Goal: Task Accomplishment & Management: Use online tool/utility

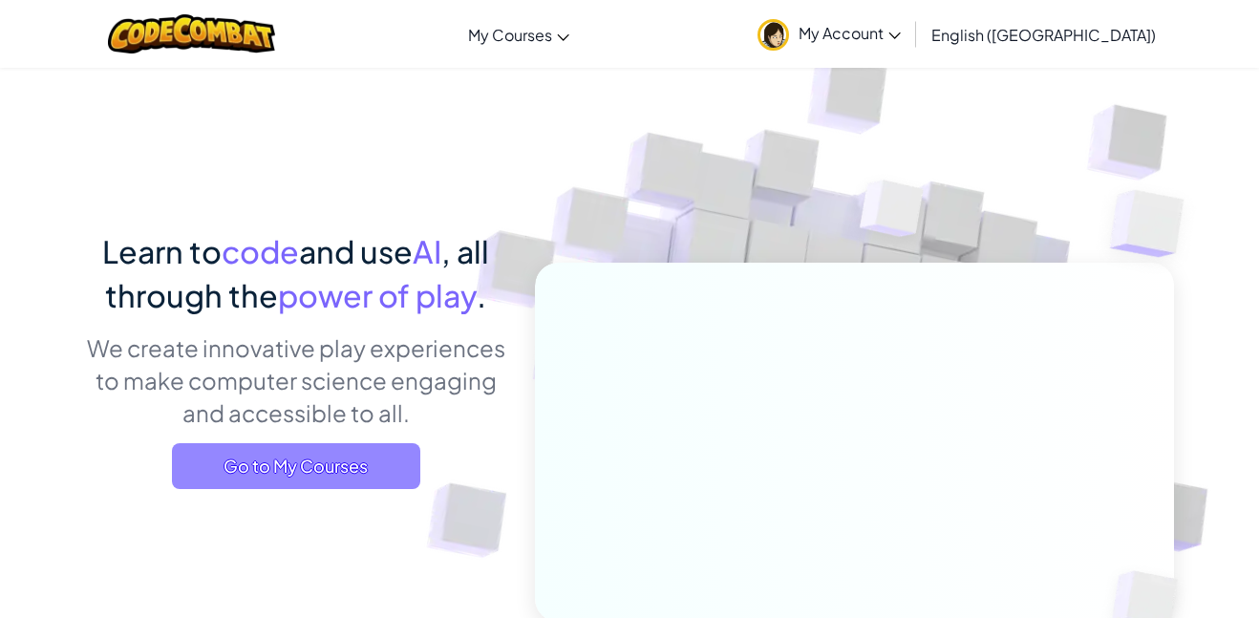
click at [250, 446] on span "Go to My Courses" at bounding box center [296, 466] width 248 height 46
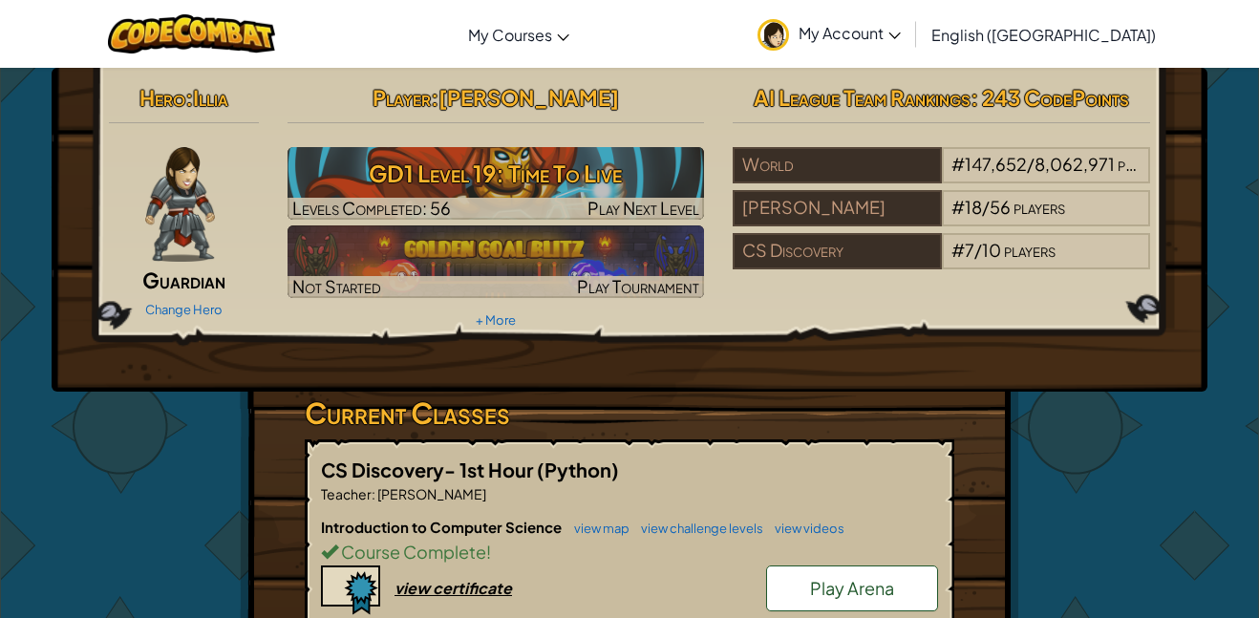
scroll to position [360, 0]
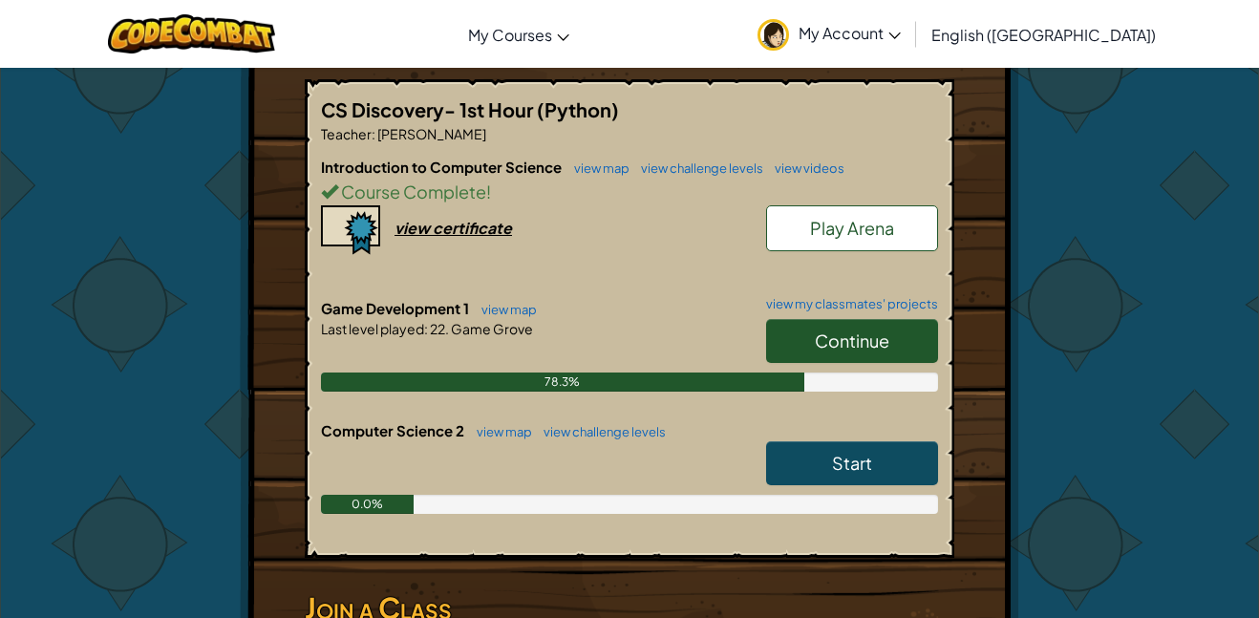
click at [855, 338] on span "Continue" at bounding box center [852, 341] width 75 height 22
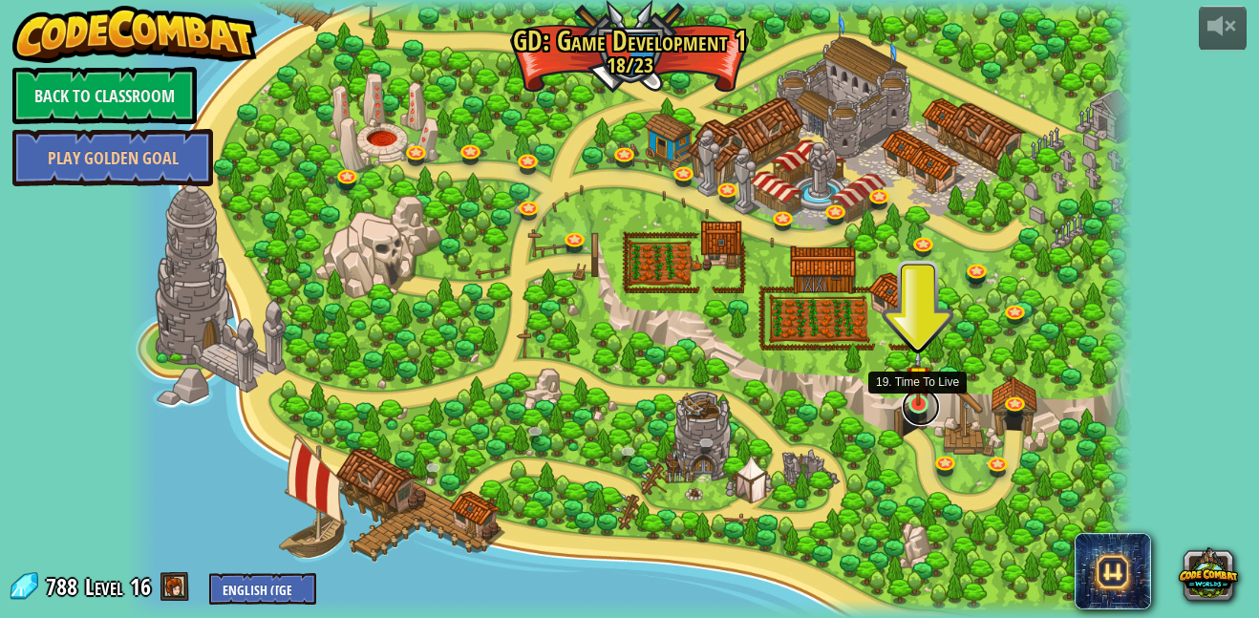
click at [910, 408] on link at bounding box center [921, 407] width 38 height 38
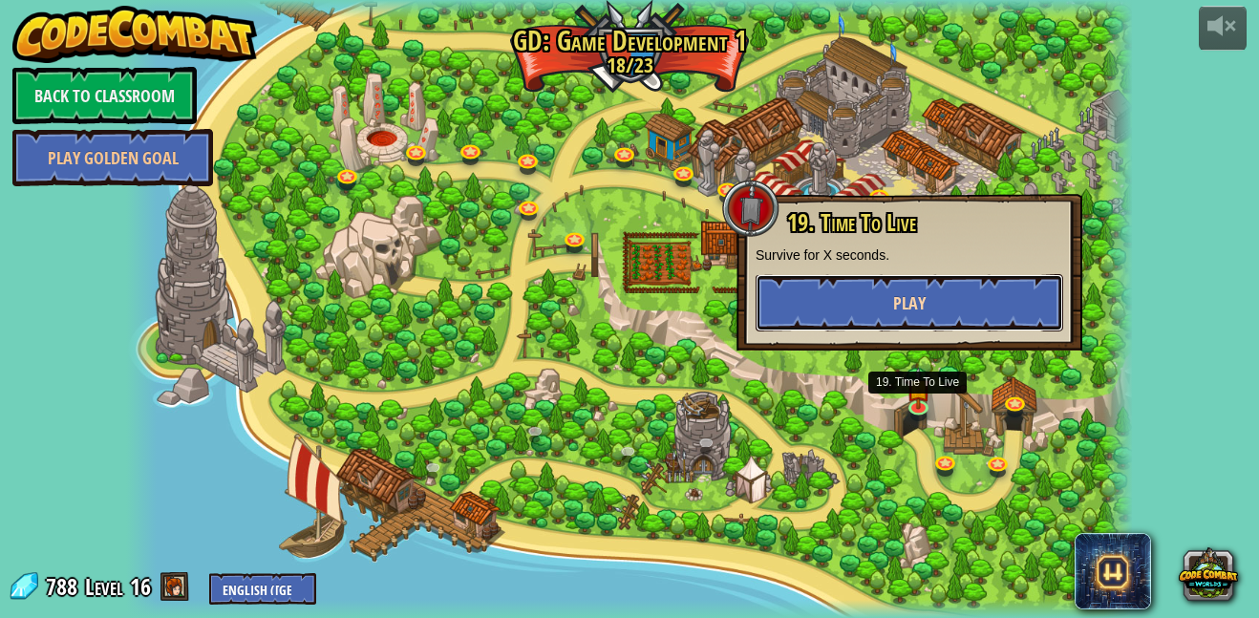
click at [920, 296] on span "Play" at bounding box center [909, 303] width 32 height 24
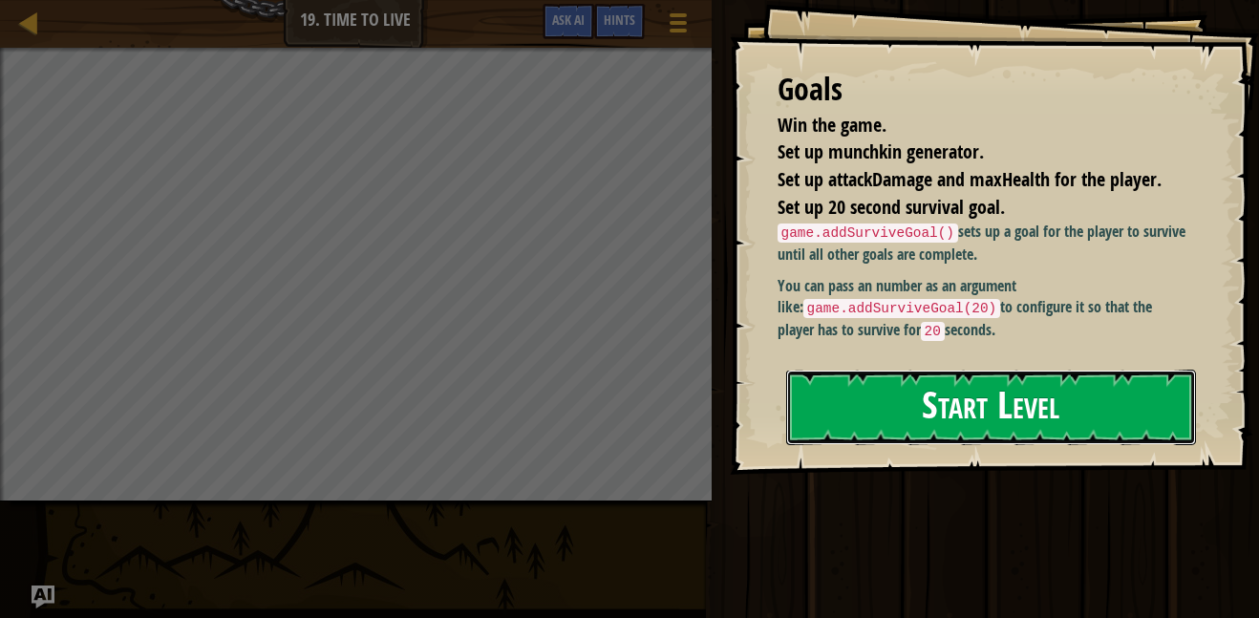
click at [984, 422] on button "Start Level" at bounding box center [991, 407] width 410 height 75
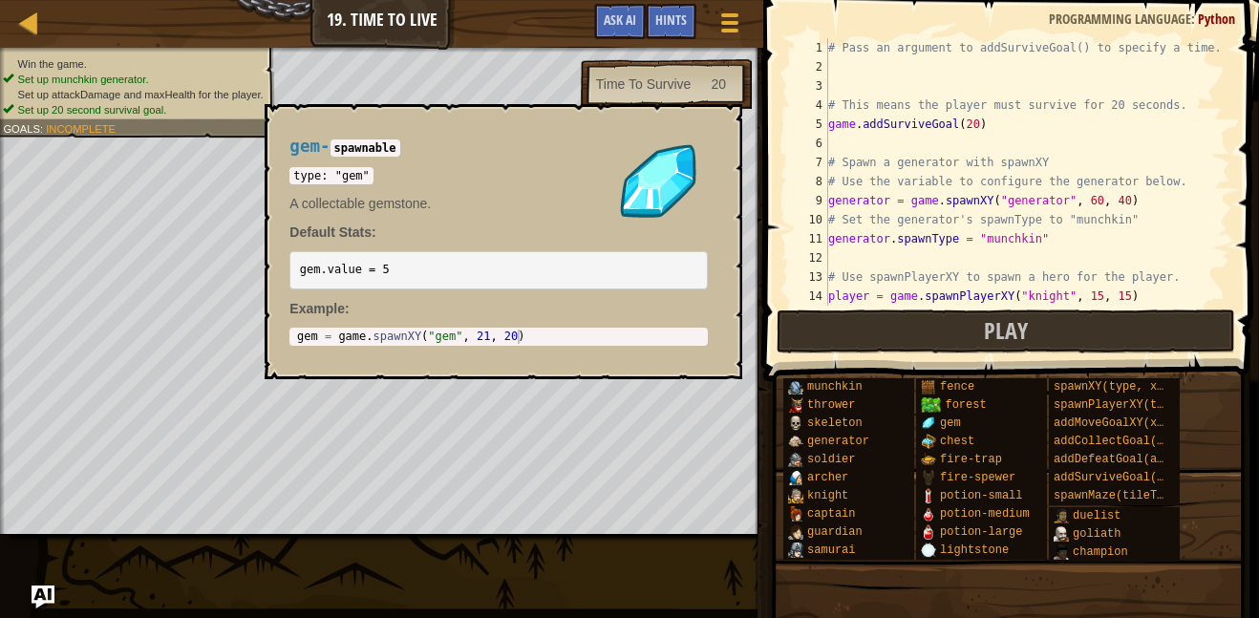
scroll to position [96, 0]
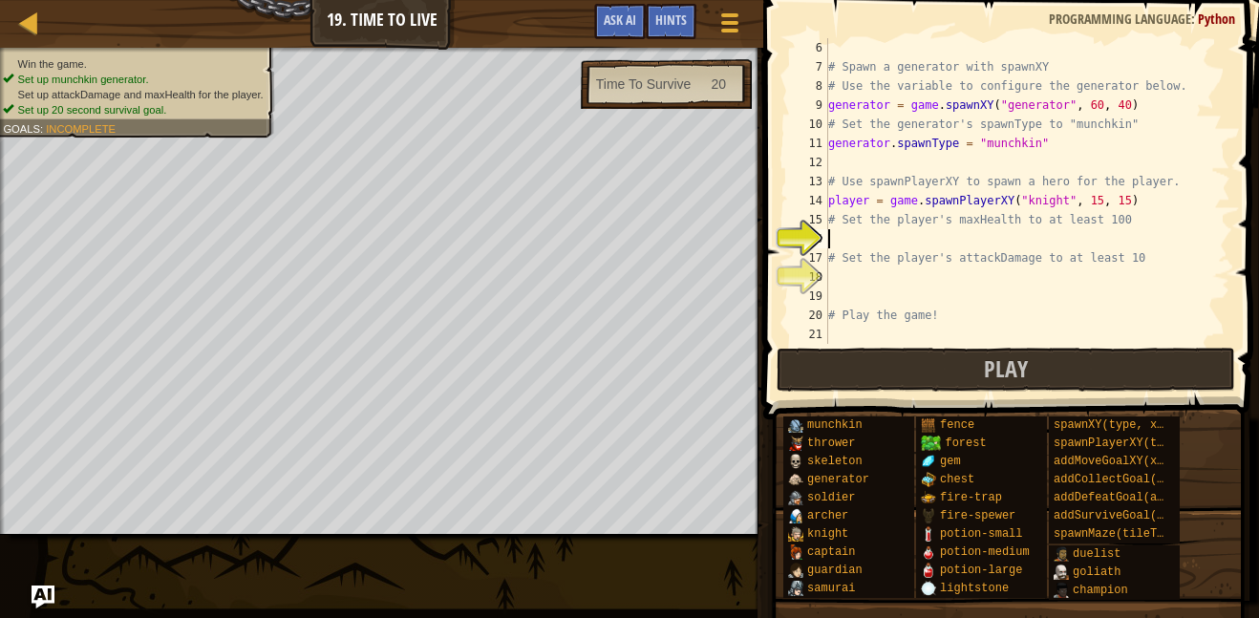
type textarea "p"
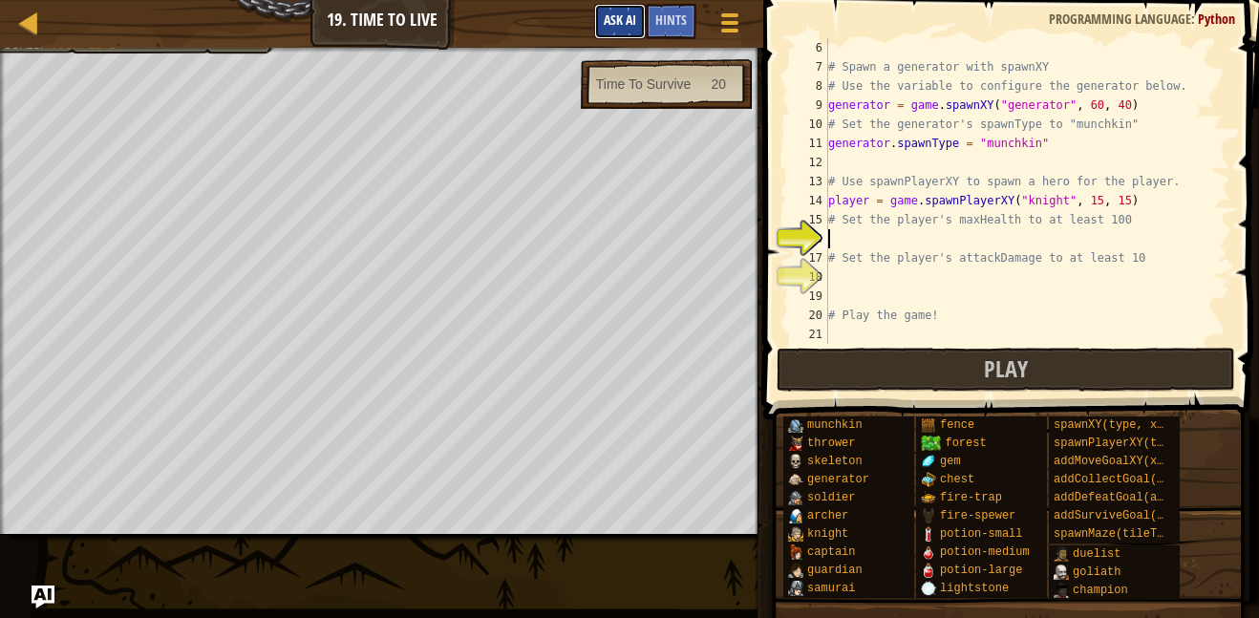
click at [613, 9] on button "Ask AI" at bounding box center [620, 21] width 52 height 35
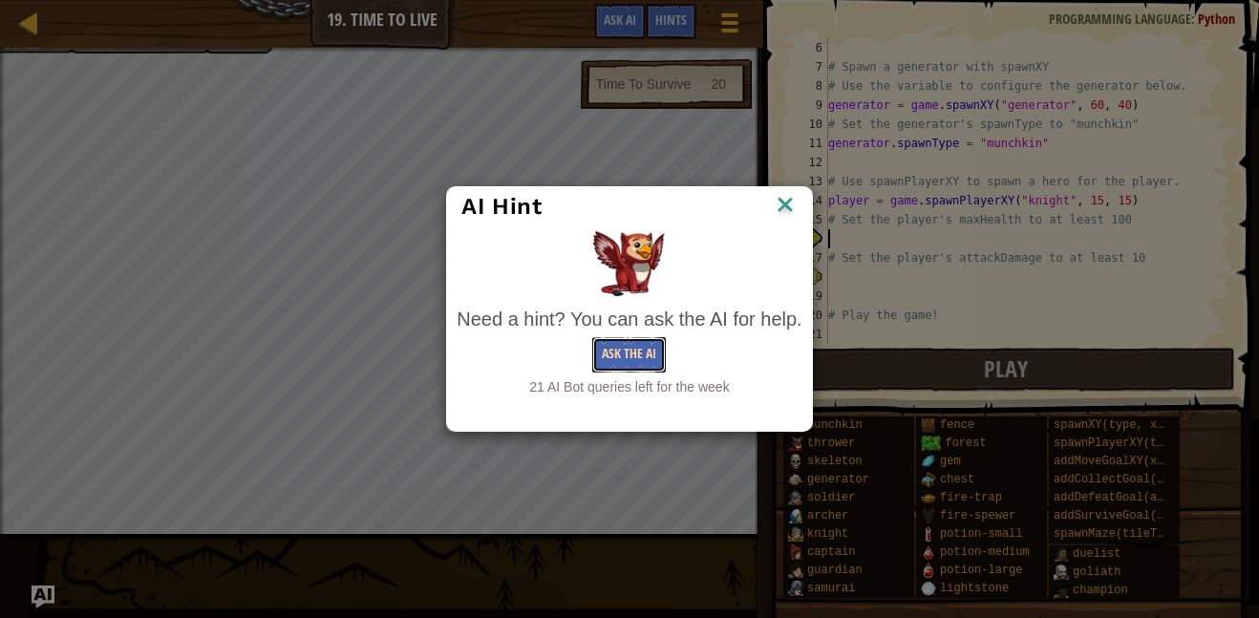
click at [646, 344] on button "Ask the AI" at bounding box center [629, 354] width 74 height 35
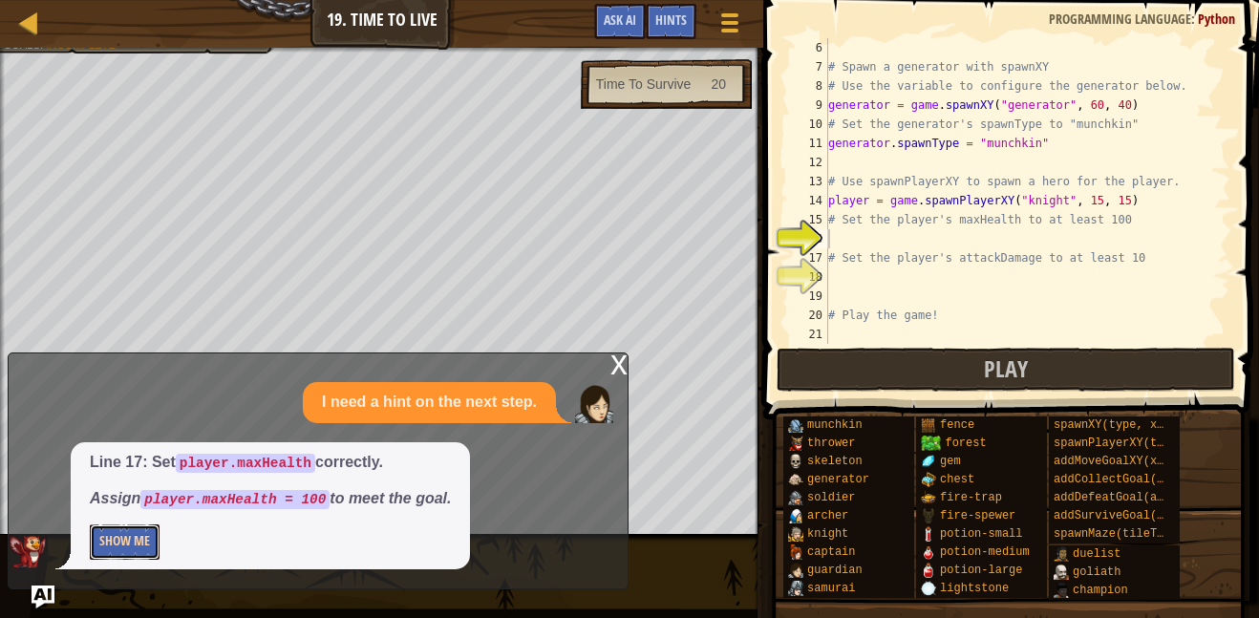
click at [144, 538] on button "Show Me" at bounding box center [125, 542] width 70 height 35
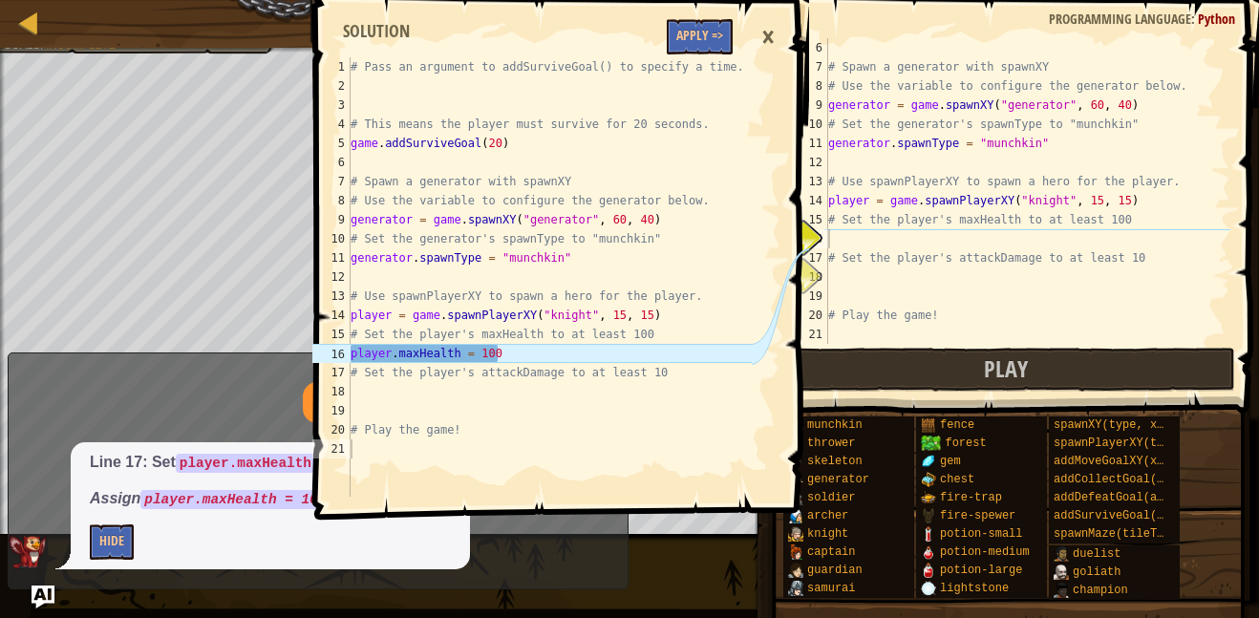
type textarea "player.maxHealth = 100"
drag, startPoint x: 352, startPoint y: 353, endPoint x: 503, endPoint y: 355, distance: 151.0
click at [503, 355] on div "# Pass an argument to addSurviveGoal() to specify a time. # This means the play…" at bounding box center [550, 296] width 406 height 478
type textarea "player.maxHealth = 100"
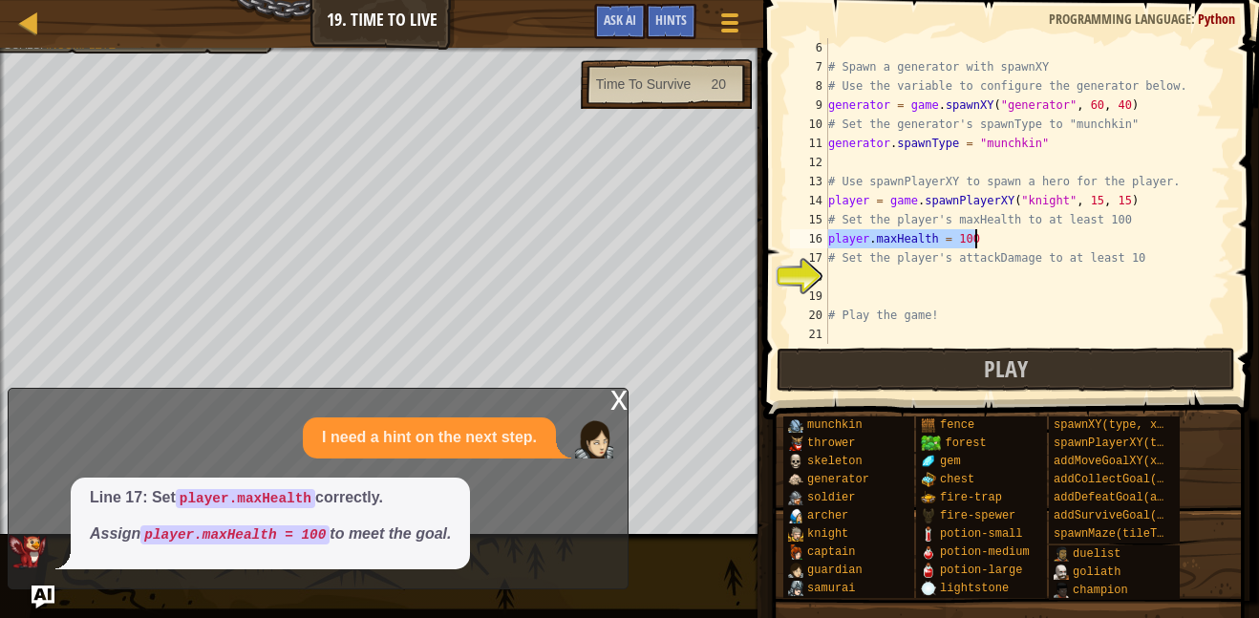
click at [854, 276] on div "# Spawn a generator with spawnXY # Use the variable to configure the generator …" at bounding box center [1028, 210] width 406 height 344
click at [613, 389] on div "x" at bounding box center [619, 398] width 17 height 19
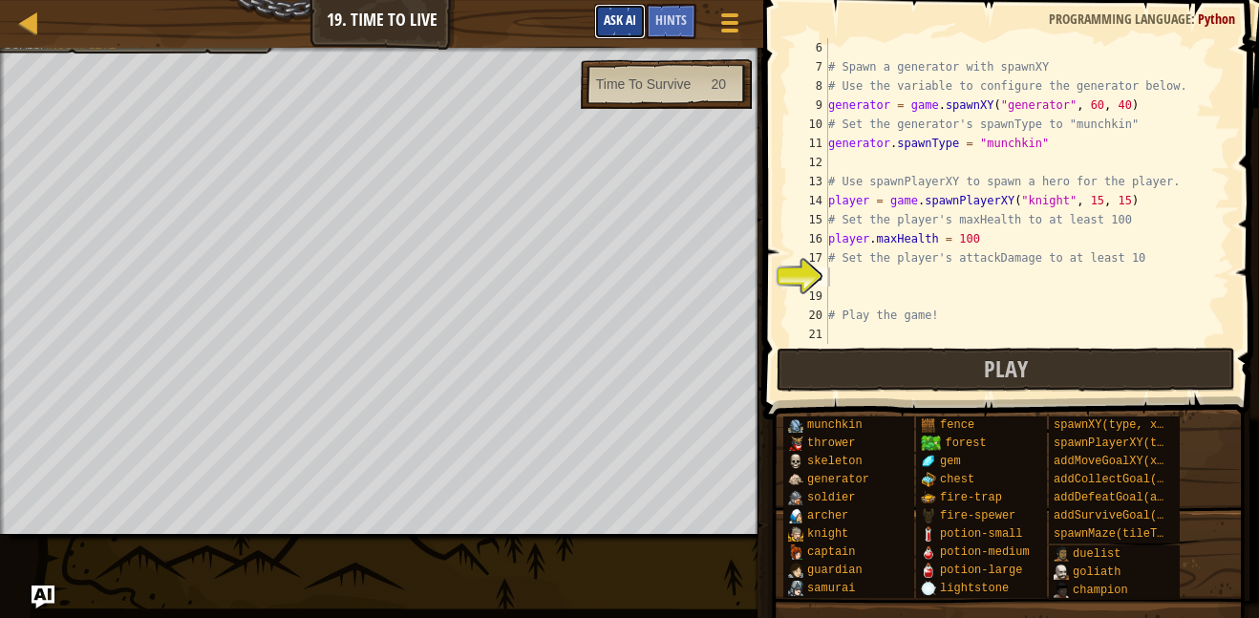
click at [631, 28] on span "Ask AI" at bounding box center [620, 20] width 32 height 18
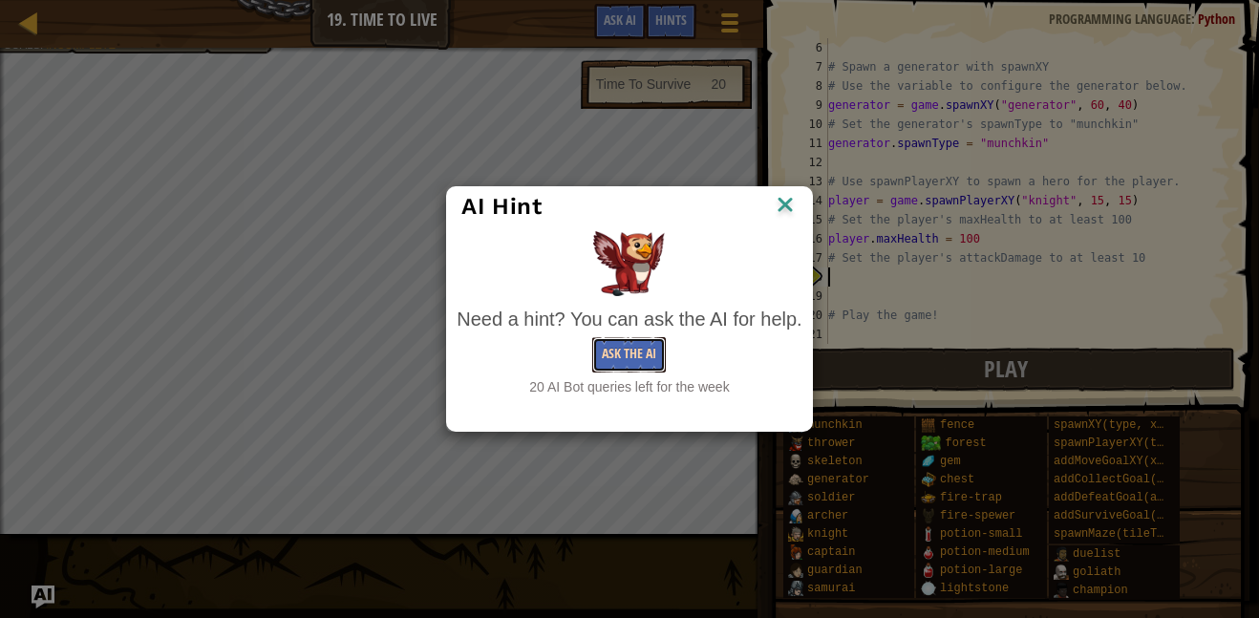
click at [644, 341] on button "Ask the AI" at bounding box center [629, 354] width 74 height 35
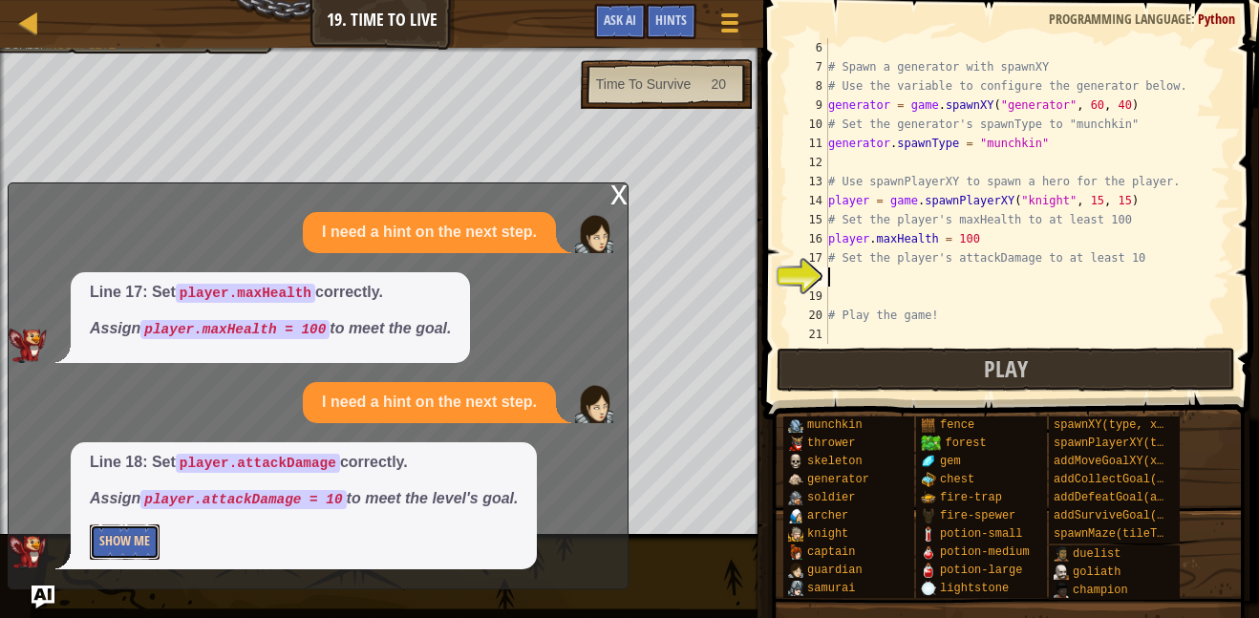
click at [145, 535] on button "Show Me" at bounding box center [125, 542] width 70 height 35
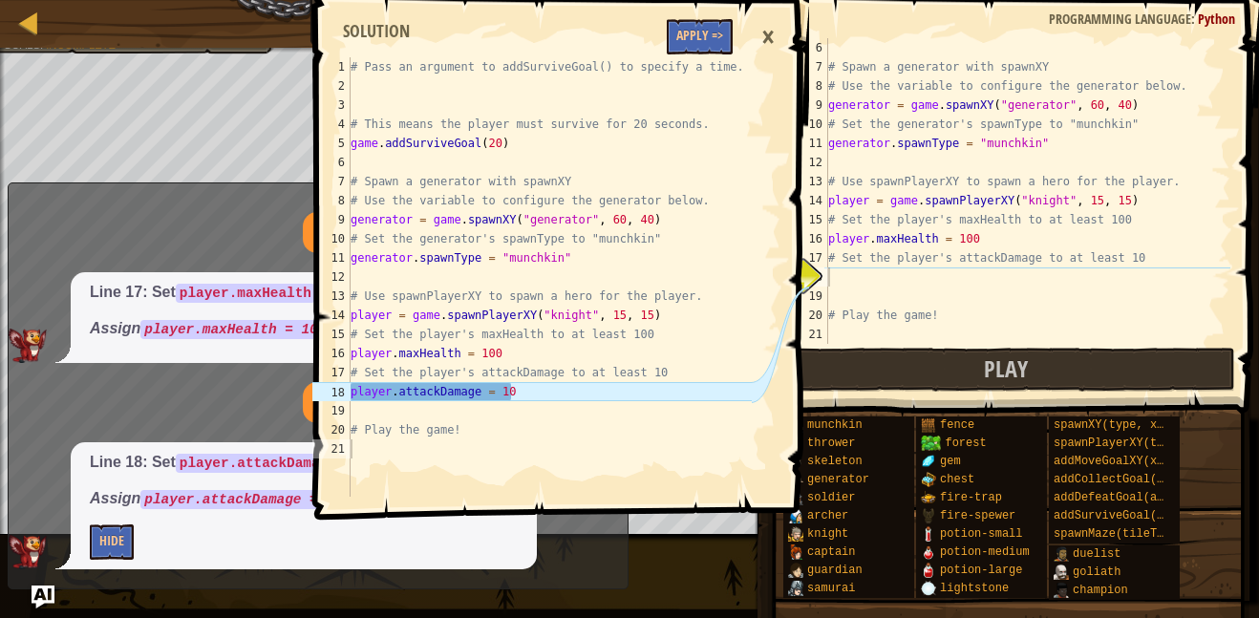
click at [980, 275] on div "# Spawn a generator with spawnXY # Use the variable to configure the generator …" at bounding box center [1028, 210] width 406 height 344
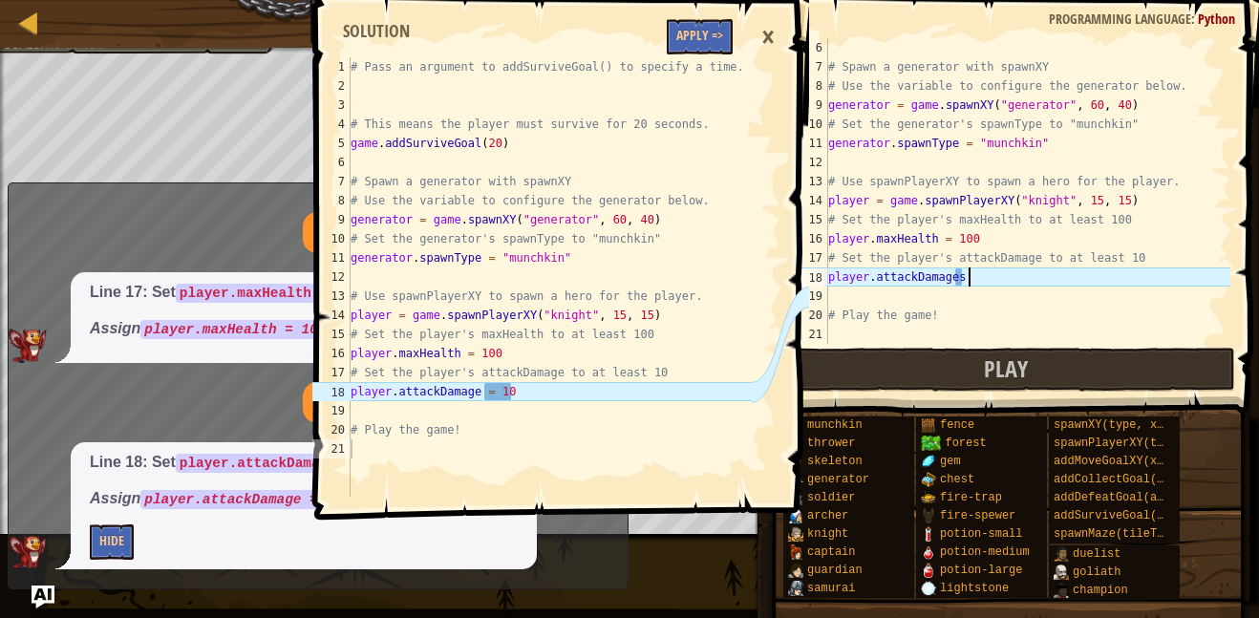
scroll to position [9, 20]
type textarea "player.attackDamages = 1000"
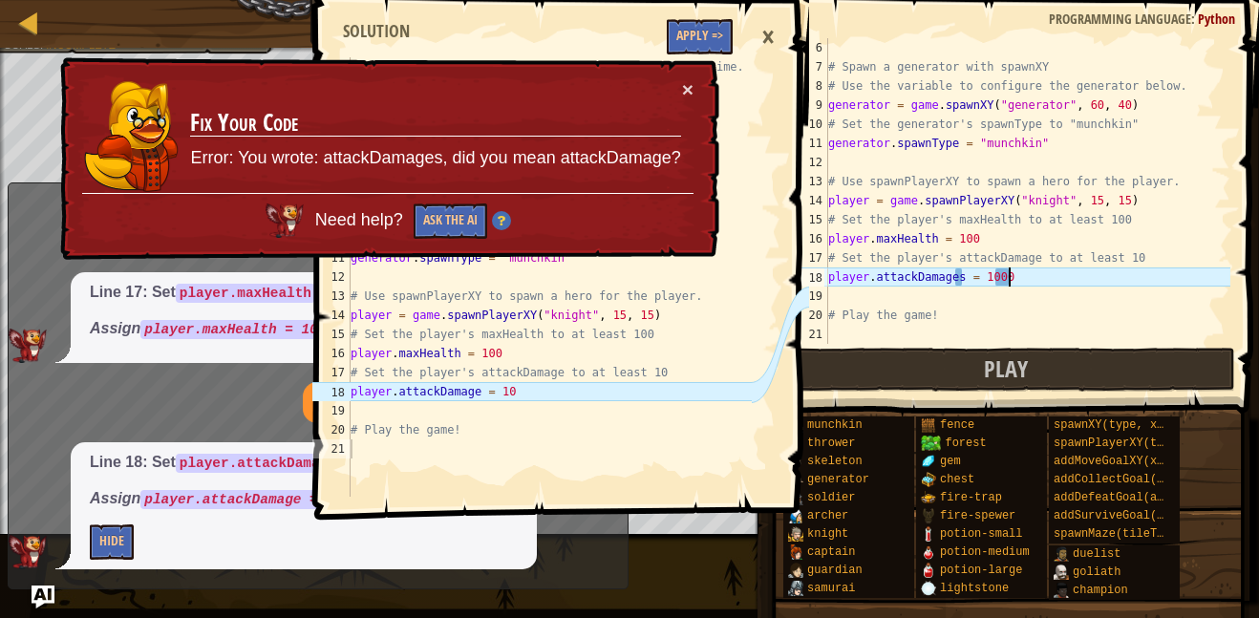
click at [956, 293] on div "# Spawn a generator with spawnXY # Use the variable to configure the generator …" at bounding box center [1028, 210] width 406 height 344
click at [968, 268] on div "# Spawn a generator with spawnXY # Use the variable to configure the generator …" at bounding box center [1028, 210] width 406 height 344
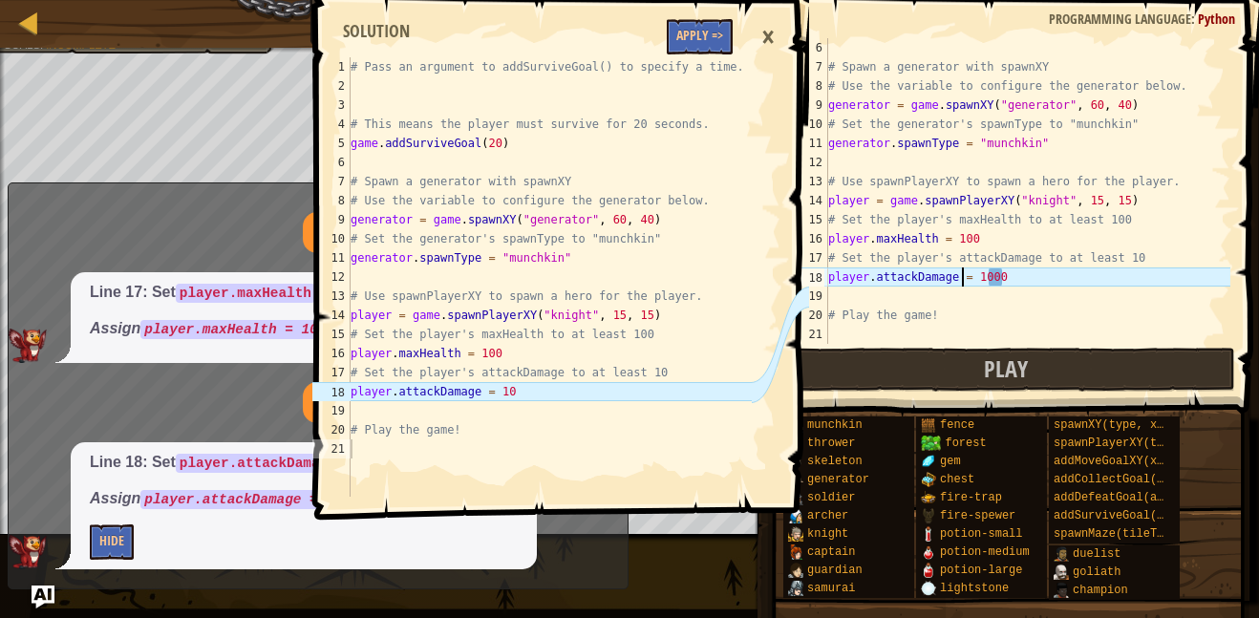
type textarea "player.attackDamage = 1000"
click at [770, 40] on div "×" at bounding box center [768, 37] width 32 height 44
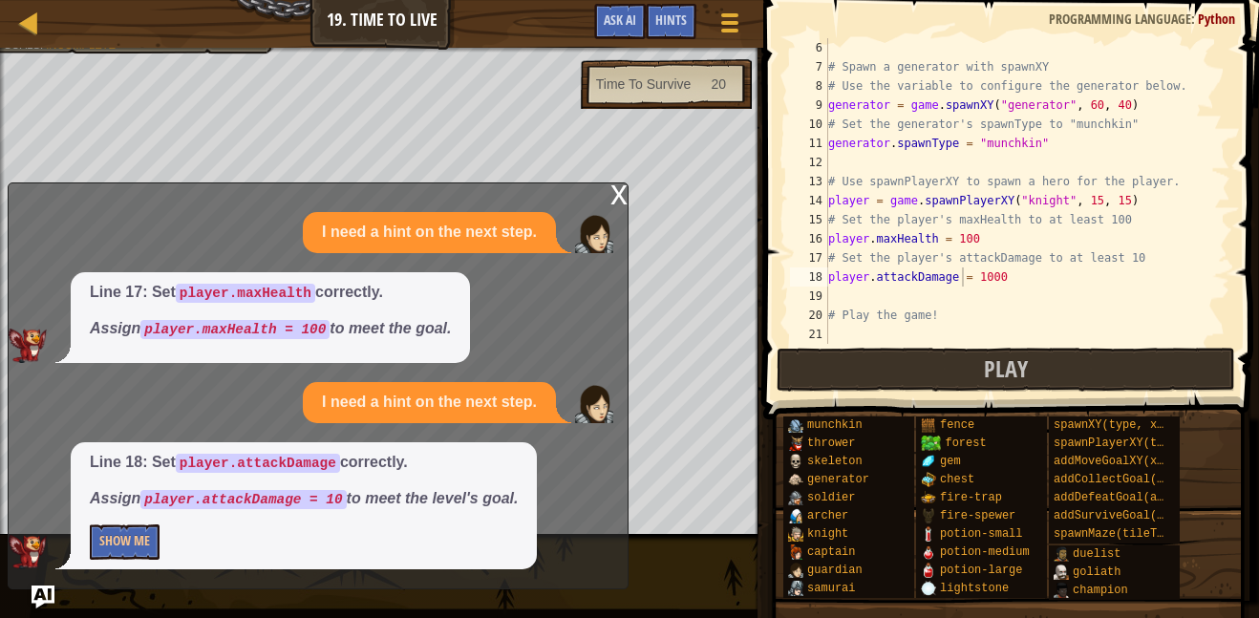
click at [618, 198] on div "x" at bounding box center [619, 192] width 17 height 19
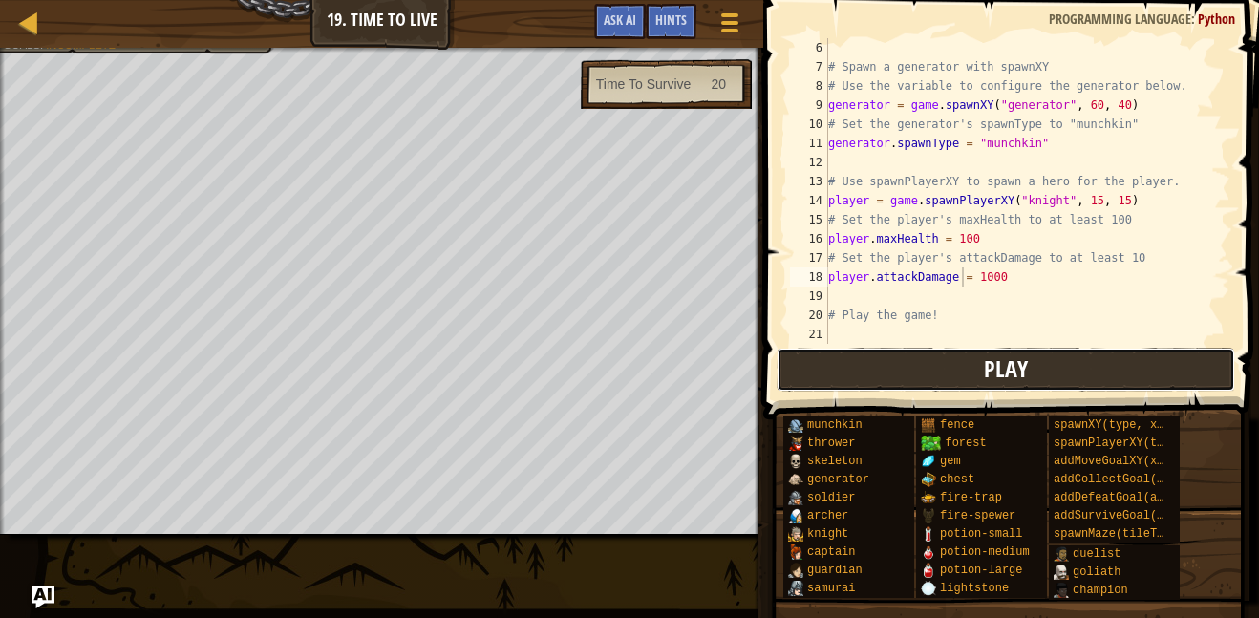
click at [1004, 369] on span "Play" at bounding box center [1006, 369] width 44 height 31
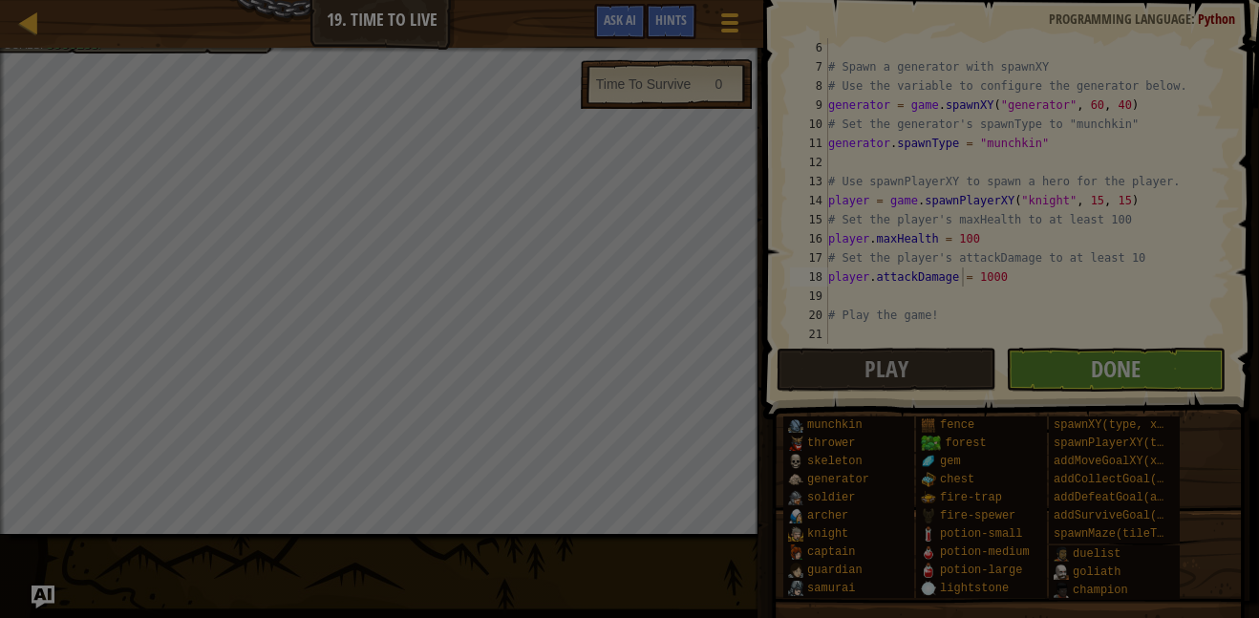
click at [0, 0] on div "Loading..." at bounding box center [0, 0] width 0 height 0
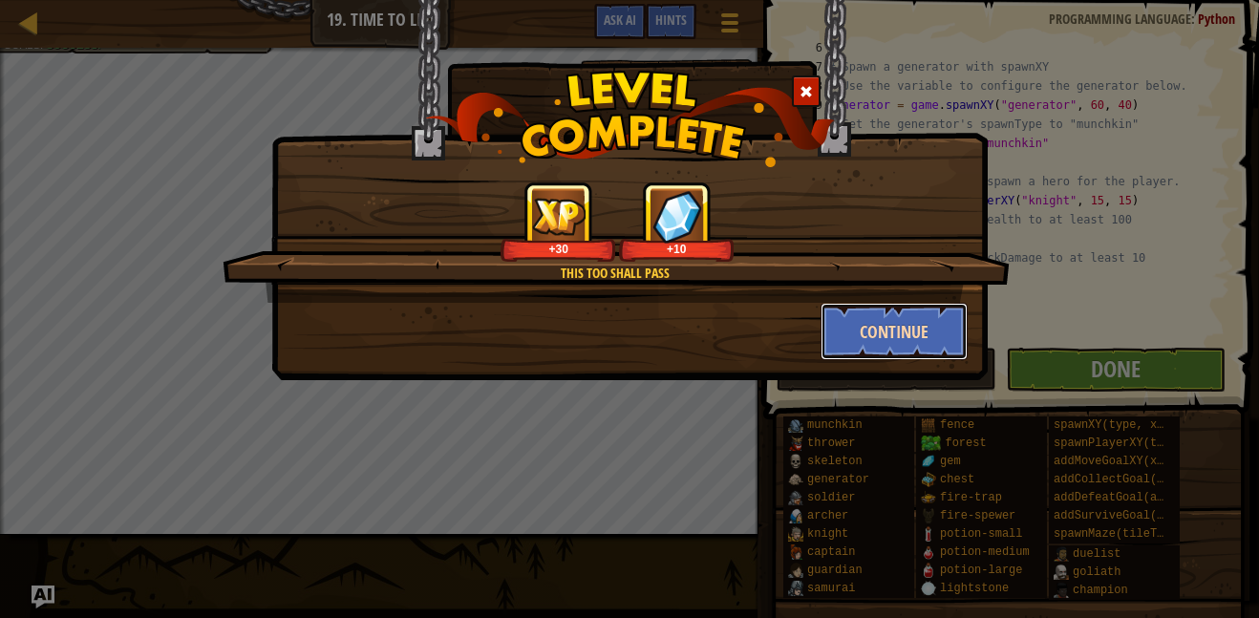
click at [939, 348] on button "Continue" at bounding box center [895, 331] width 148 height 57
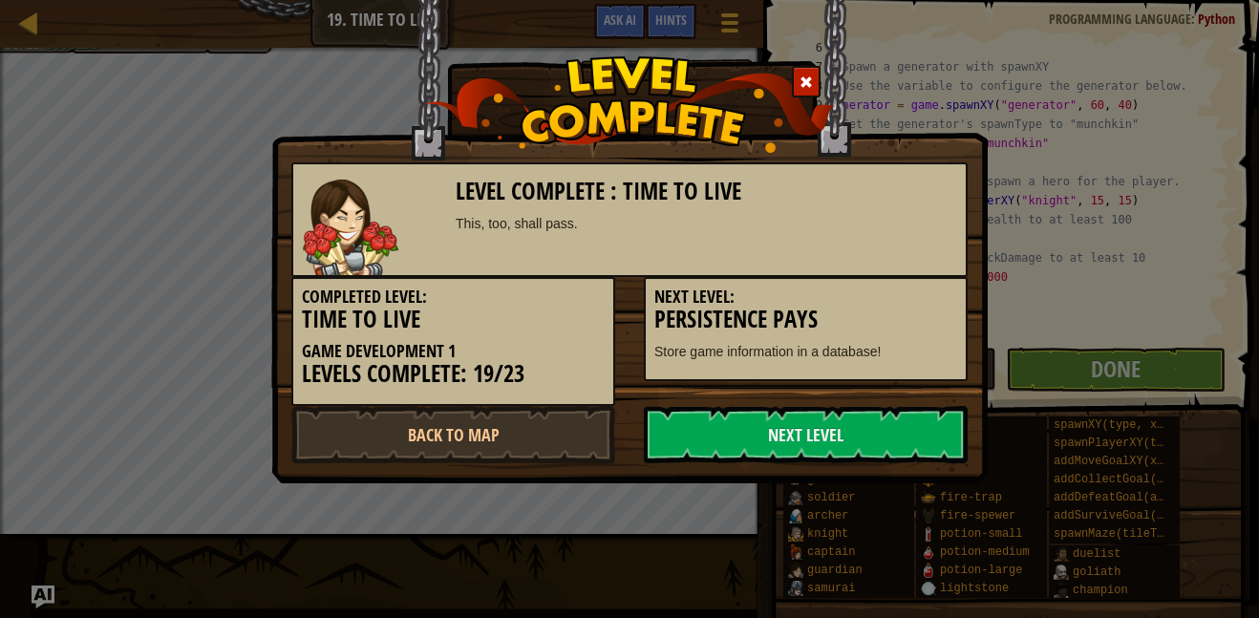
click at [932, 352] on p "Store game information in a database!" at bounding box center [806, 351] width 303 height 19
click at [926, 458] on link "Next Level" at bounding box center [806, 434] width 324 height 57
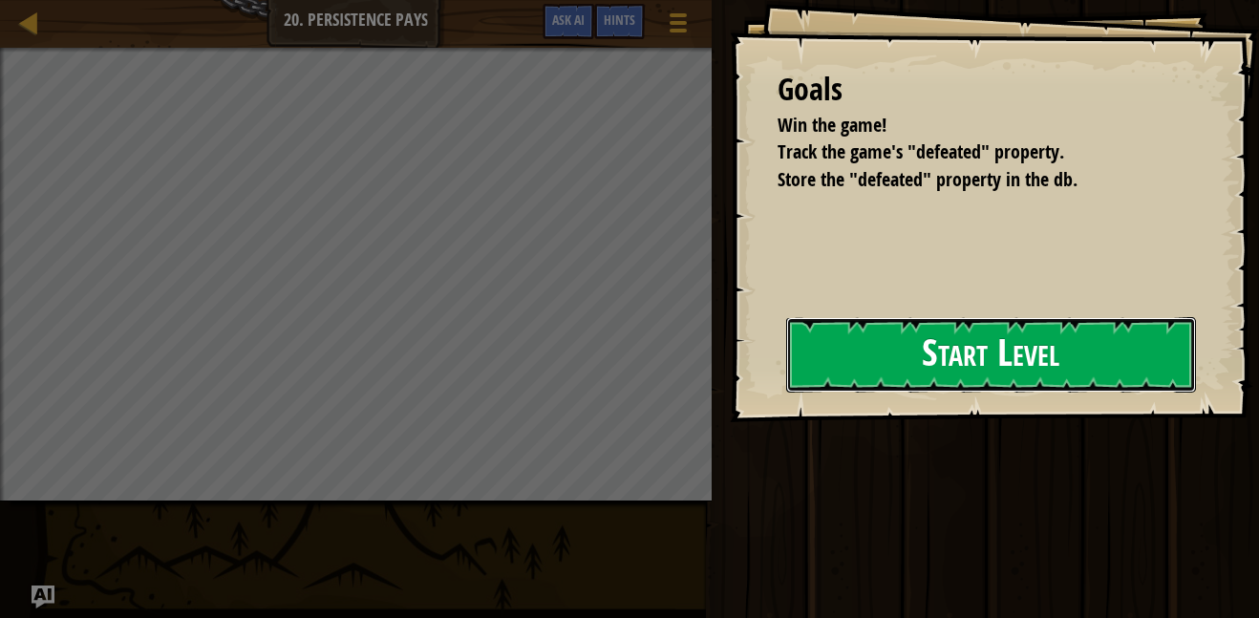
click at [1029, 353] on button "Start Level" at bounding box center [991, 354] width 410 height 75
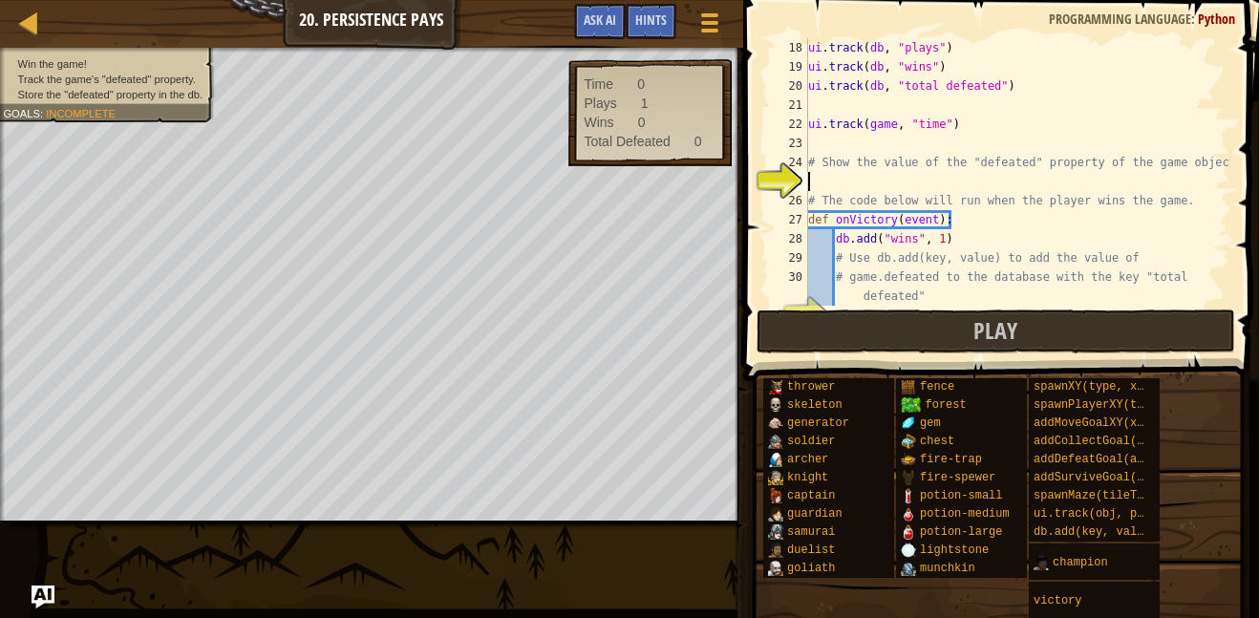
scroll to position [344, 0]
click at [1096, 194] on div "ui . track ( db , "plays" ) ui . track ( db , "wins" ) ui . track ( db , "total…" at bounding box center [1018, 191] width 426 height 306
type textarea "# The code below will run when the player wins the game."
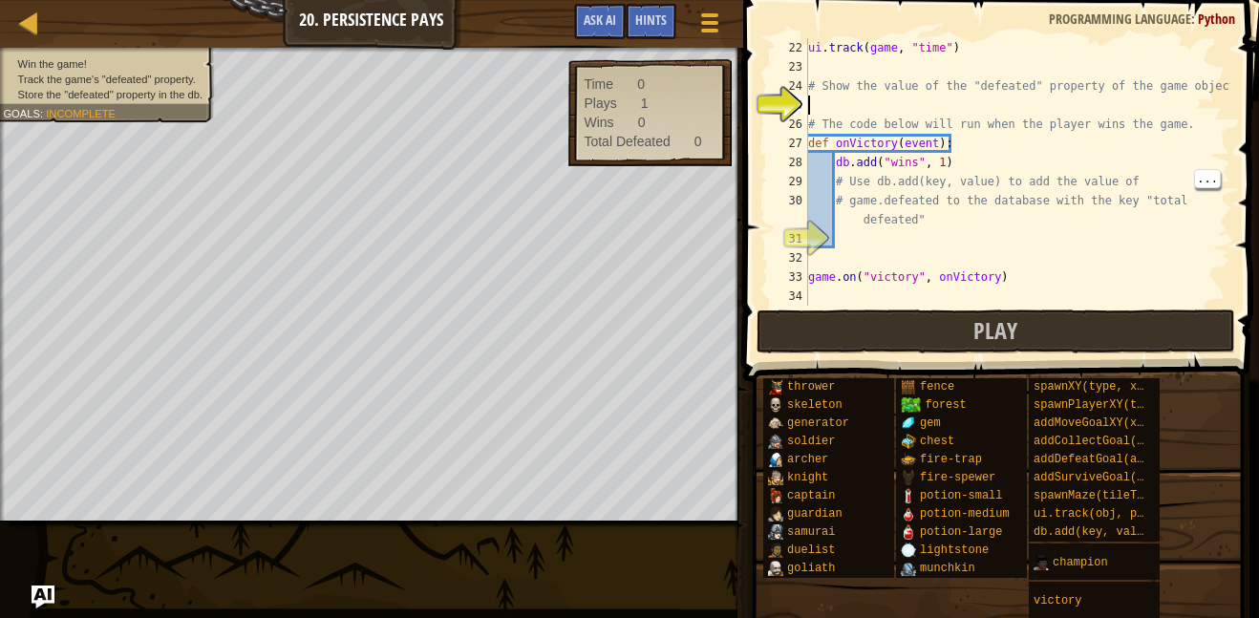
scroll to position [420, 0]
click at [603, 21] on span "Ask AI" at bounding box center [600, 20] width 32 height 18
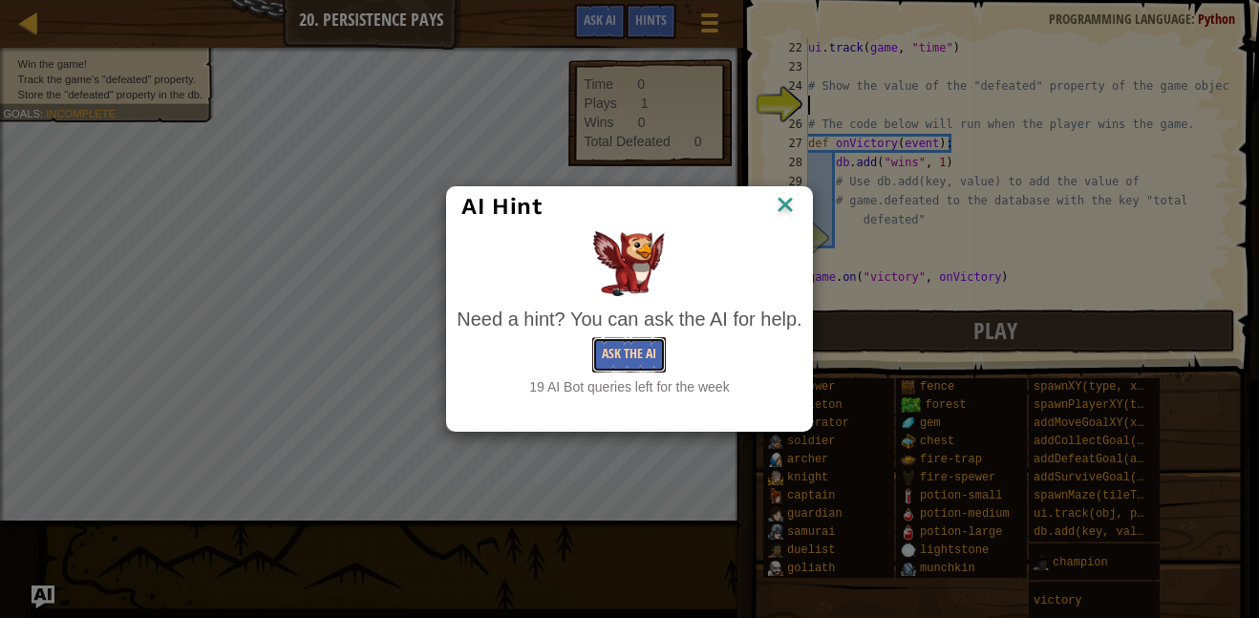
click at [661, 353] on button "Ask the AI" at bounding box center [629, 354] width 74 height 35
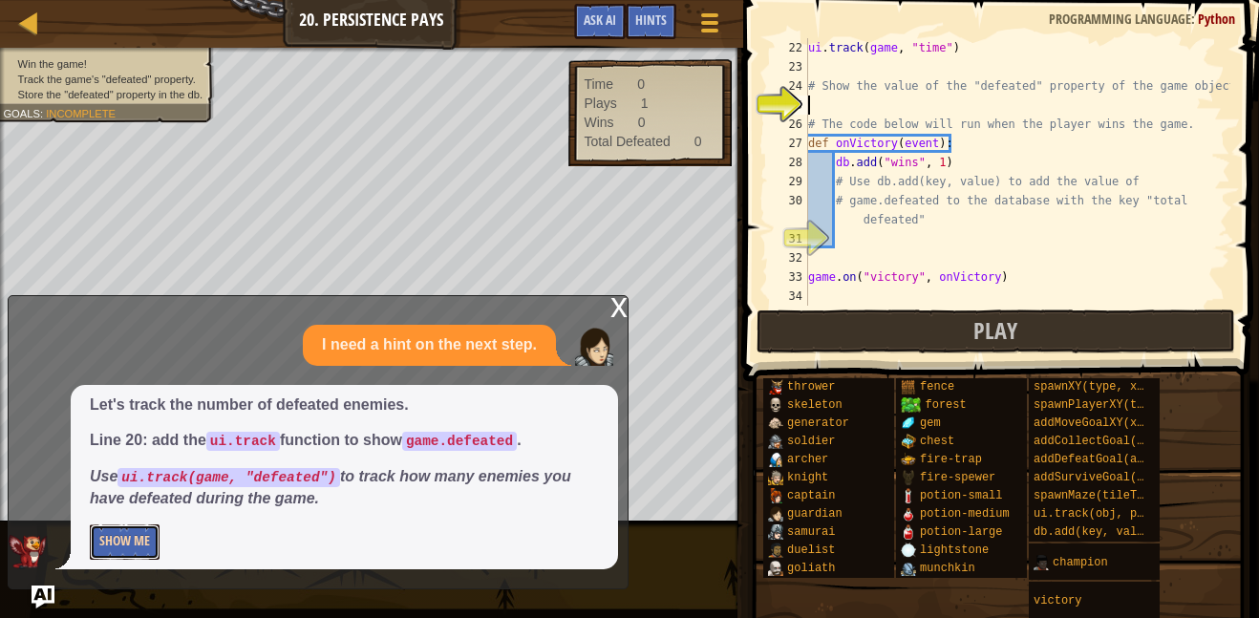
click at [120, 539] on button "Show Me" at bounding box center [125, 542] width 70 height 35
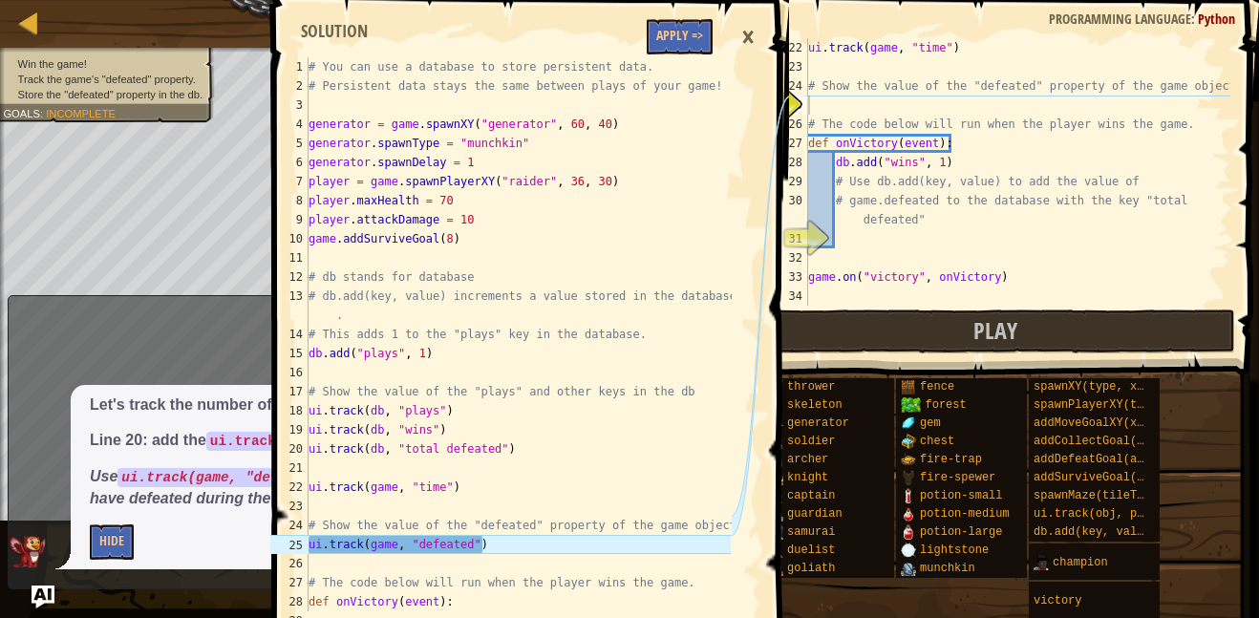
click at [307, 540] on div "25" at bounding box center [289, 544] width 38 height 19
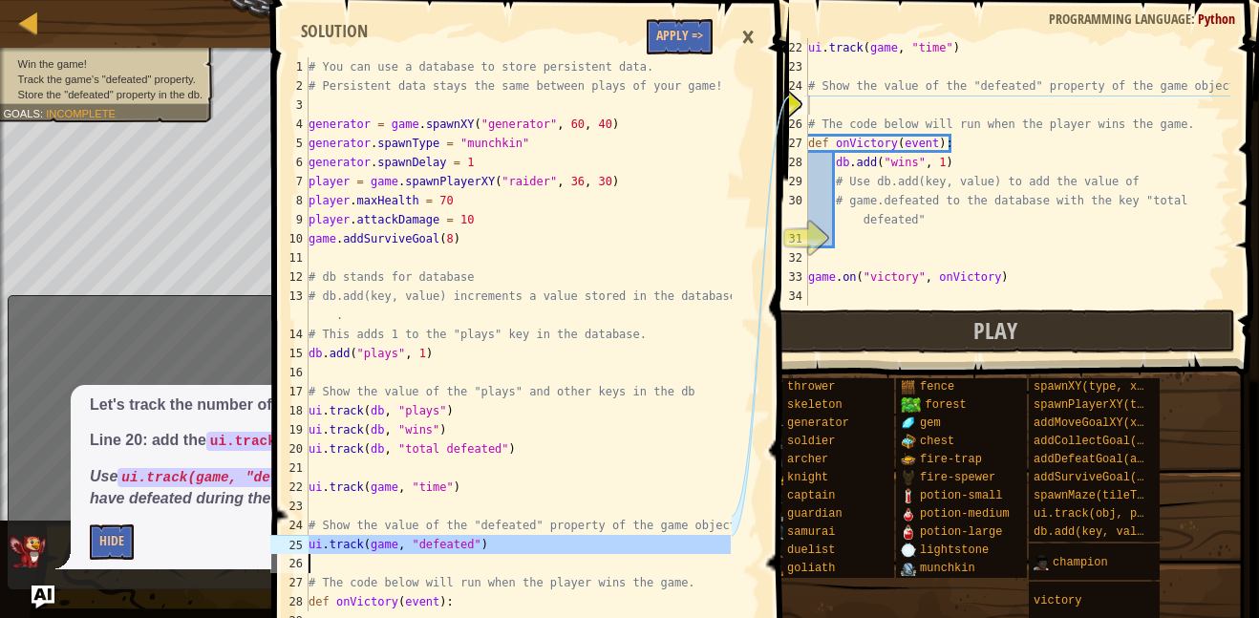
drag, startPoint x: 307, startPoint y: 540, endPoint x: 433, endPoint y: 550, distance: 126.6
click at [433, 550] on div "1 2 3 4 5 6 7 8 9 10 11 12 13 14 15 16 17 18 19 20 21 22 23 24 25 26 27 28 29 #…" at bounding box center [499, 334] width 464 height 554
drag, startPoint x: 308, startPoint y: 542, endPoint x: 414, endPoint y: 544, distance: 106.1
click at [414, 544] on div "ui.track(game, "defeated") 1 2 3 4 5 6 7 8 9 10 11 12 13 14 15 16 17 18 19 20 2…" at bounding box center [499, 334] width 464 height 554
click at [494, 541] on div "# You can use a database to store persistent data. # Persistent data stays the …" at bounding box center [518, 334] width 426 height 554
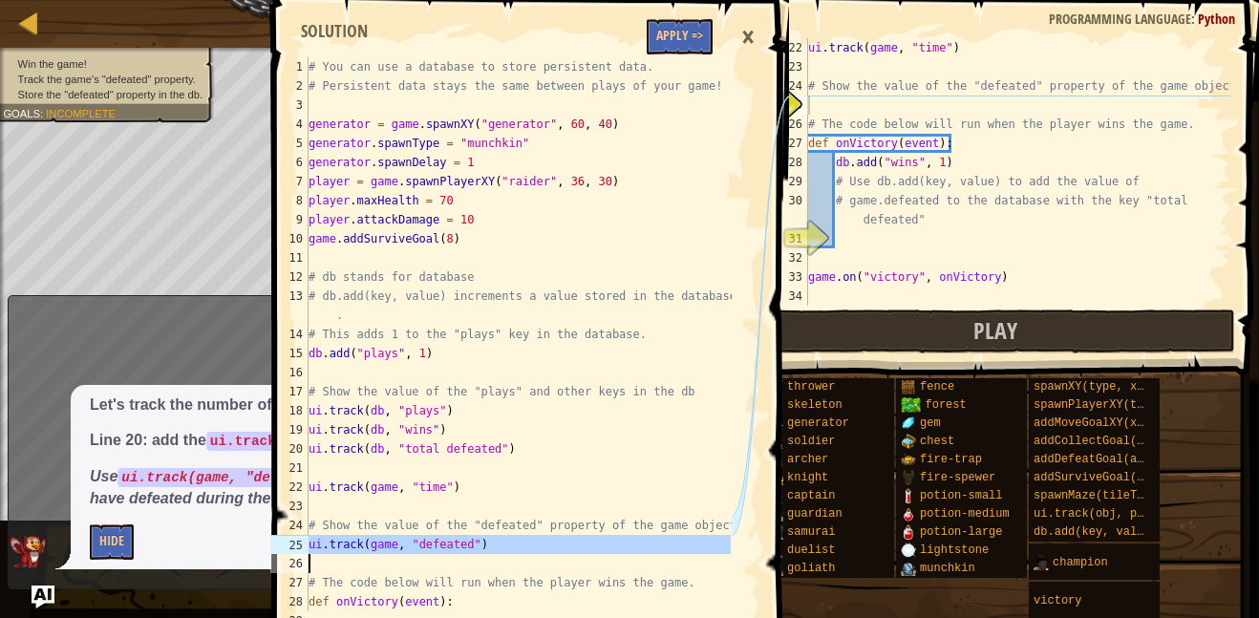
type textarea "ui.track(game, "defeated")"
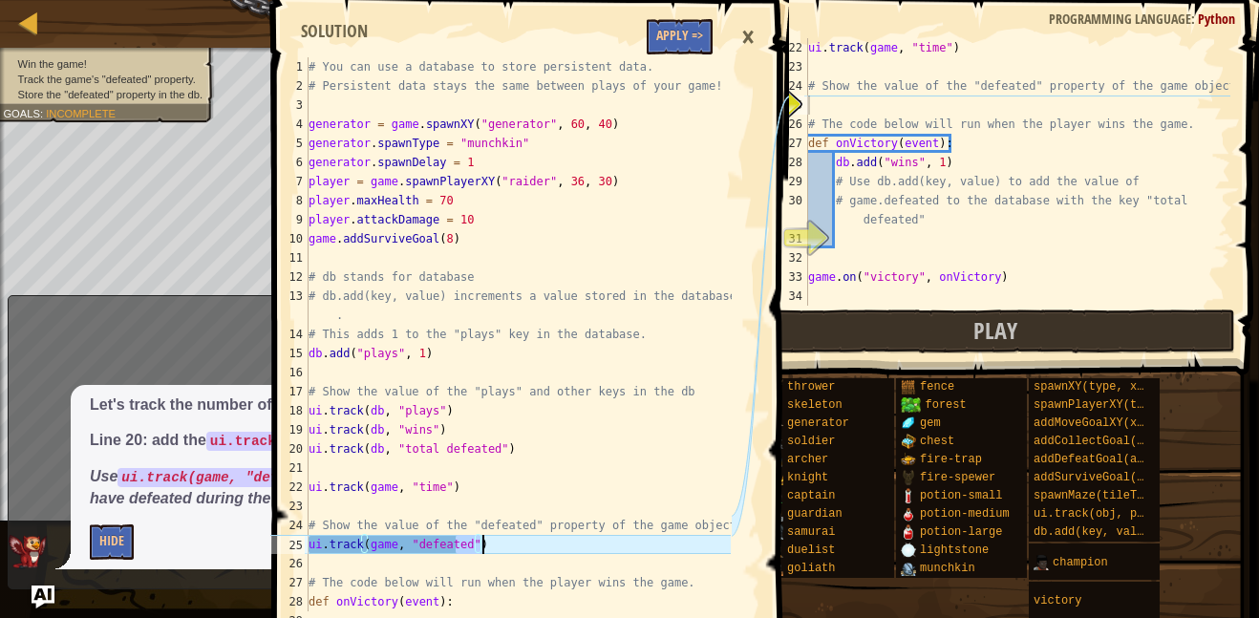
drag, startPoint x: 455, startPoint y: 548, endPoint x: 490, endPoint y: 548, distance: 35.4
click at [490, 548] on div "# You can use a database to store persistent data. # Persistent data stays the …" at bounding box center [518, 353] width 426 height 592
drag, startPoint x: 331, startPoint y: 548, endPoint x: 308, endPoint y: 551, distance: 23.2
click at [308, 551] on div "ui.track(game, "defeated") 1 2 3 4 5 6 7 8 9 10 11 12 13 14 15 16 17 18 19 20 2…" at bounding box center [499, 334] width 464 height 554
click at [333, 571] on div "# You can use a database to store persistent data. # Persistent data stays the …" at bounding box center [518, 353] width 426 height 592
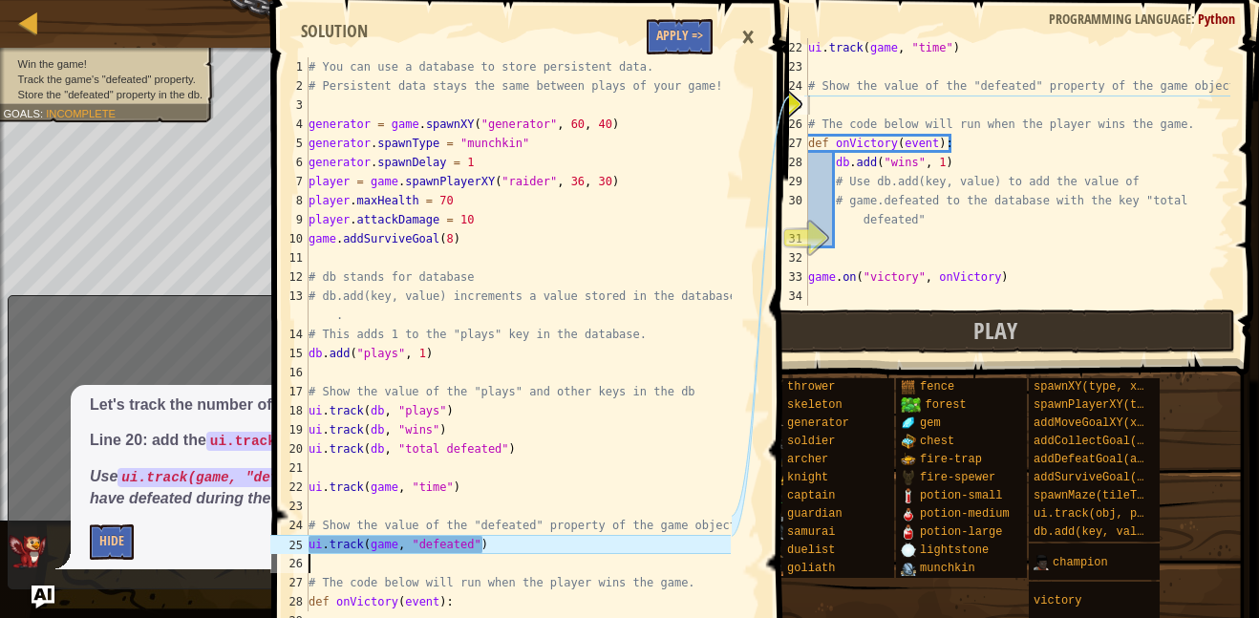
click at [333, 570] on div "# You can use a database to store persistent data. # Persistent data stays the …" at bounding box center [518, 353] width 426 height 592
click at [569, 457] on div "# You can use a database to store persistent data. # Persistent data stays the …" at bounding box center [518, 353] width 426 height 592
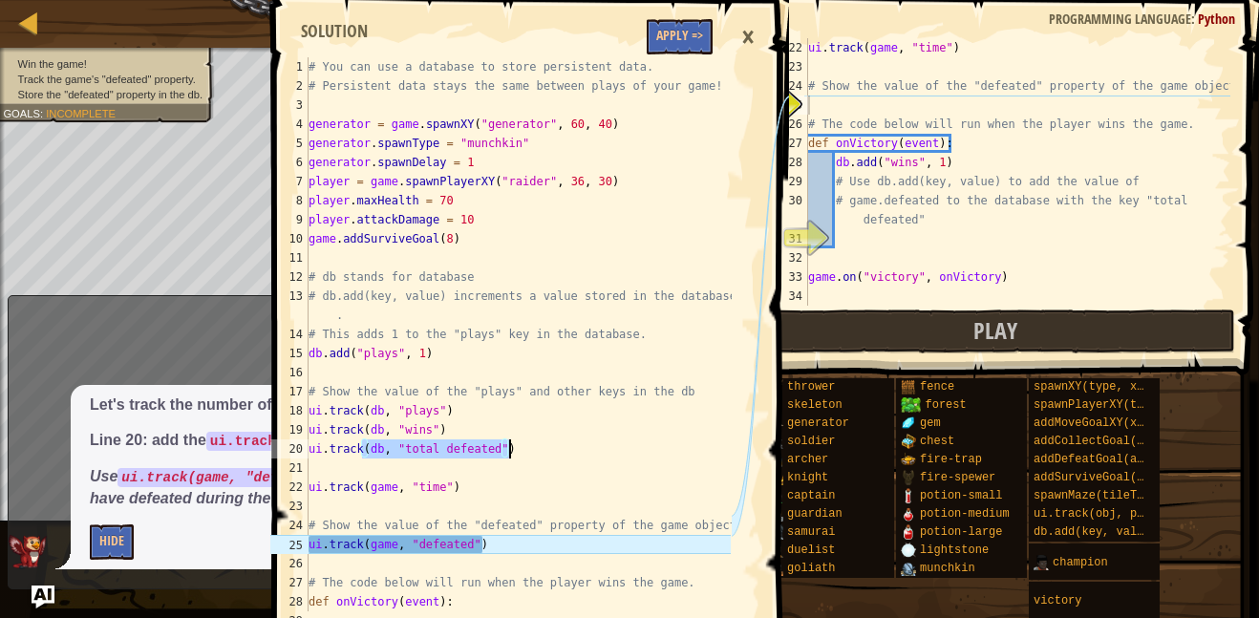
click at [569, 457] on div "# You can use a database to store persistent data. # Persistent data stays the …" at bounding box center [518, 334] width 426 height 554
click at [549, 545] on div "# You can use a database to store persistent data. # Persistent data stays the …" at bounding box center [518, 353] width 426 height 592
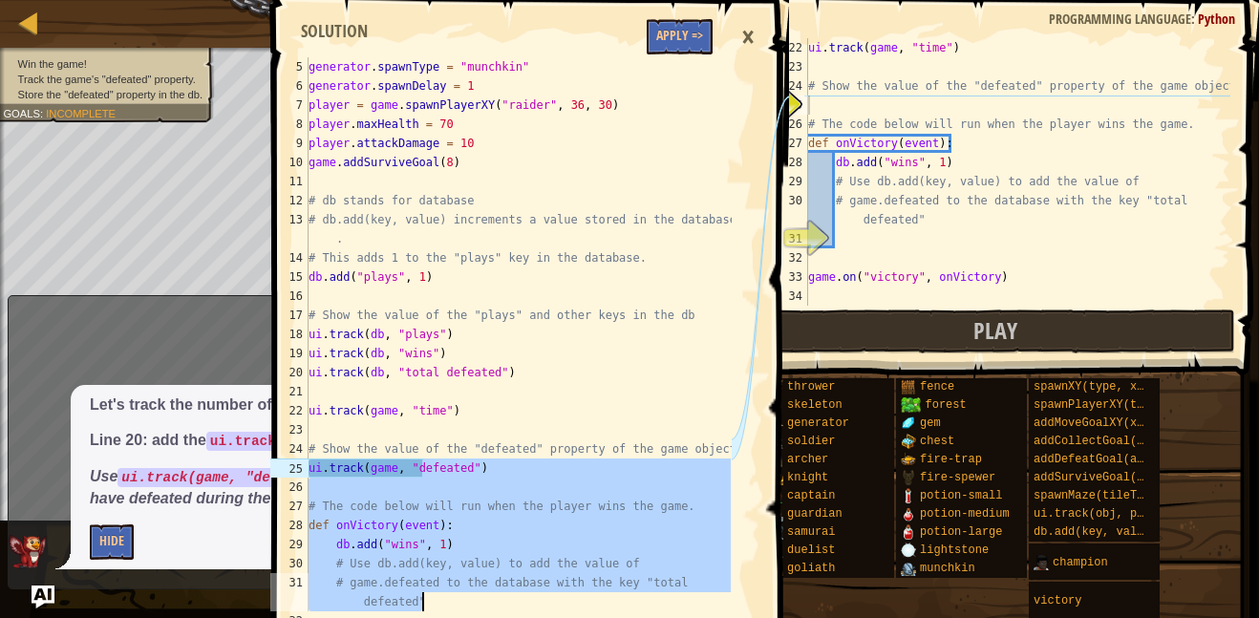
scroll to position [153, 0]
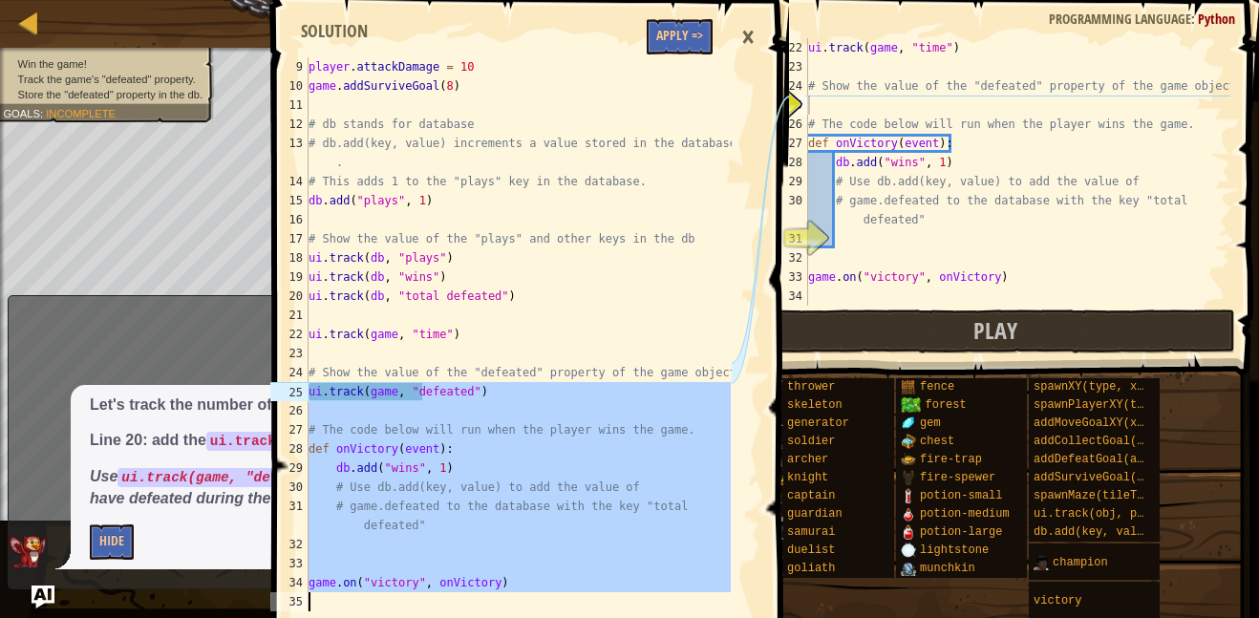
drag, startPoint x: 424, startPoint y: 548, endPoint x: 560, endPoint y: 613, distance: 150.9
click at [560, 613] on div "ui.track(game, "defeated") 9 10 11 12 13 14 15 16 17 18 19 20 21 22 23 24 25 26…" at bounding box center [528, 370] width 522 height 721
type textarea "game.on("victory", onVictory)"
click at [481, 564] on div "player . attackDamage = 10 game . addSurviveGoal ( 8 ) # db stands for database…" at bounding box center [518, 334] width 426 height 554
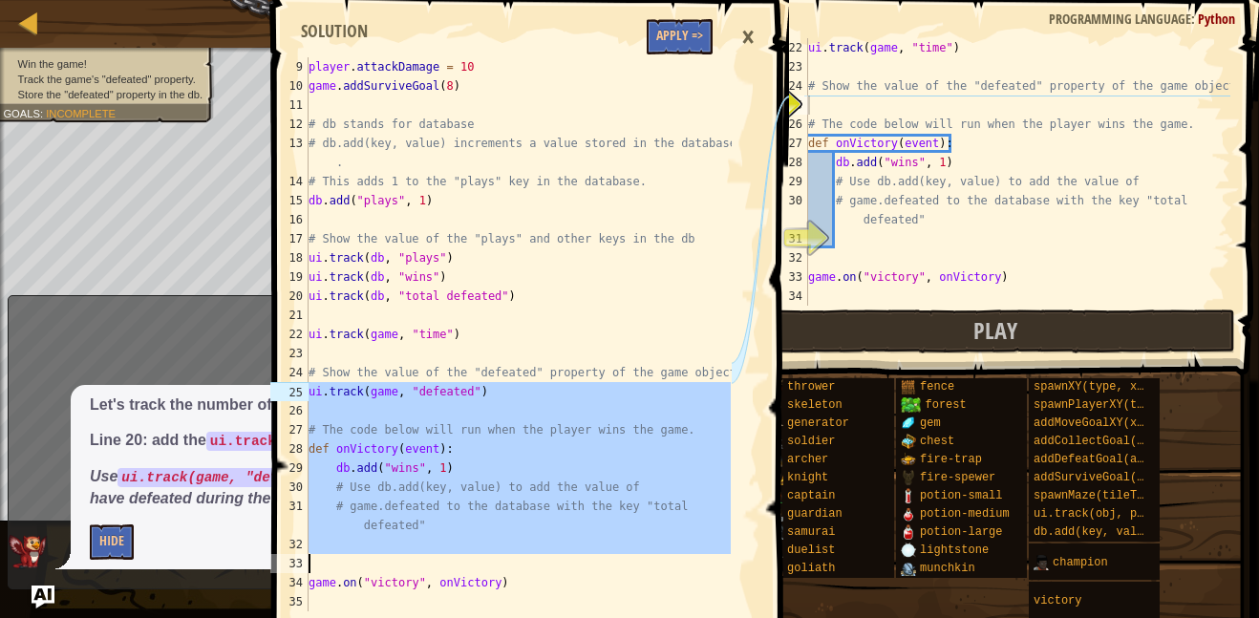
drag, startPoint x: 308, startPoint y: 388, endPoint x: 398, endPoint y: 550, distance: 185.6
click at [398, 550] on div "9 10 11 12 13 14 15 16 17 18 19 20 21 22 23 24 25 26 27 28 29 30 31 32 33 34 35…" at bounding box center [499, 334] width 464 height 554
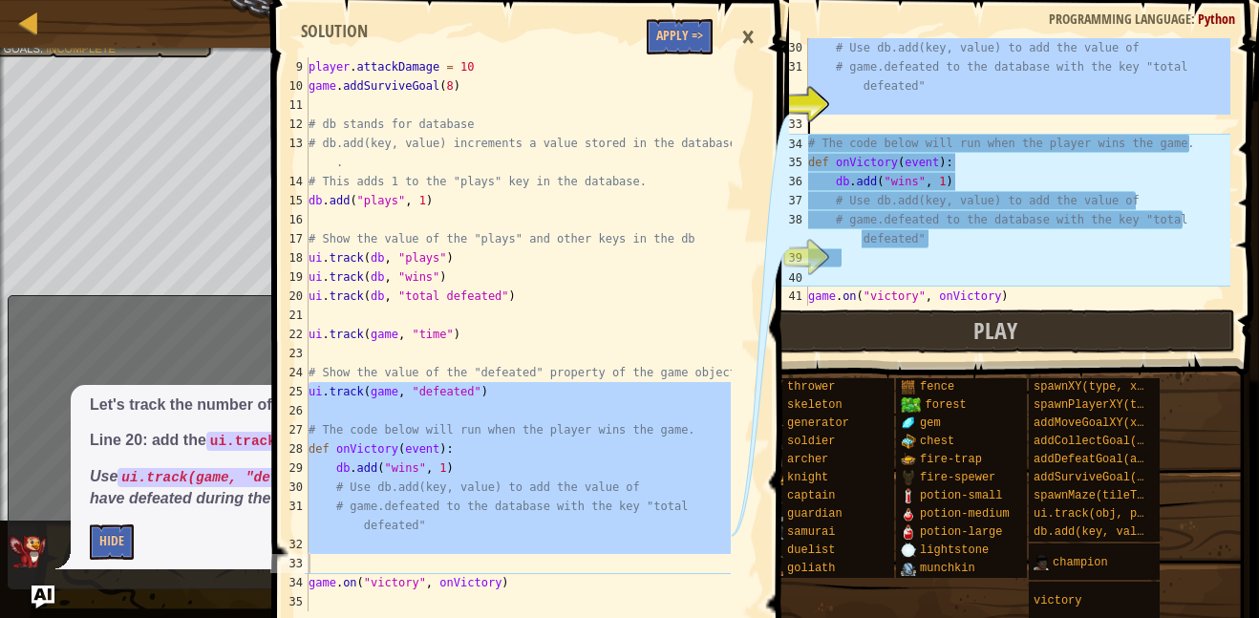
scroll to position [574, 0]
click at [913, 277] on div "# Use db.add(key, value) to add the value of # game.defeated to the database wi…" at bounding box center [1018, 191] width 426 height 306
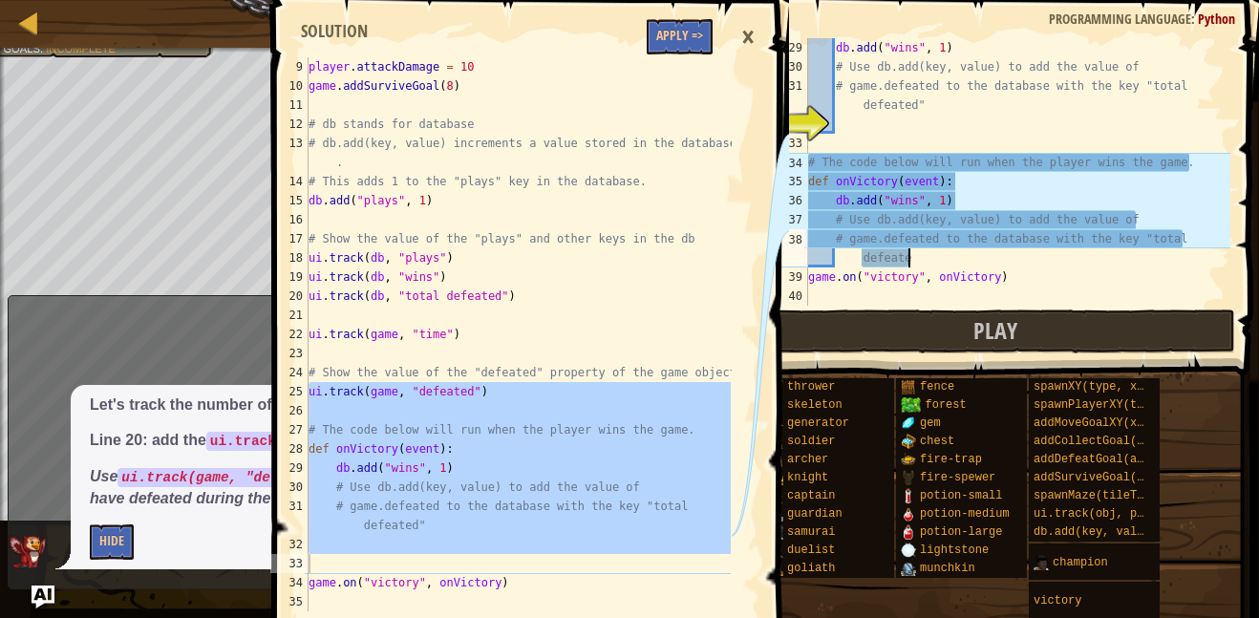
scroll to position [535, 0]
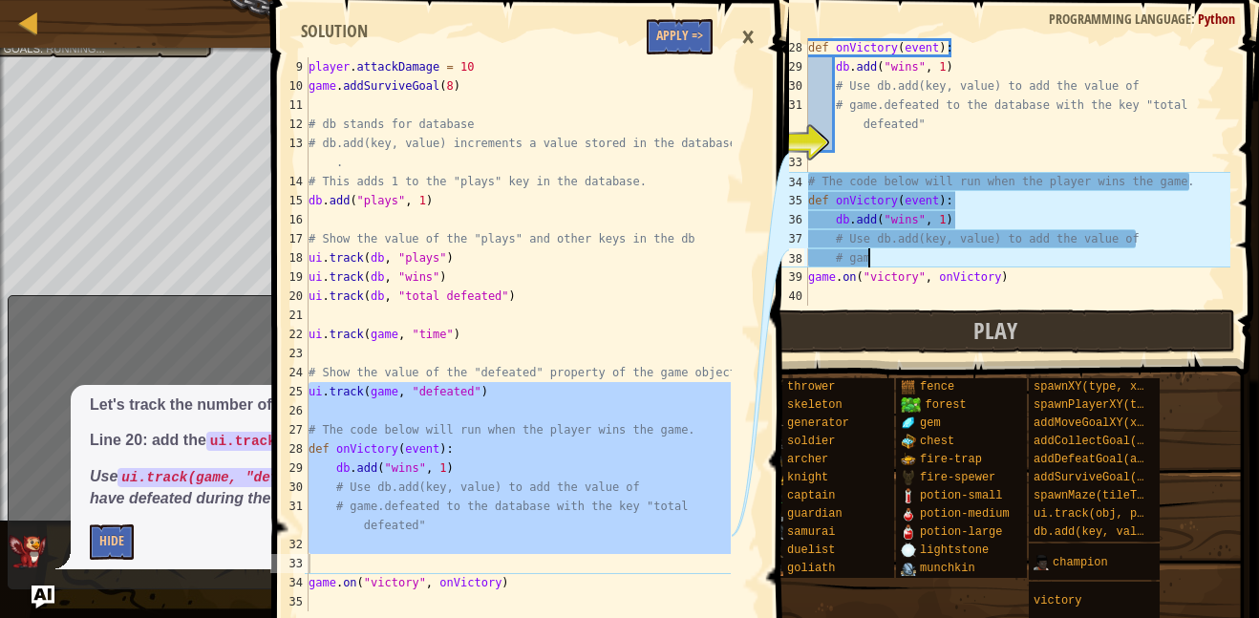
type textarea "#"
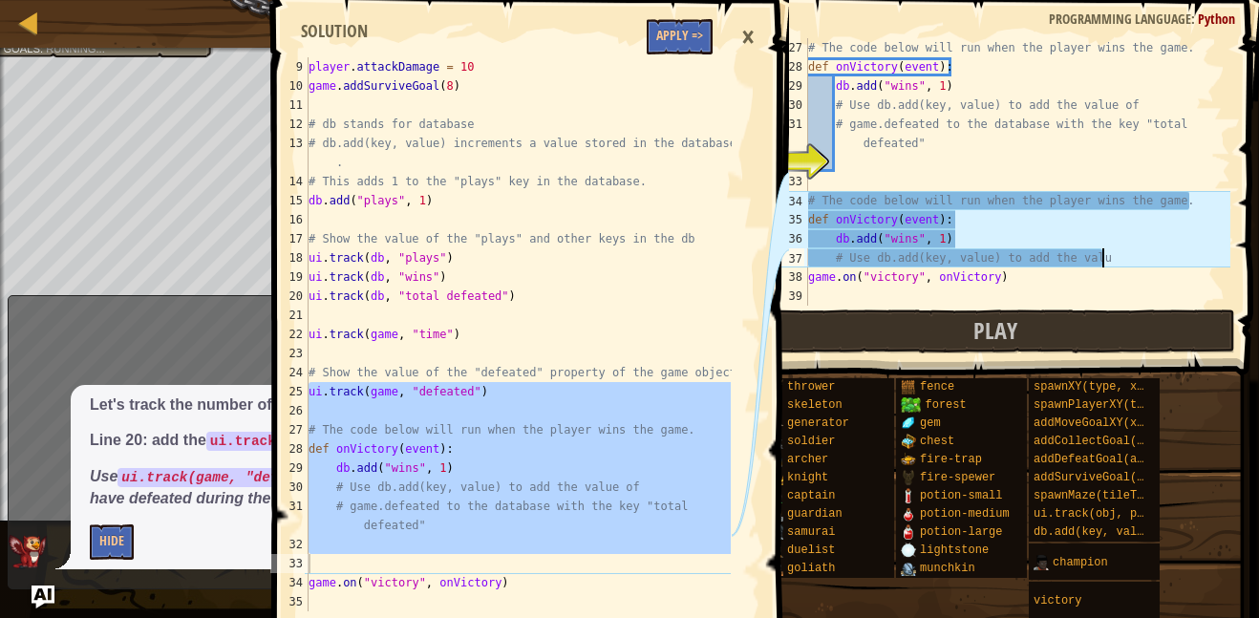
scroll to position [516, 0]
type textarea "#"
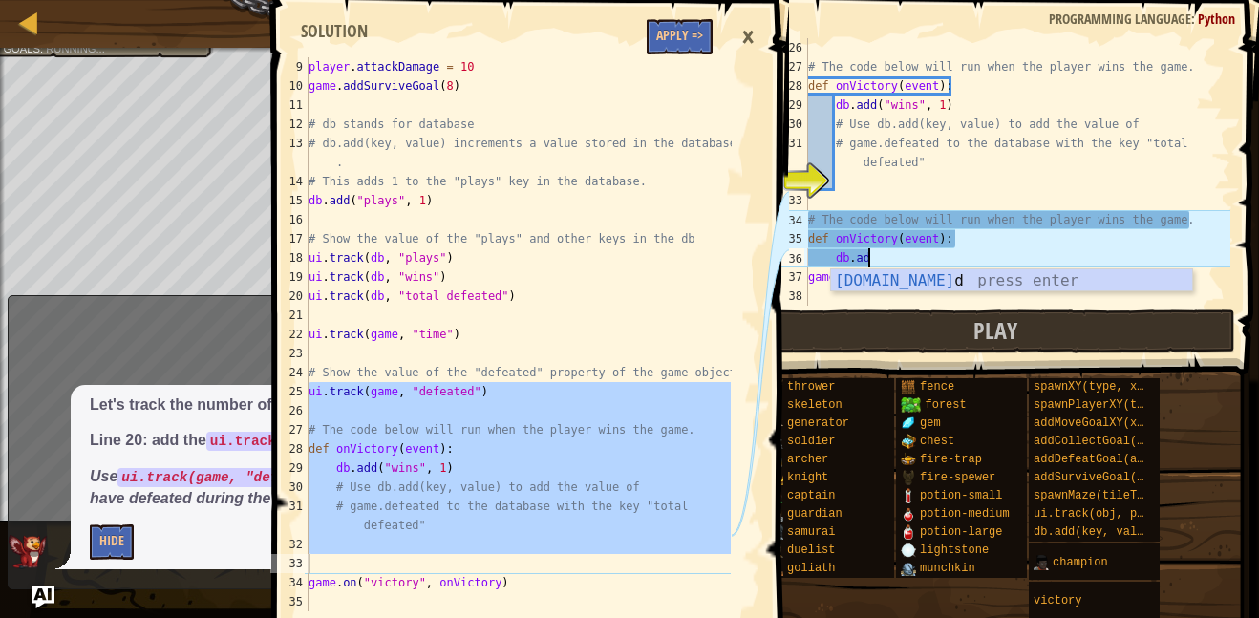
type textarea "d"
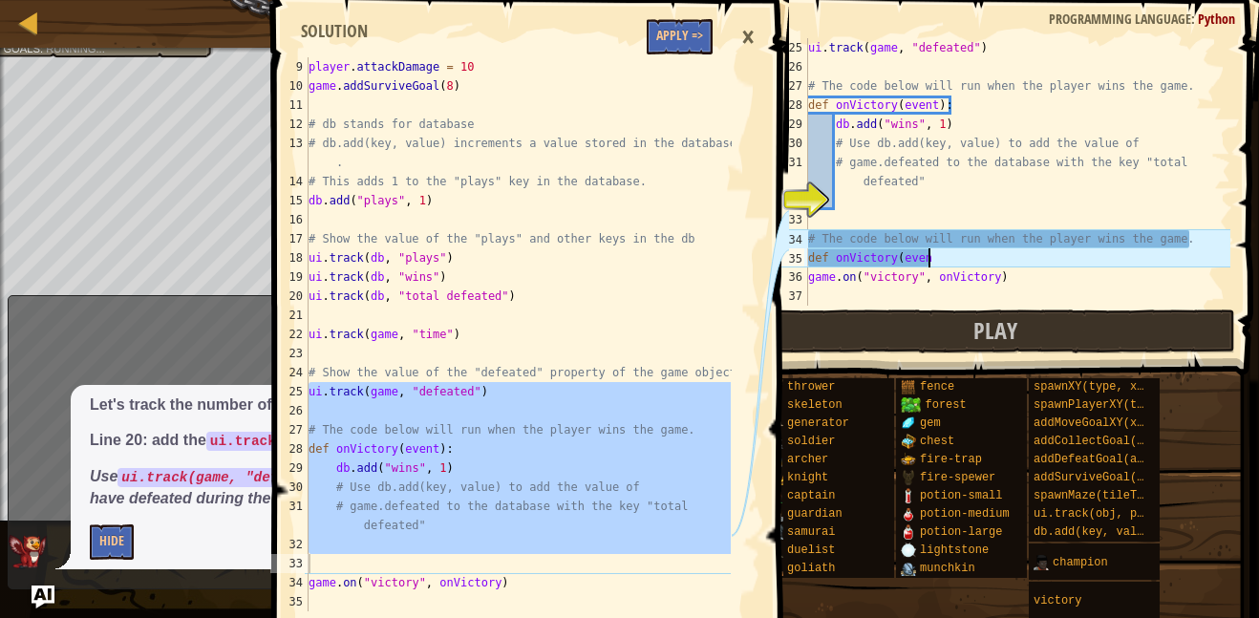
scroll to position [478, 0]
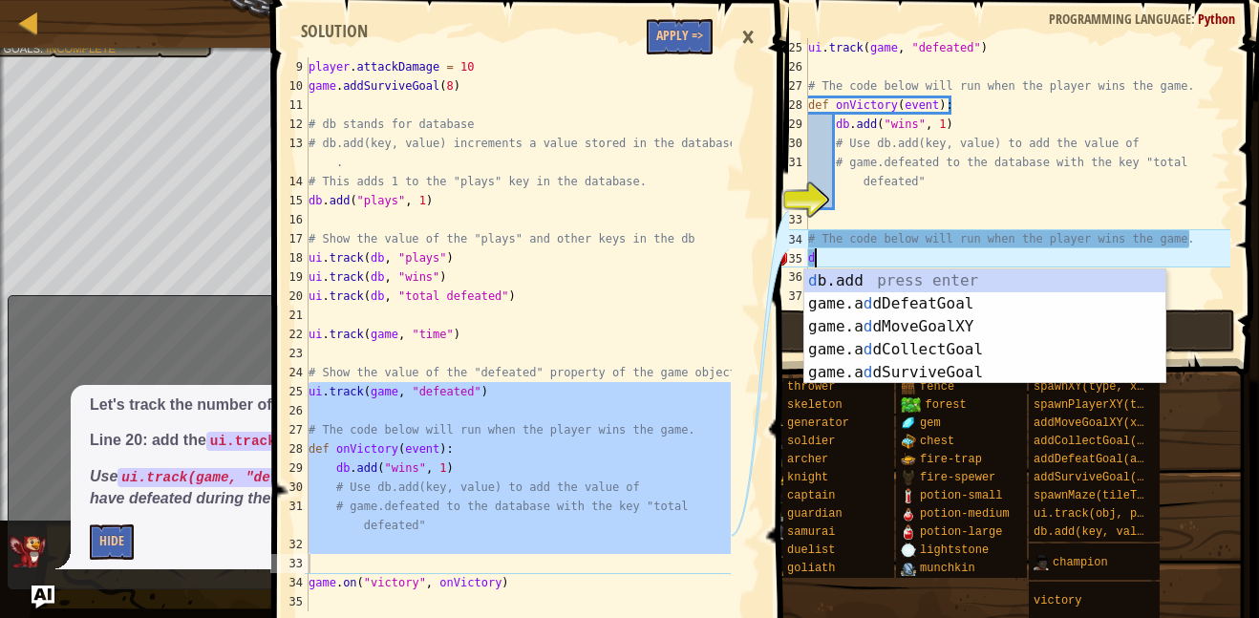
type textarea "d"
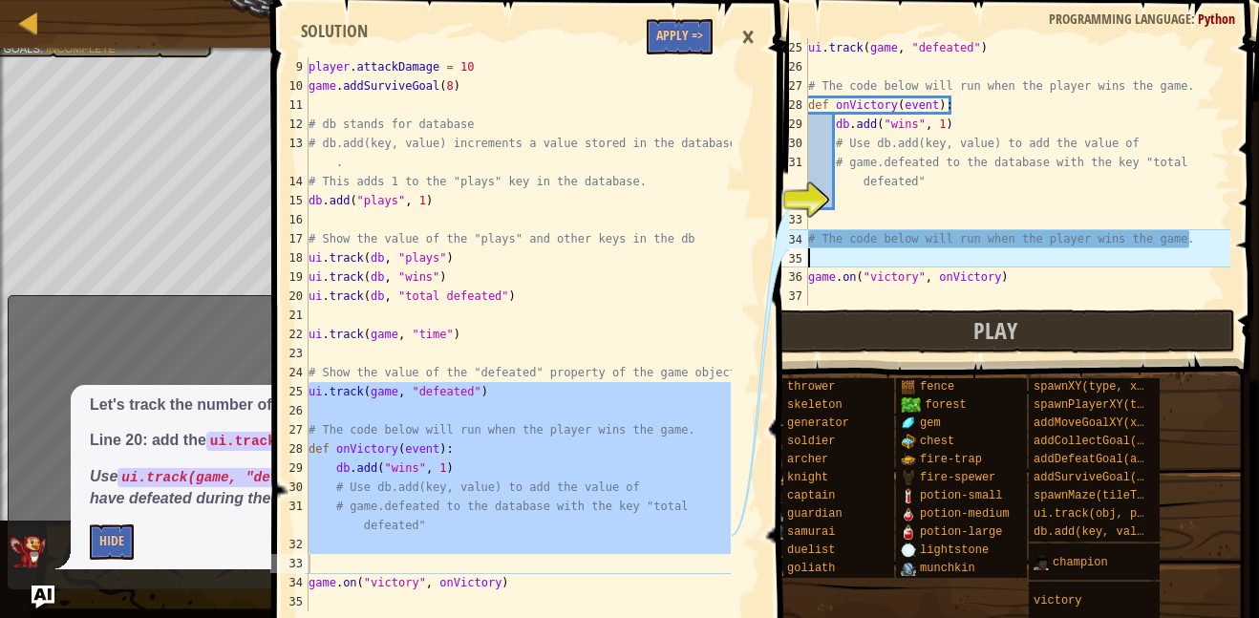
scroll to position [459, 0]
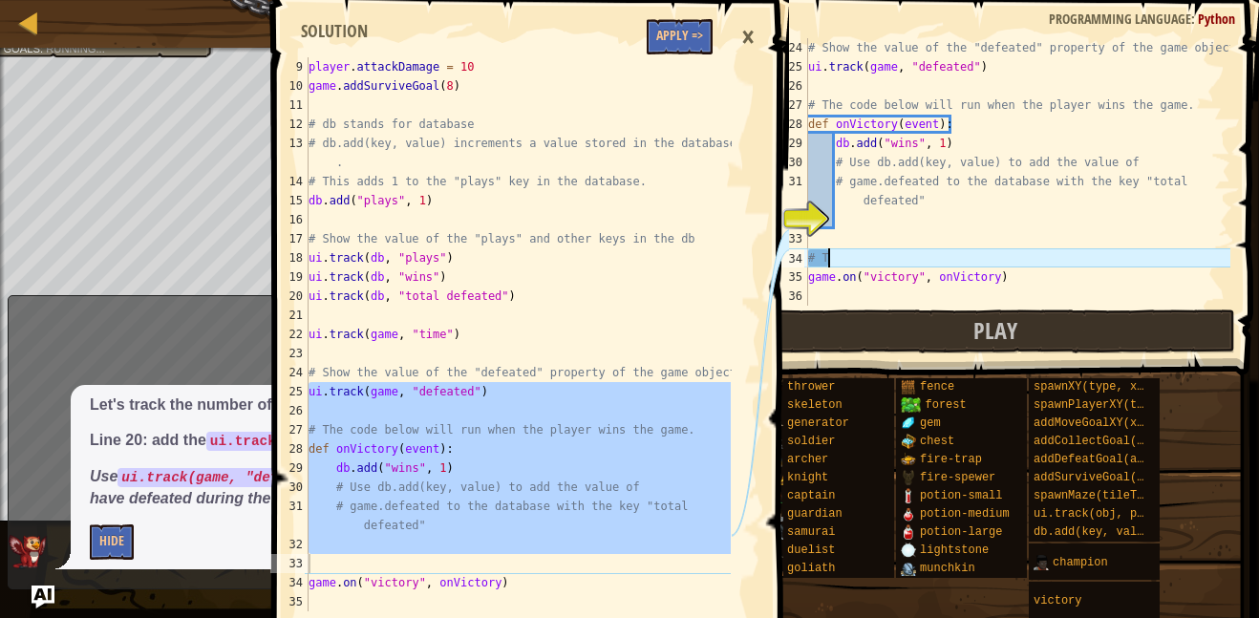
type textarea "#"
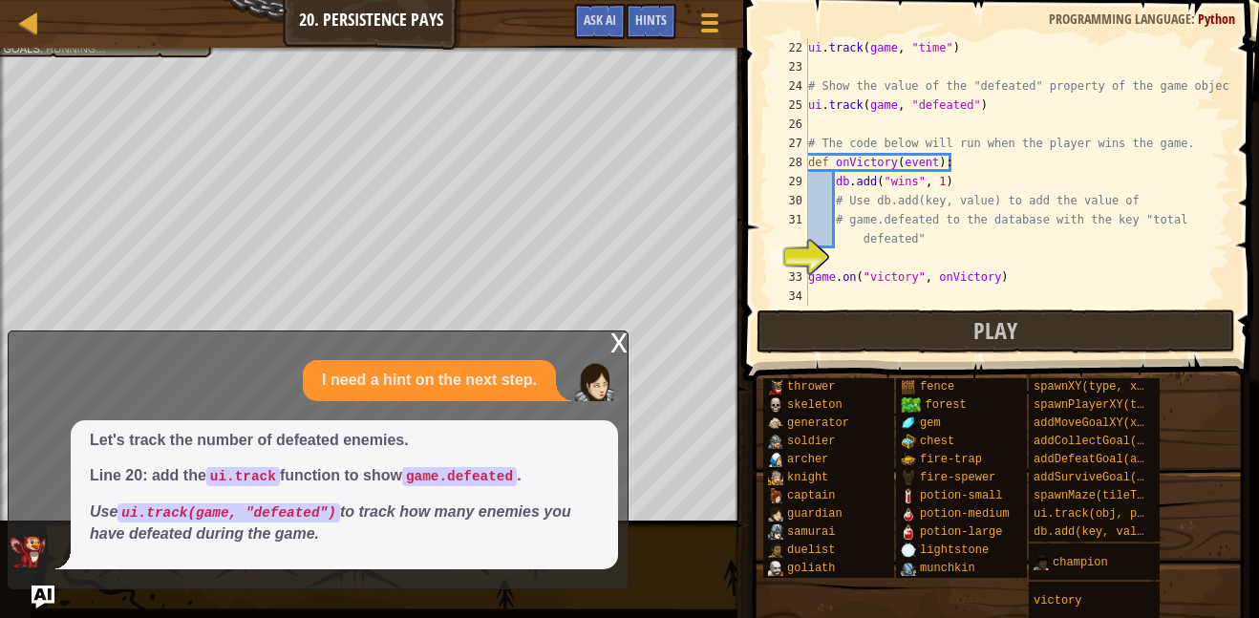
scroll to position [420, 0]
type textarea "# game.defeated to the database with the key "total defeated""
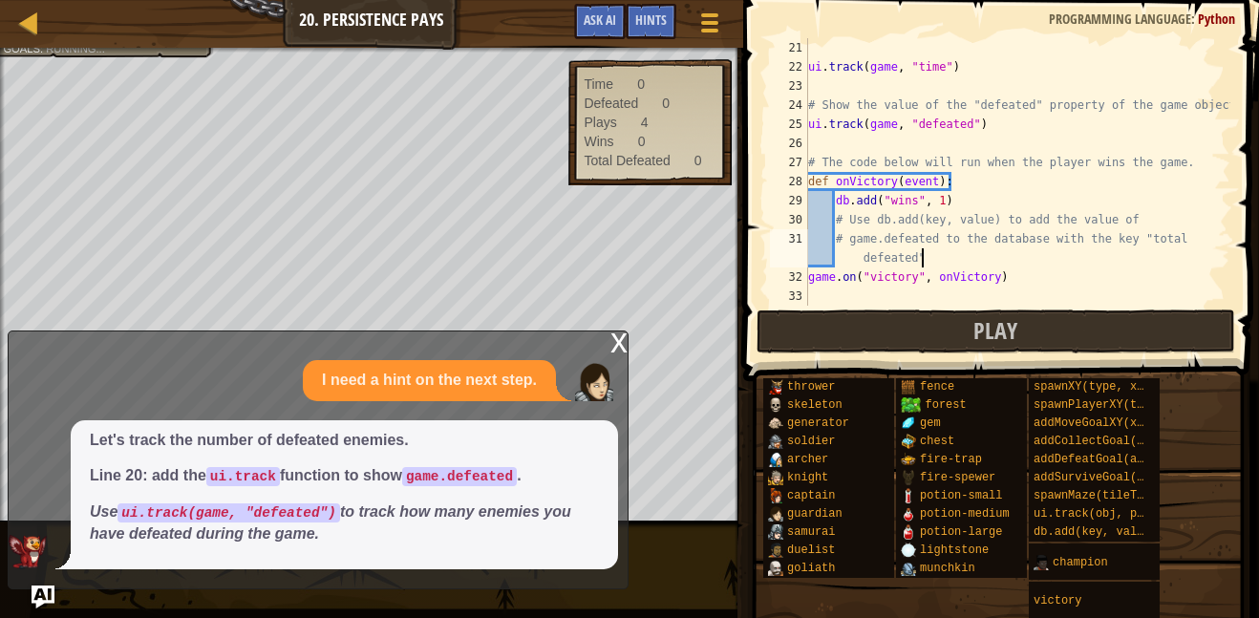
scroll to position [401, 0]
click at [615, 343] on div "x" at bounding box center [619, 341] width 17 height 19
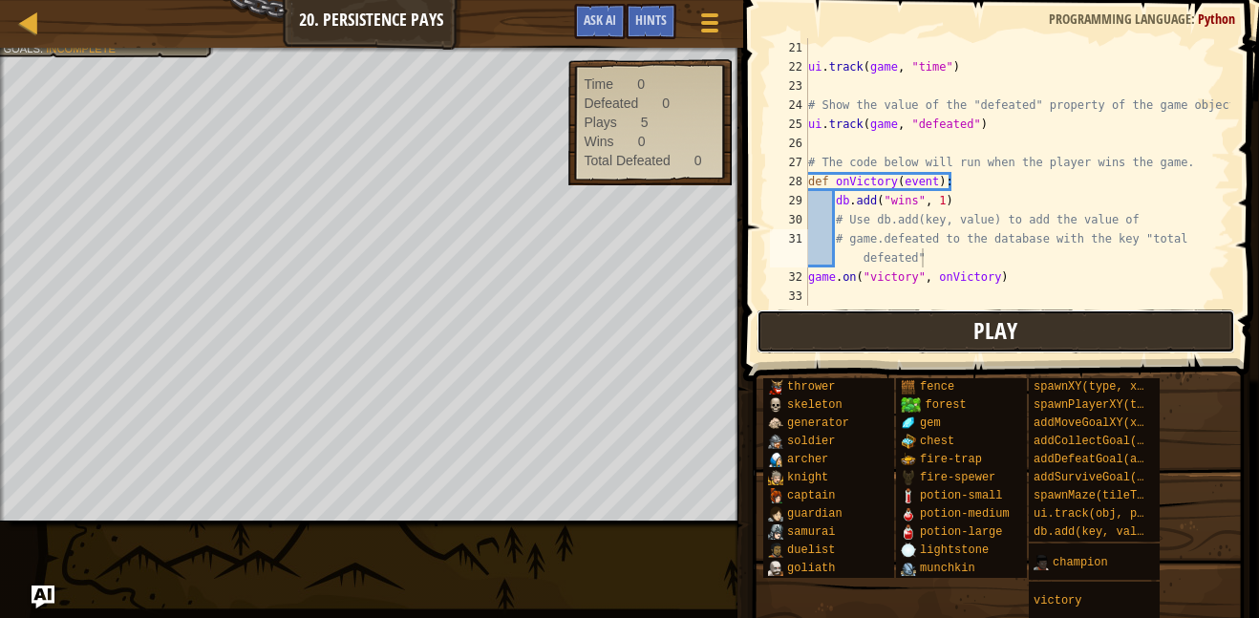
click at [863, 333] on button "Play" at bounding box center [996, 332] width 479 height 44
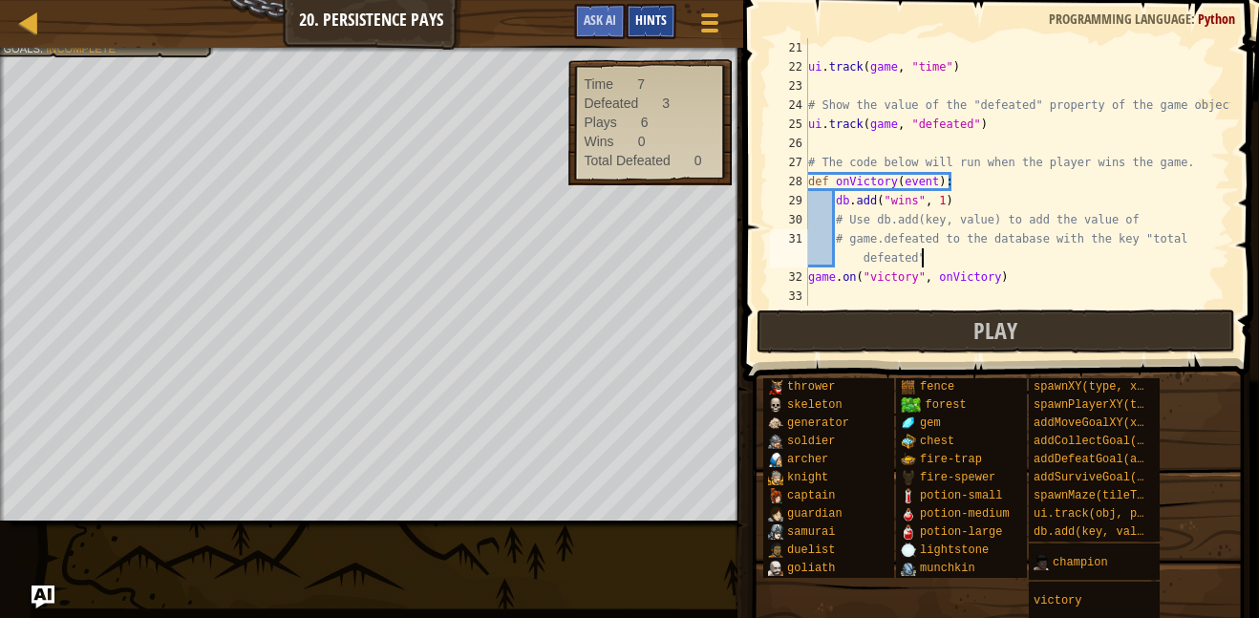
click at [652, 22] on span "Hints" at bounding box center [651, 20] width 32 height 18
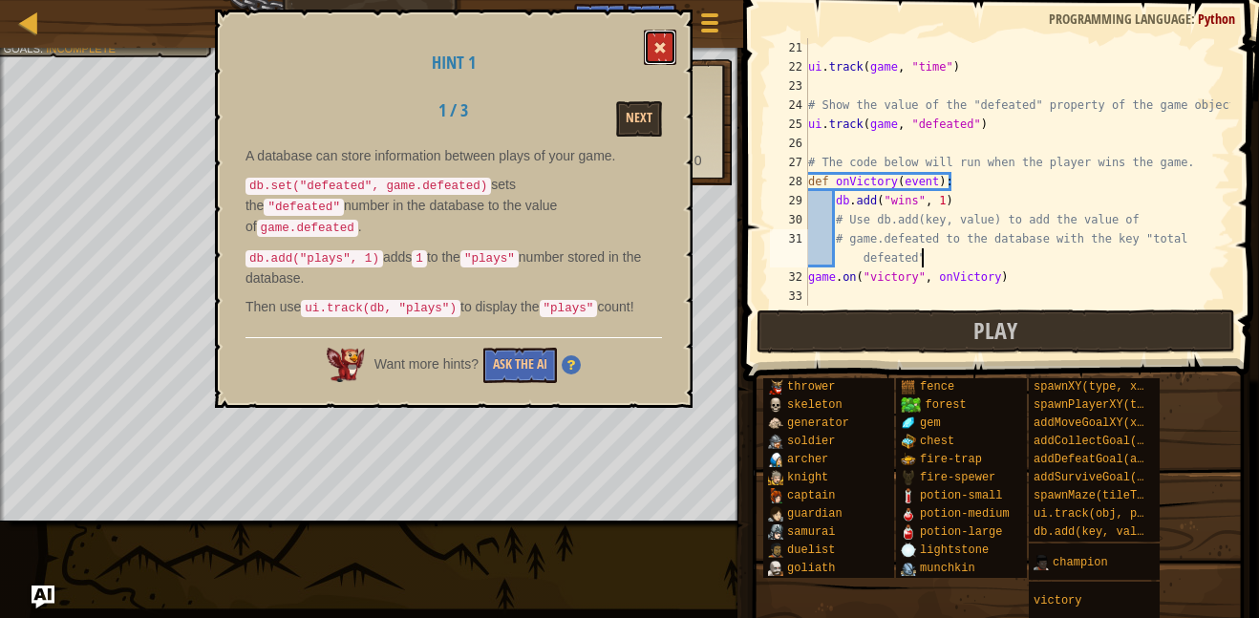
click at [671, 45] on button at bounding box center [660, 47] width 32 height 35
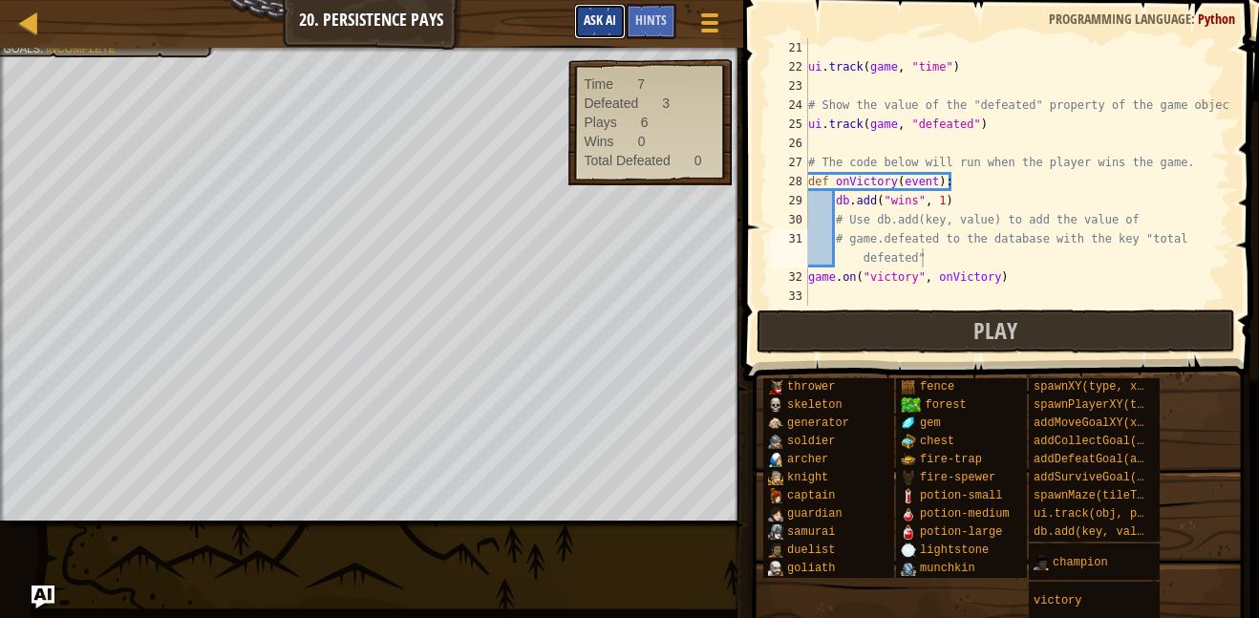
click at [603, 26] on span "Ask AI" at bounding box center [600, 20] width 32 height 18
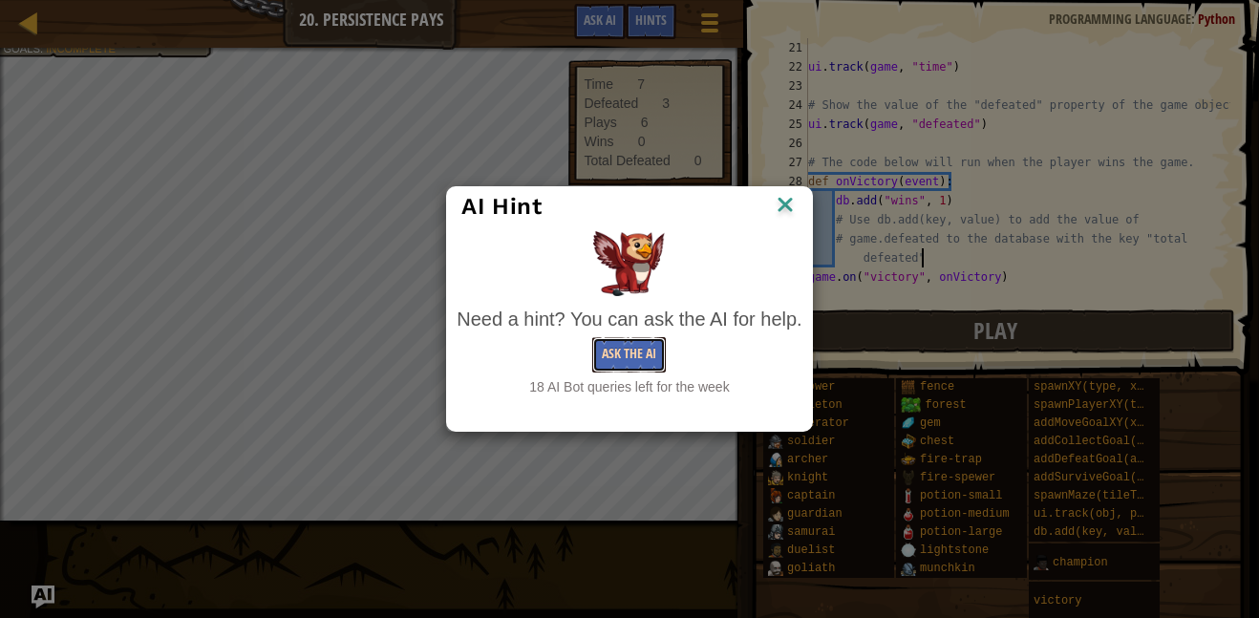
click at [654, 347] on button "Ask the AI" at bounding box center [629, 354] width 74 height 35
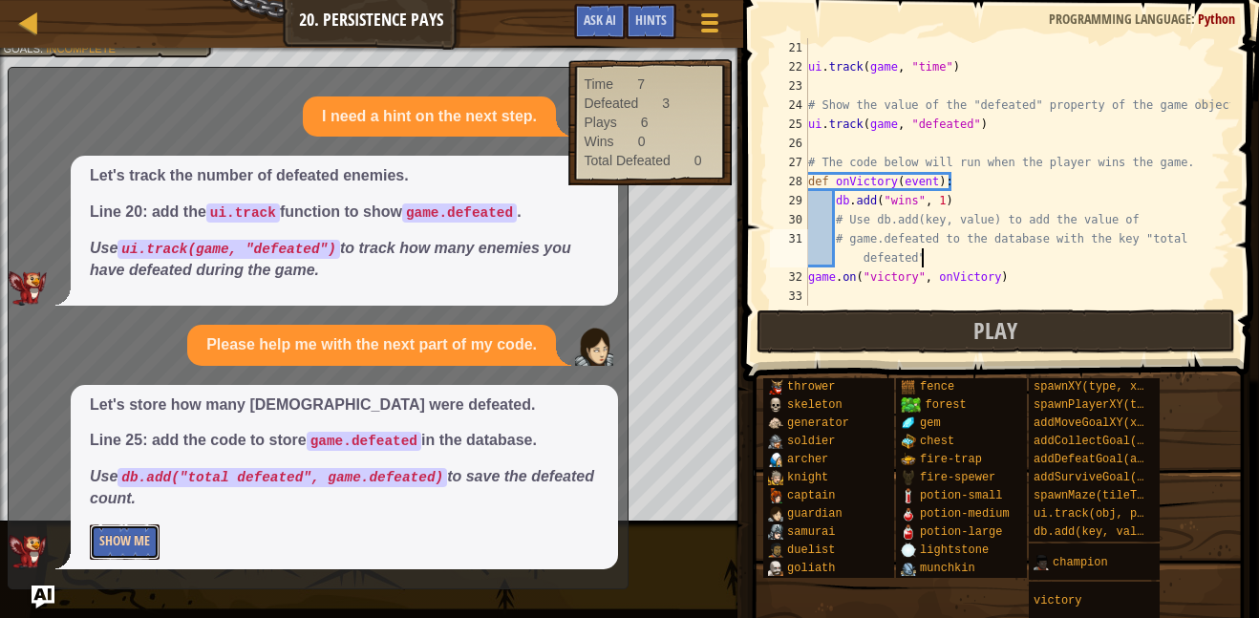
click at [121, 549] on button "Show Me" at bounding box center [125, 542] width 70 height 35
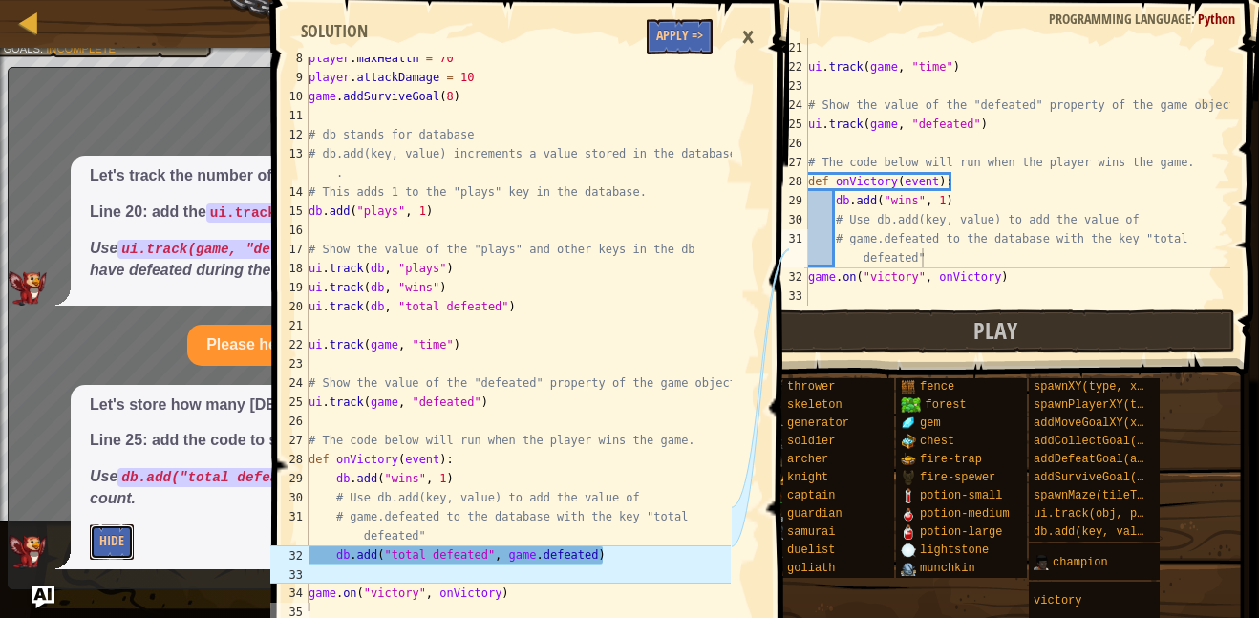
scroll to position [142, 0]
type textarea "db.add("total defeated", game.defeated)"
drag, startPoint x: 309, startPoint y: 560, endPoint x: 597, endPoint y: 558, distance: 288.6
click at [597, 558] on div "player . maxHealth = 70 player . attackDamage = 10 game . addSurviveGoal ( 8 ) …" at bounding box center [518, 345] width 426 height 592
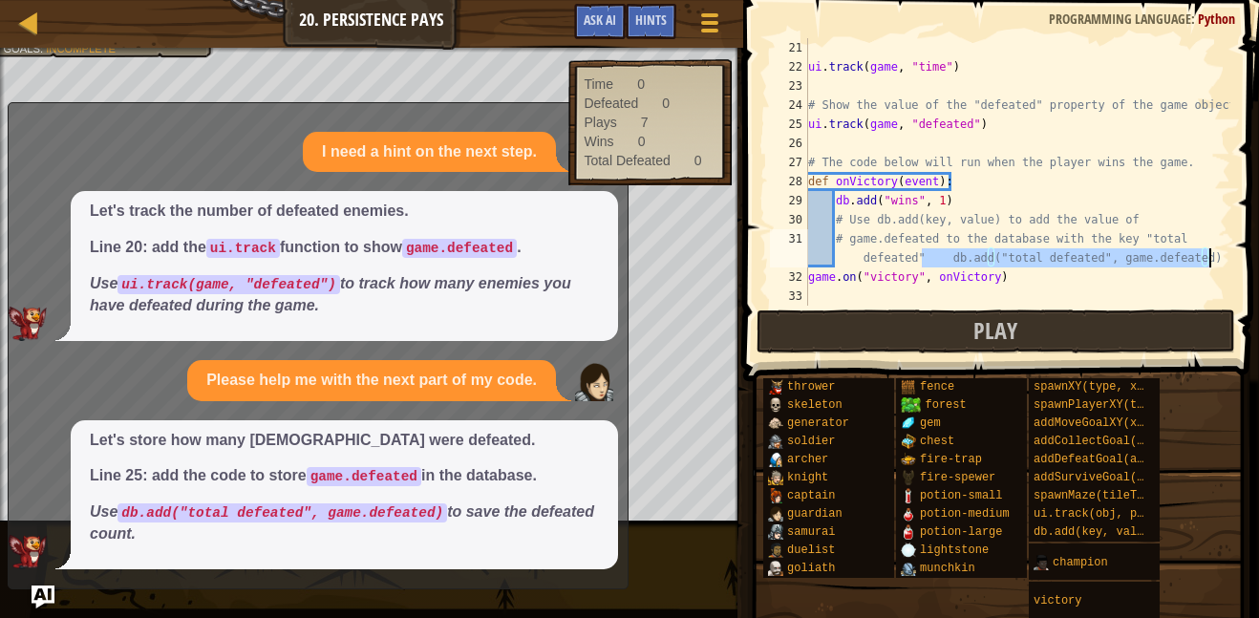
click at [925, 257] on div "ui . track ( game , "time" ) # Show the value of the "defeated" property of the…" at bounding box center [1018, 172] width 426 height 268
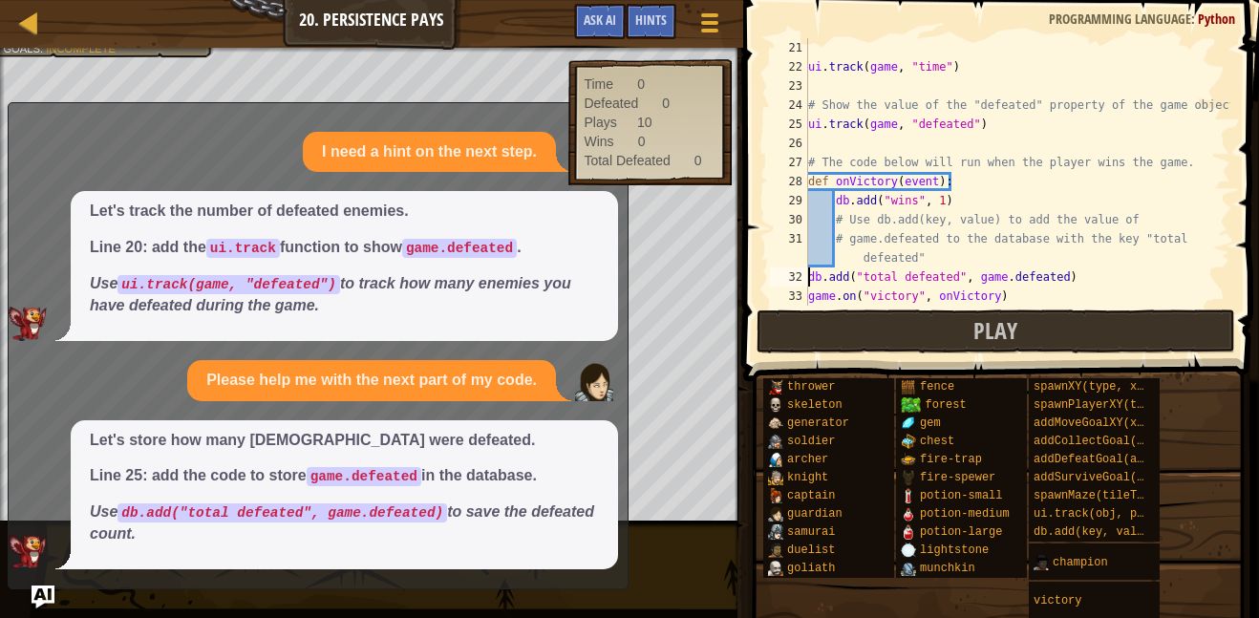
type textarea "db.add("total defeated", game.defeated)"
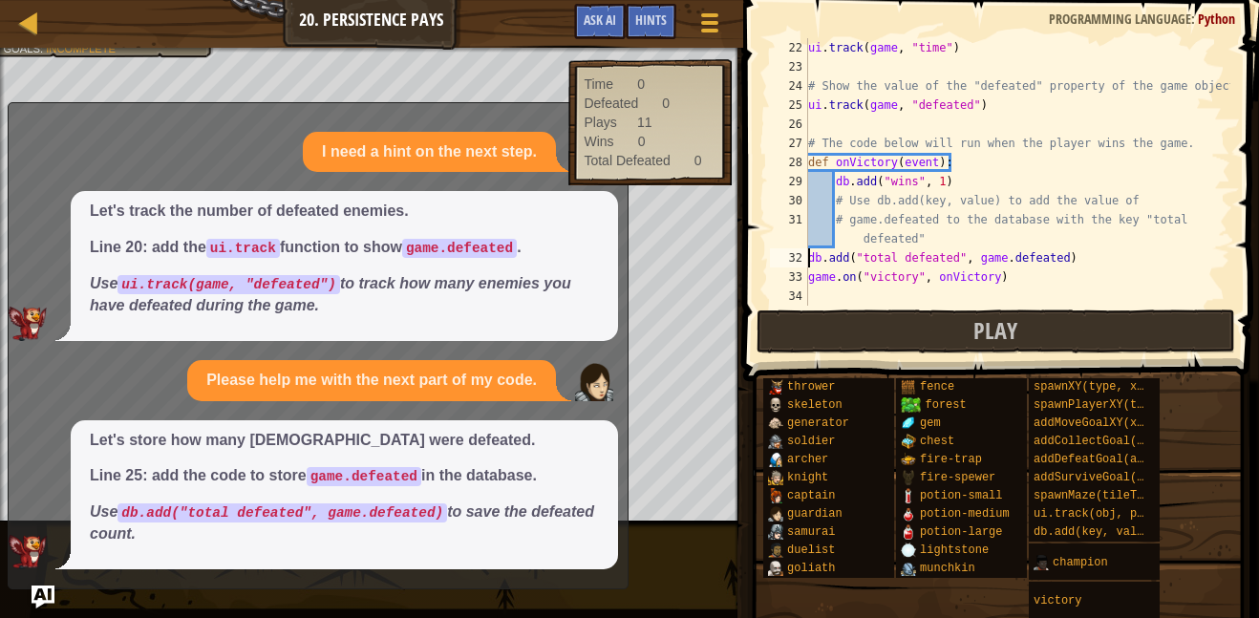
scroll to position [420, 0]
click at [937, 328] on button "Play" at bounding box center [996, 332] width 479 height 44
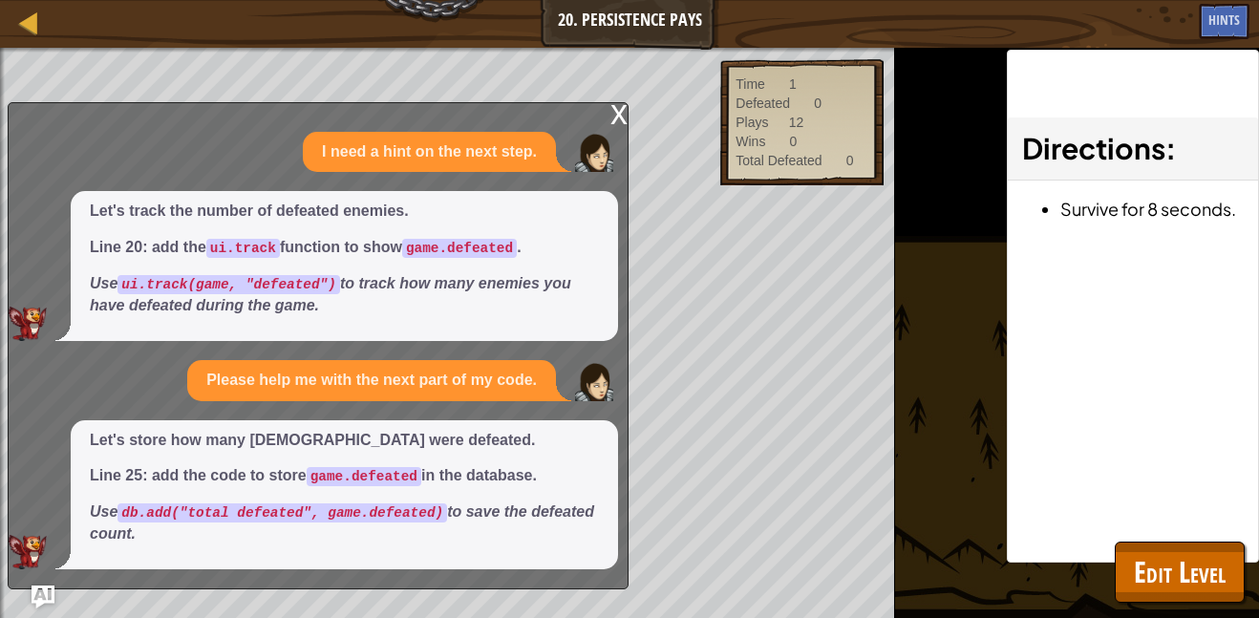
click at [618, 103] on div "x" at bounding box center [619, 112] width 17 height 19
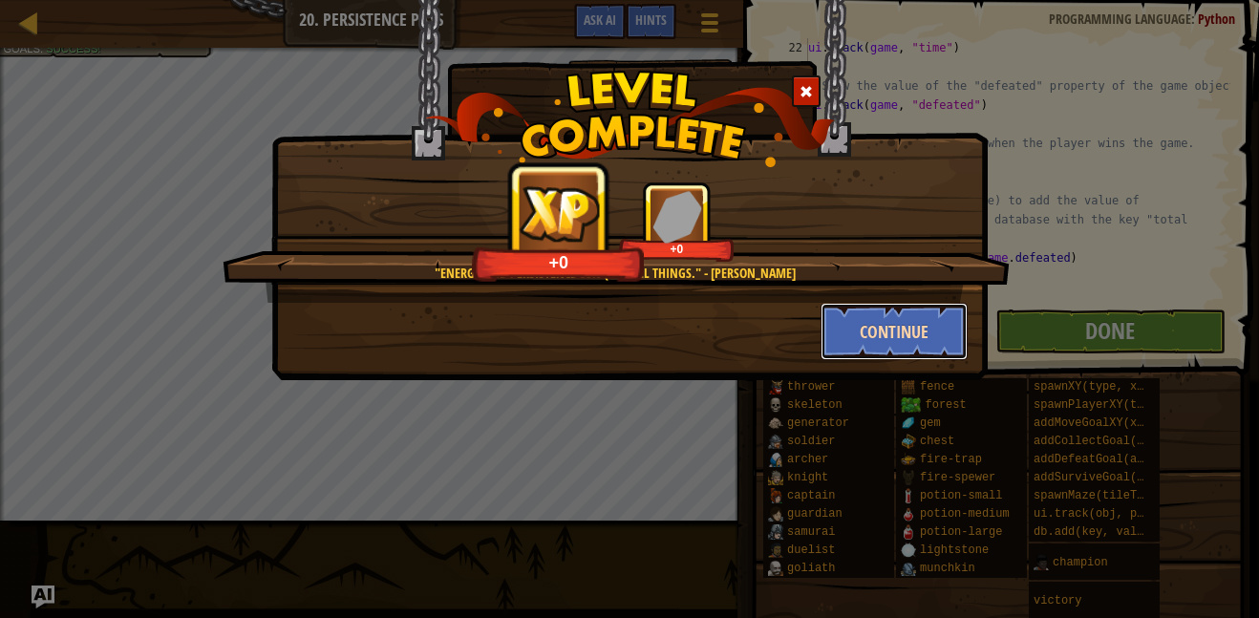
click at [930, 333] on button "Continue" at bounding box center [895, 331] width 148 height 57
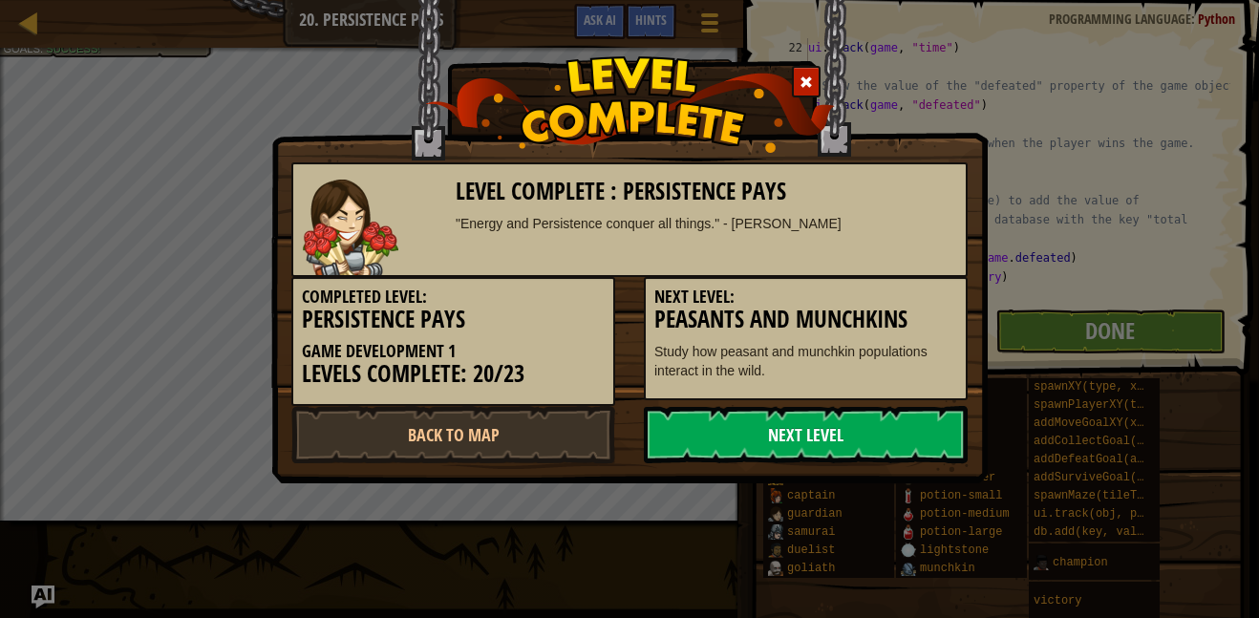
click at [858, 442] on link "Next Level" at bounding box center [806, 434] width 324 height 57
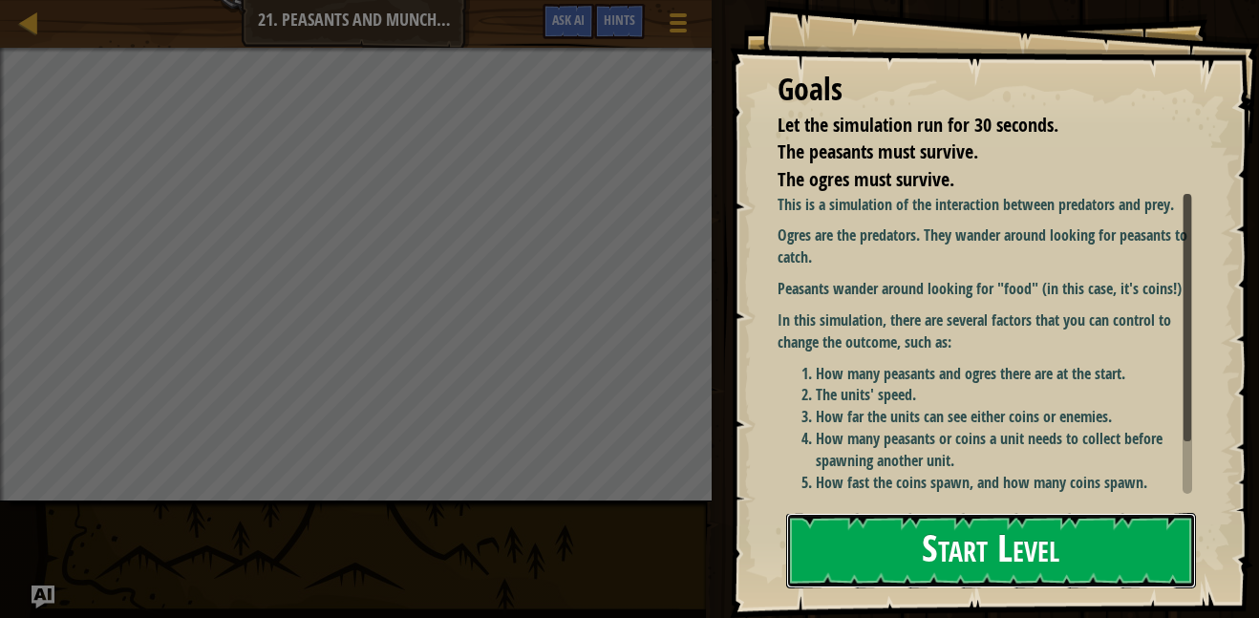
click at [970, 541] on button "Start Level" at bounding box center [991, 550] width 410 height 75
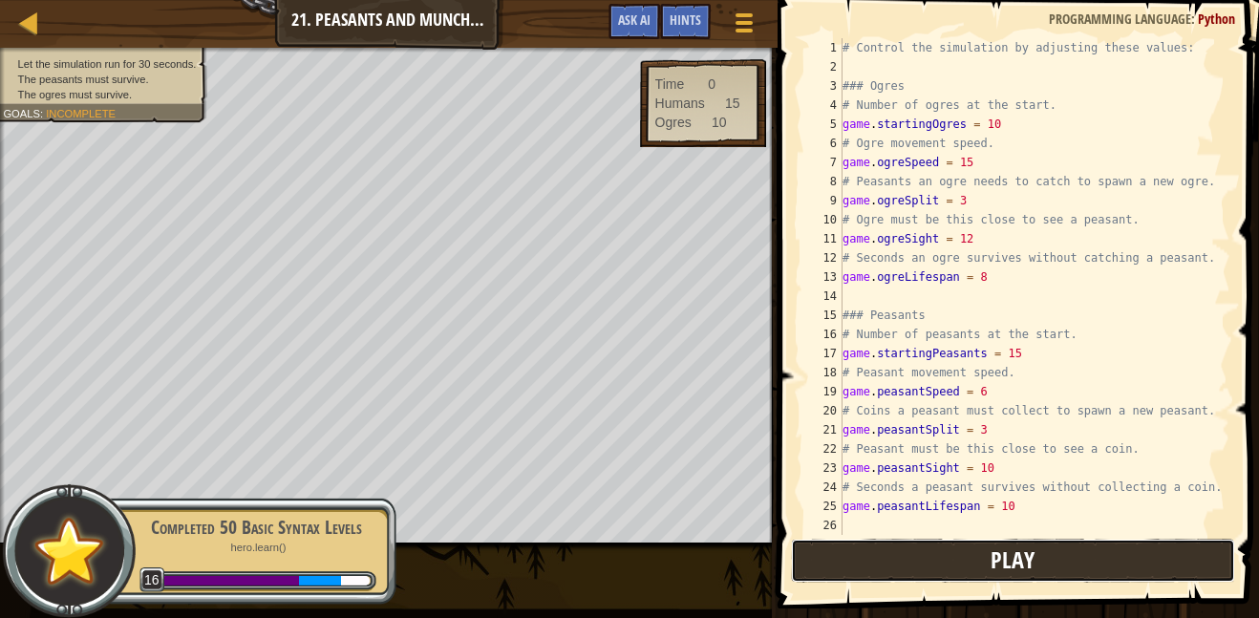
click at [883, 573] on button "Play" at bounding box center [1013, 561] width 445 height 44
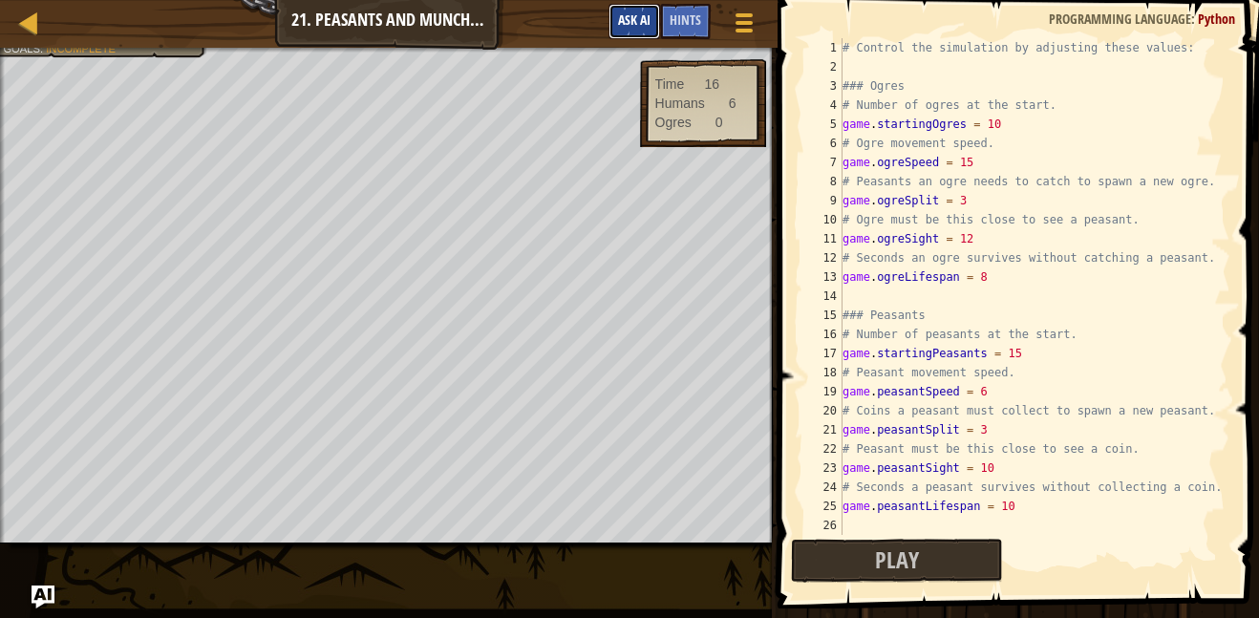
click at [642, 32] on button "Ask AI" at bounding box center [635, 21] width 52 height 35
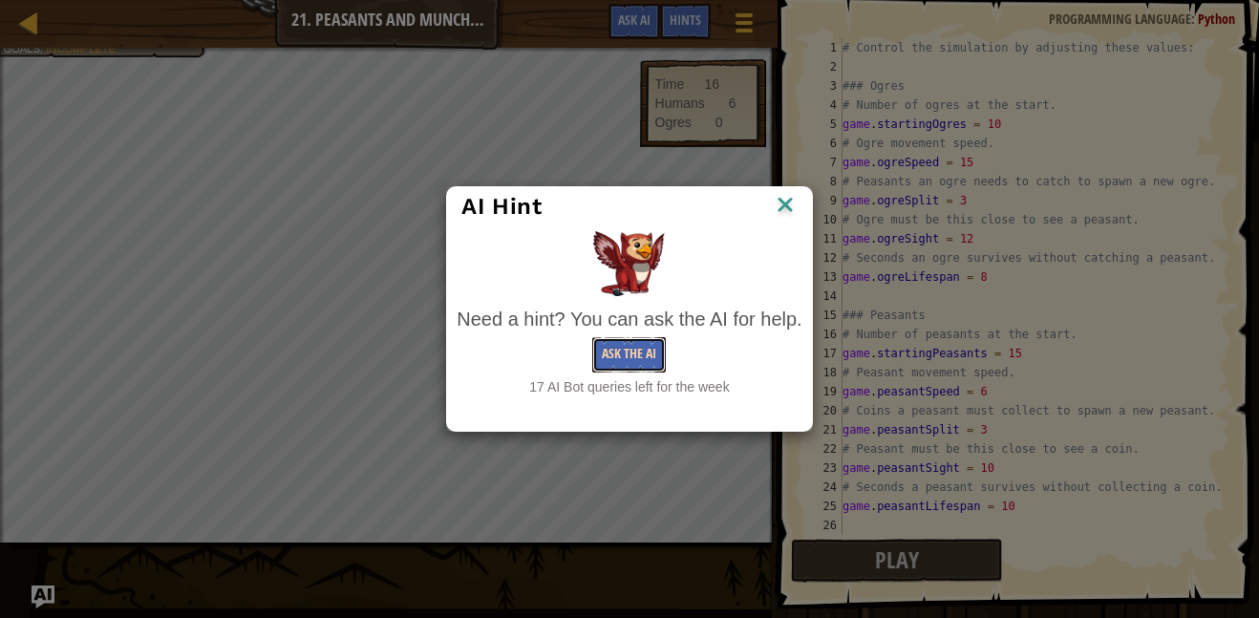
click at [610, 346] on button "Ask the AI" at bounding box center [629, 354] width 74 height 35
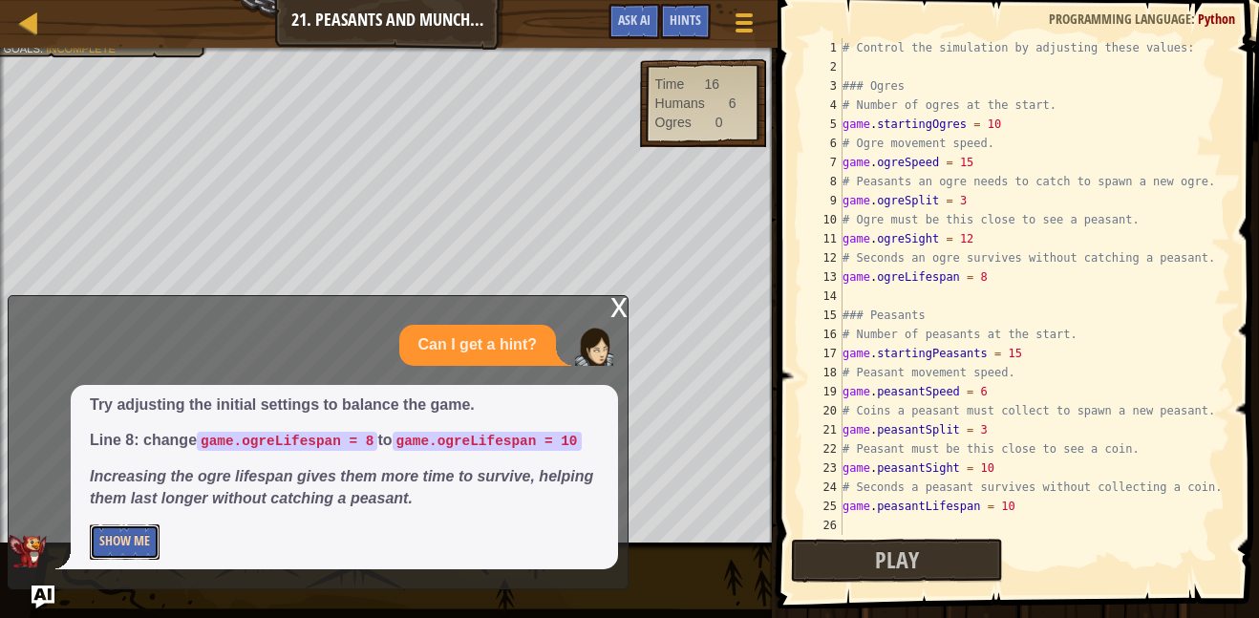
click at [116, 539] on button "Show Me" at bounding box center [125, 542] width 70 height 35
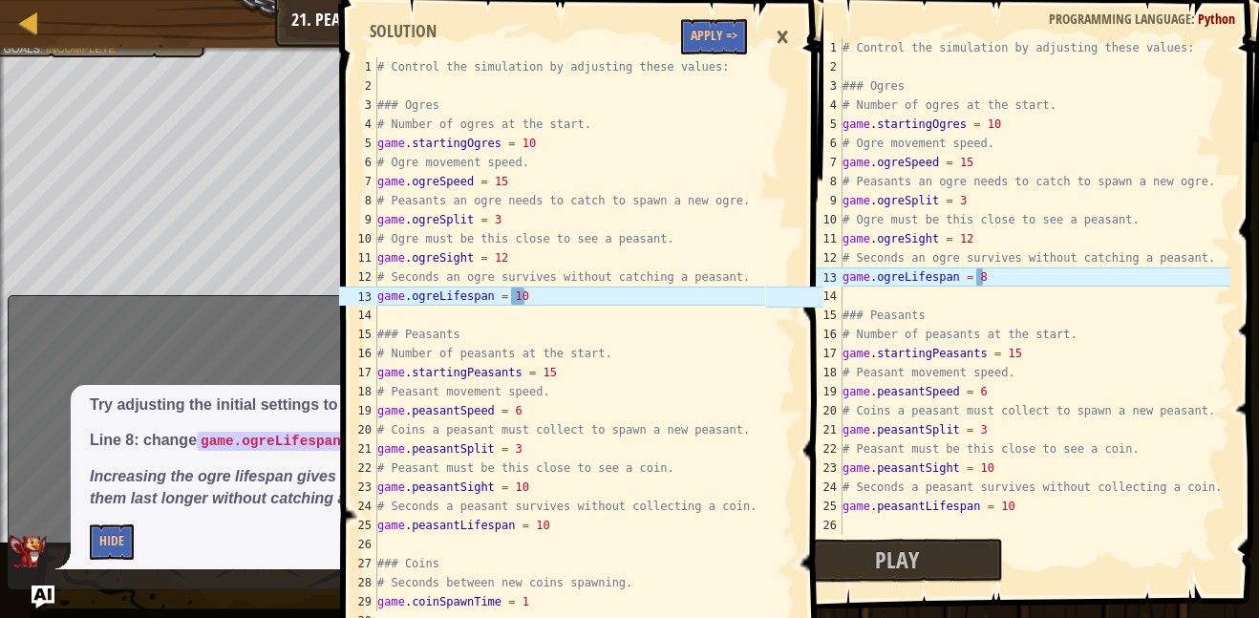
click at [1003, 275] on div "# Control the simulation by adjusting these values: ### Ogres # Number of ogres…" at bounding box center [1035, 305] width 392 height 535
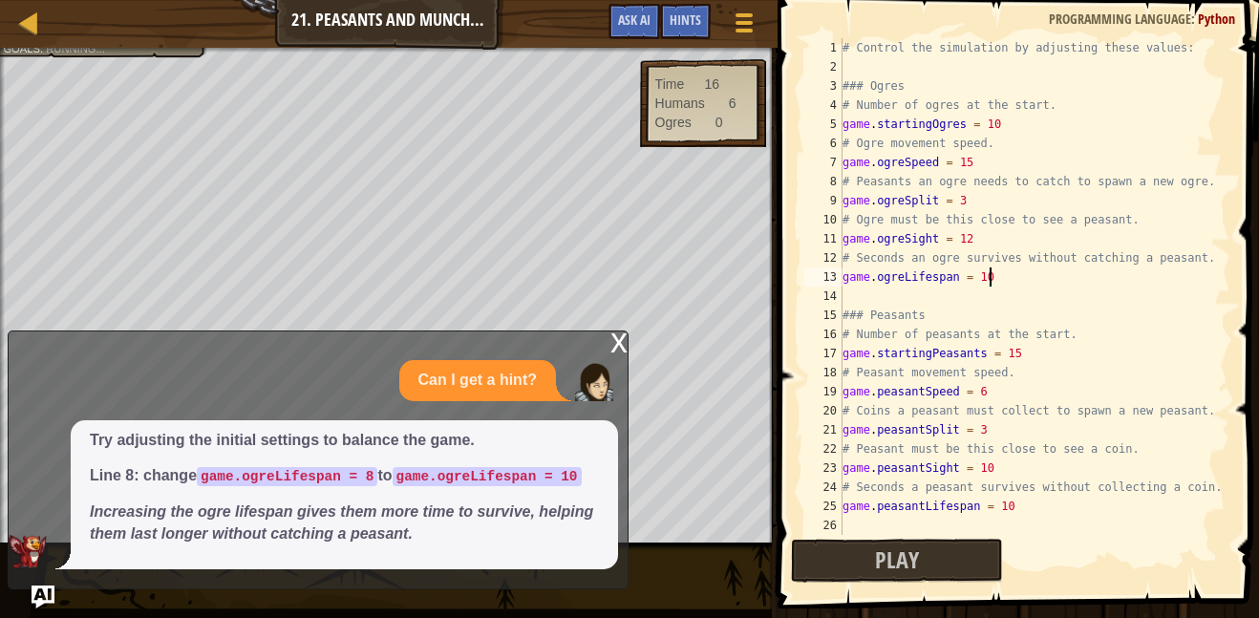
scroll to position [9, 21]
click at [616, 332] on div "x" at bounding box center [619, 341] width 17 height 19
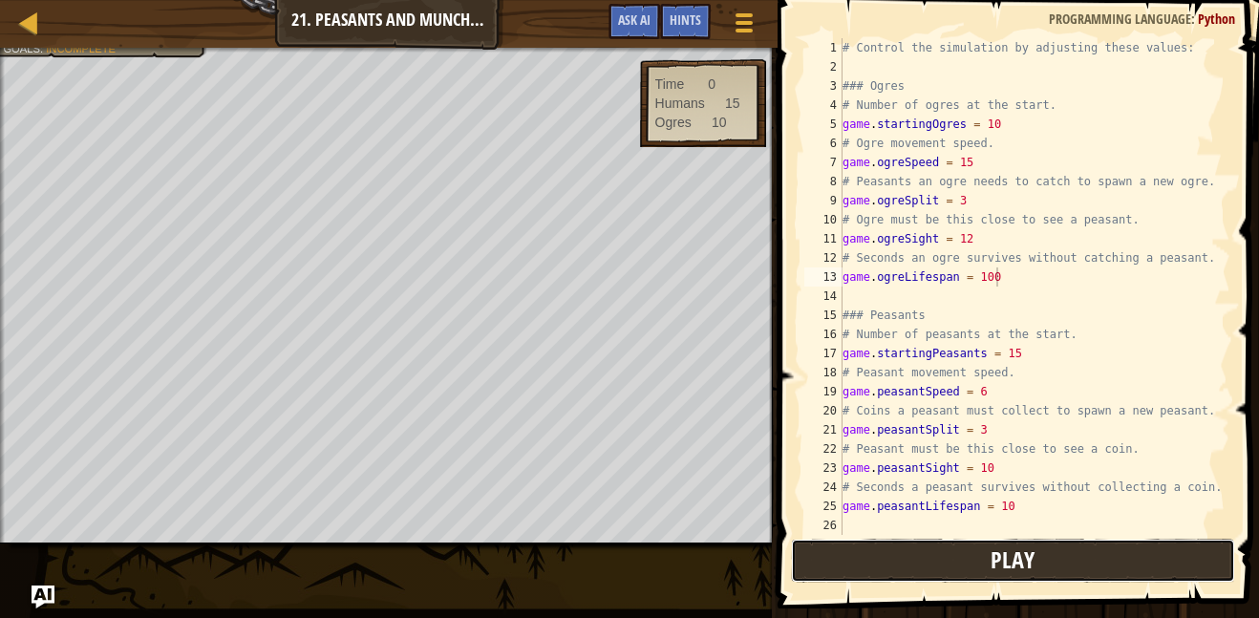
click at [1040, 566] on button "Play" at bounding box center [1013, 561] width 445 height 44
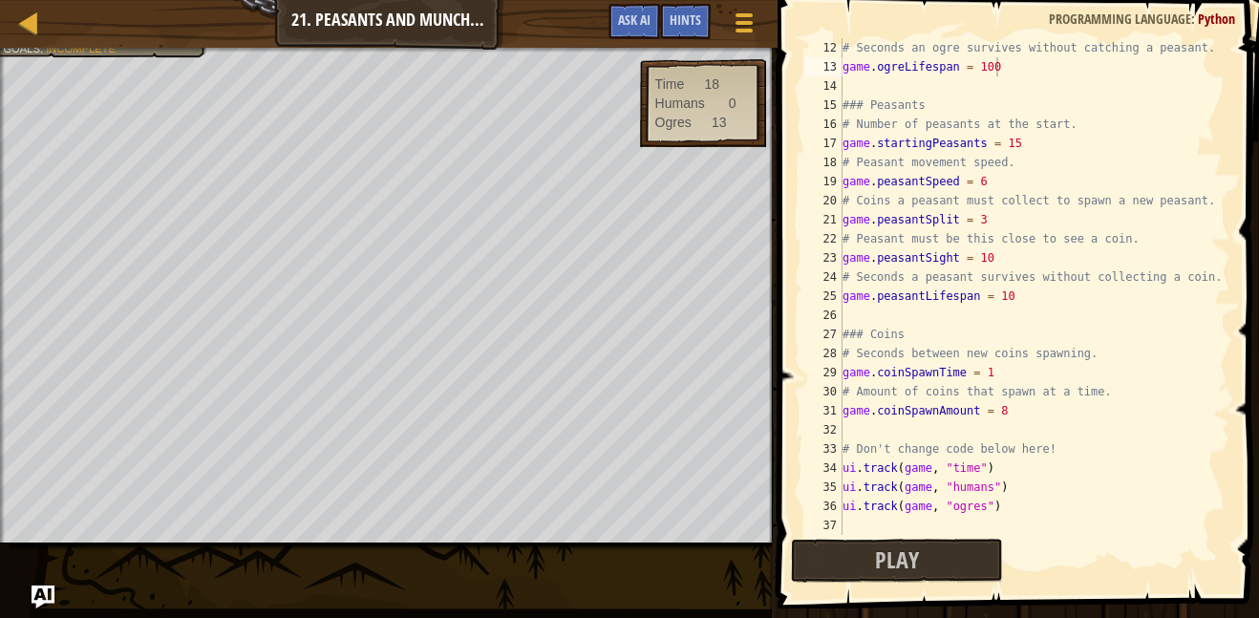
scroll to position [210, 0]
click at [640, 35] on button "Ask AI" at bounding box center [635, 21] width 52 height 35
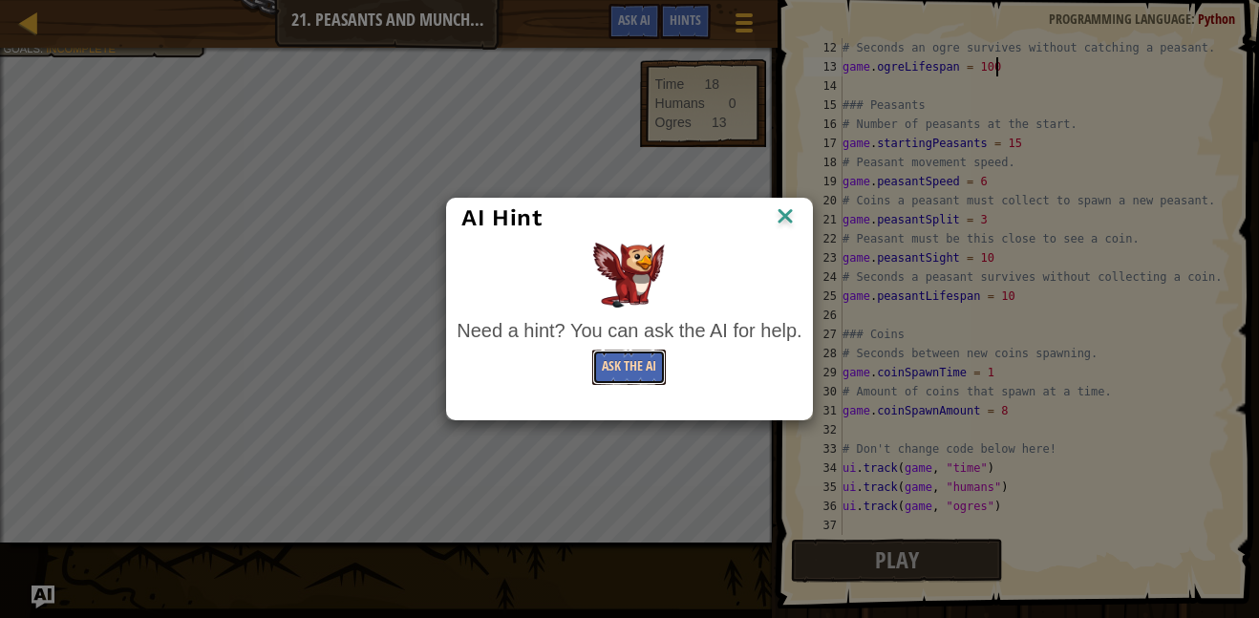
click at [618, 366] on button "Ask the AI" at bounding box center [629, 367] width 74 height 35
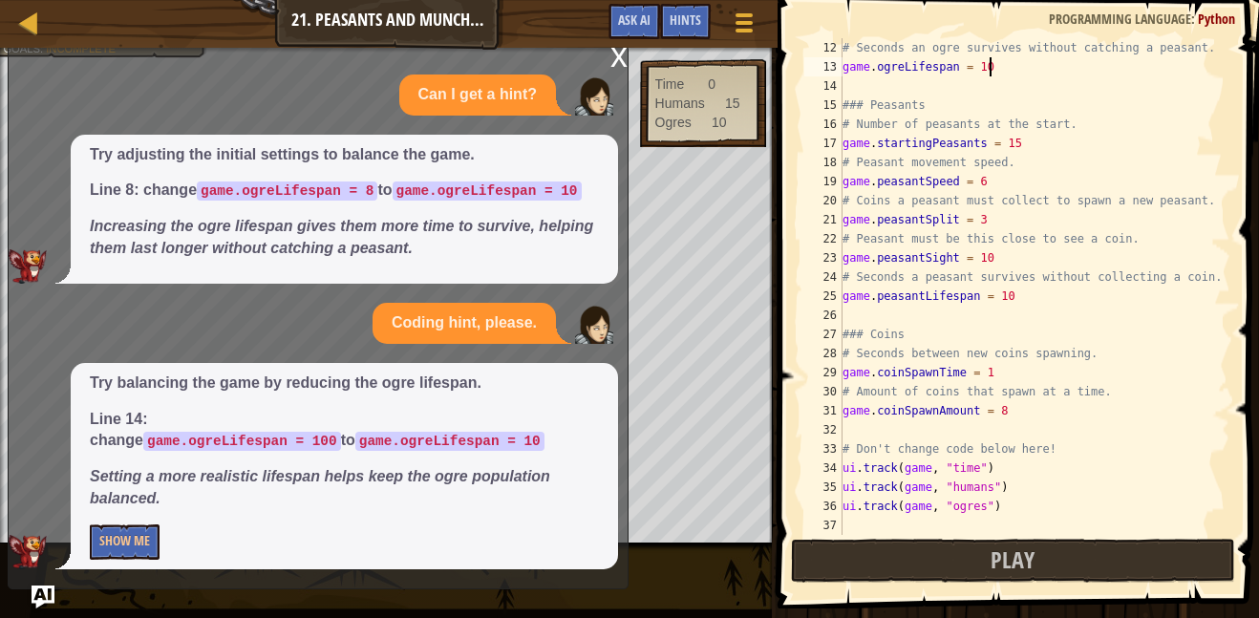
click at [625, 54] on div "x Can I get a hint? Try adjusting the initial settings to balance the game. Lin…" at bounding box center [318, 317] width 621 height 545
click at [655, 99] on div "Humans" at bounding box center [680, 103] width 50 height 19
click at [613, 47] on div "Game Menu Done Hints Ask AI" at bounding box center [683, 26] width 169 height 45
click at [40, 588] on img "Ask AI" at bounding box center [43, 597] width 25 height 25
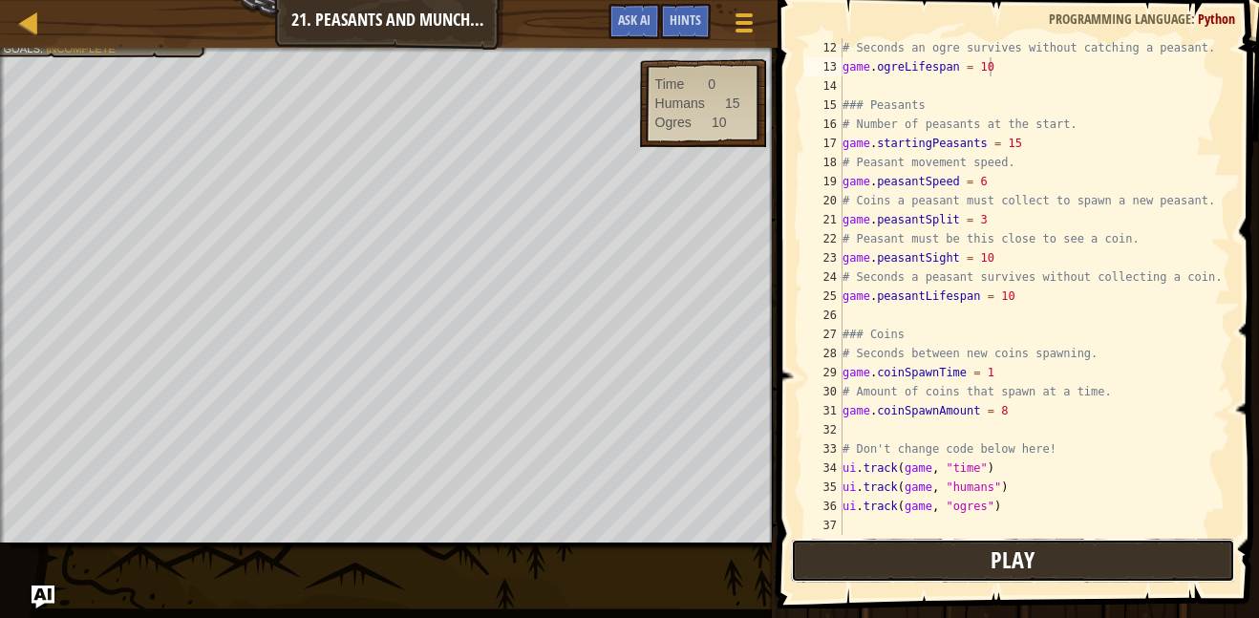
click at [1044, 581] on button "Play" at bounding box center [1013, 561] width 445 height 44
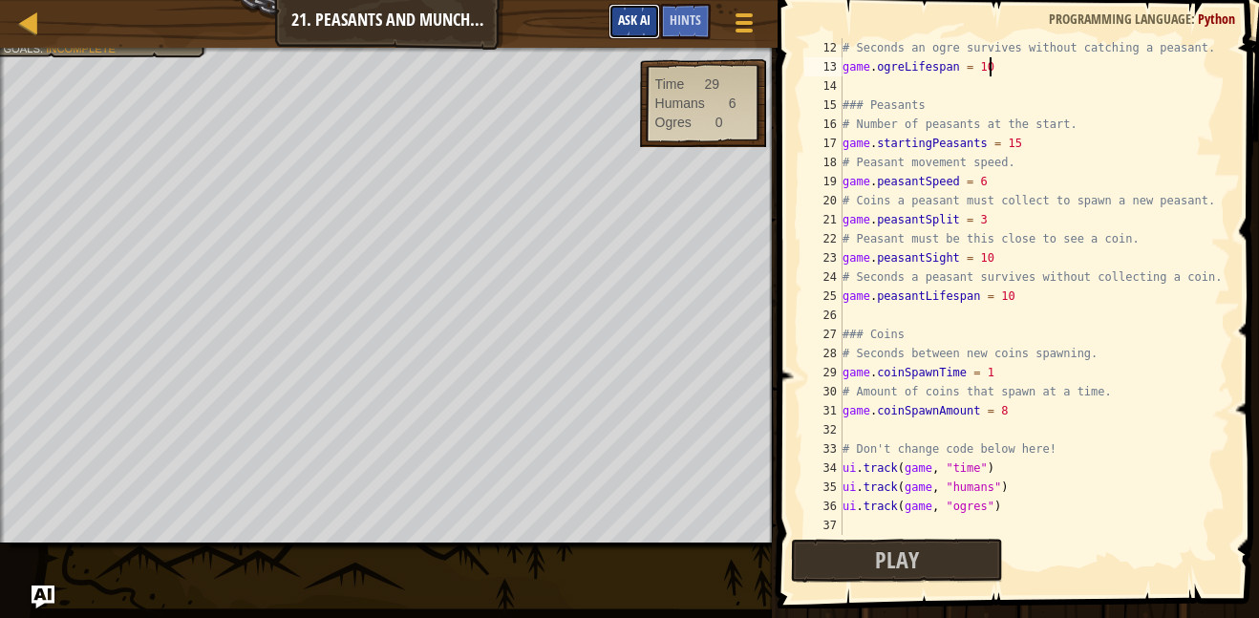
click at [631, 24] on span "Ask AI" at bounding box center [634, 20] width 32 height 18
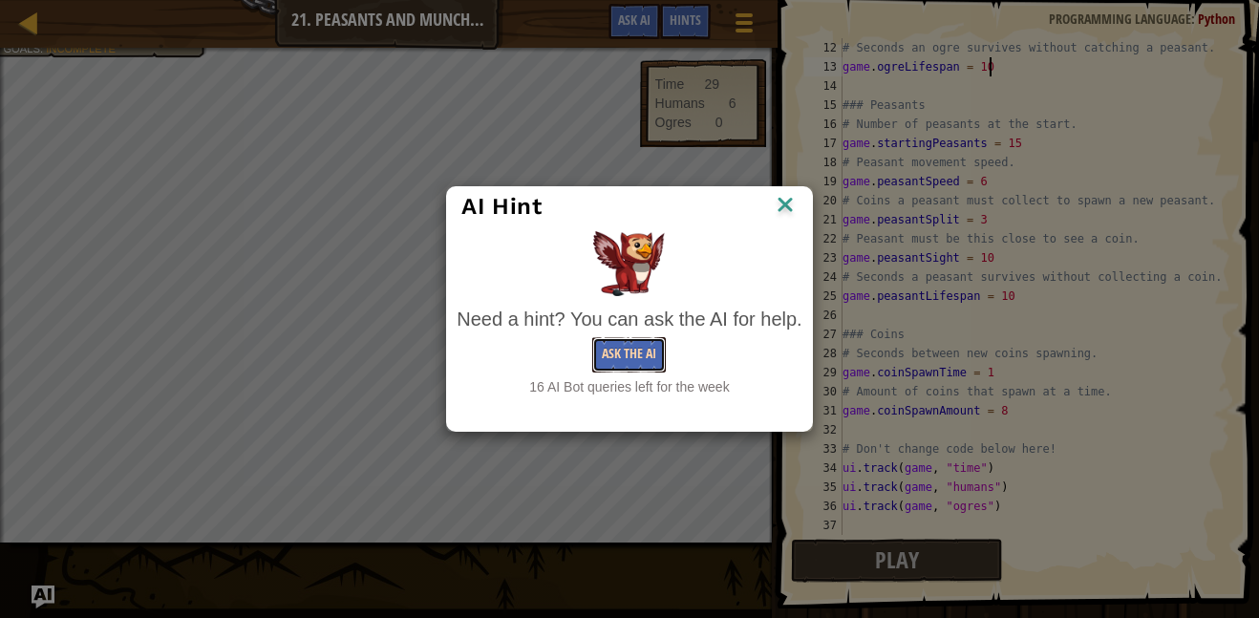
click at [642, 353] on button "Ask the AI" at bounding box center [629, 354] width 74 height 35
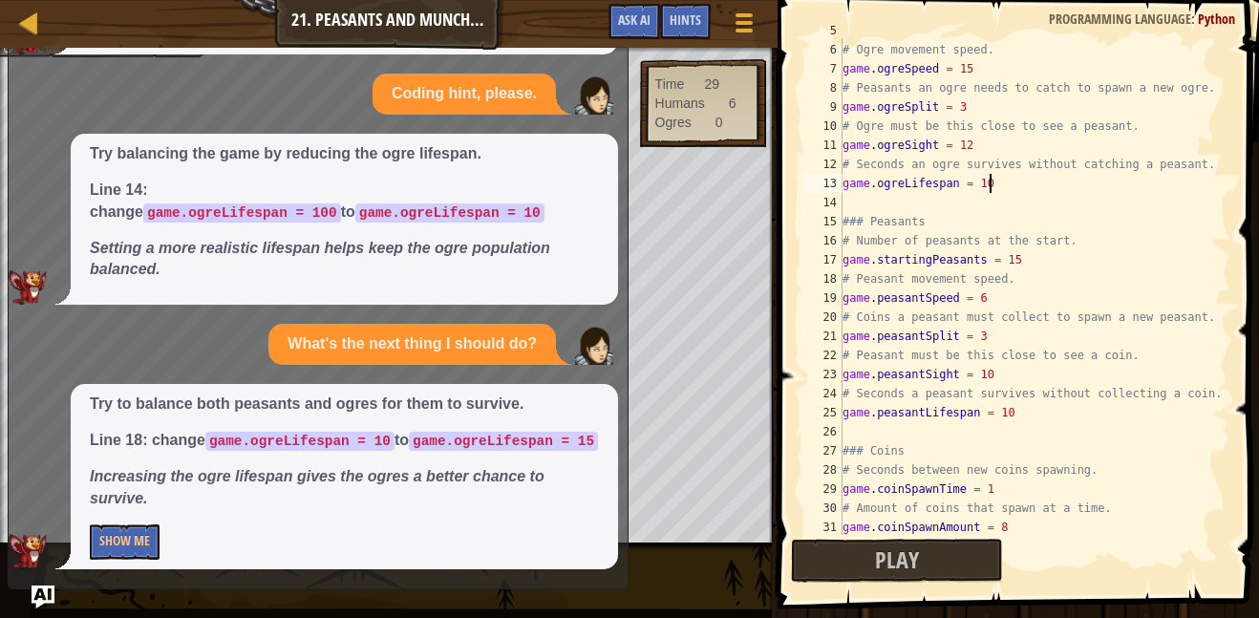
scroll to position [95, 0]
click at [1013, 281] on div "game . startingOgres = 10 # Ogre movement speed. game . ogreSpeed = 15 # Peasan…" at bounding box center [1035, 288] width 392 height 535
click at [1001, 294] on div "game . startingOgres = 10 # Ogre movement speed. game . ogreSpeed = 15 # Peasan…" at bounding box center [1035, 288] width 392 height 535
type textarea "game.peasantSpeed = 6"
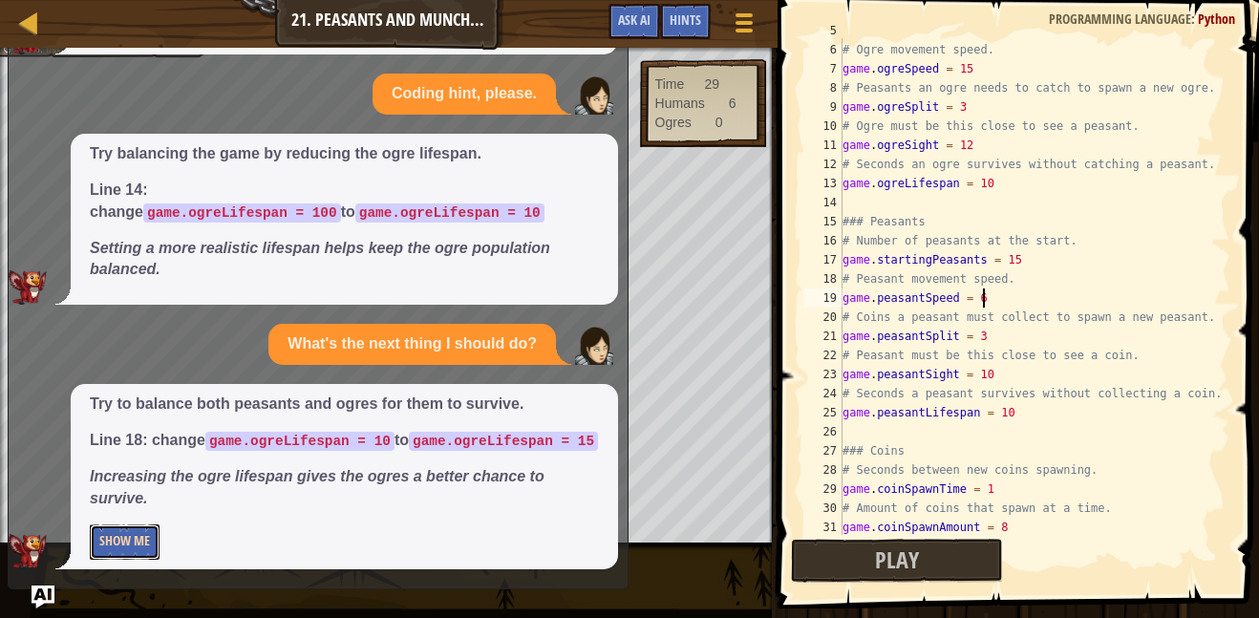
click at [114, 536] on button "Show Me" at bounding box center [125, 542] width 70 height 35
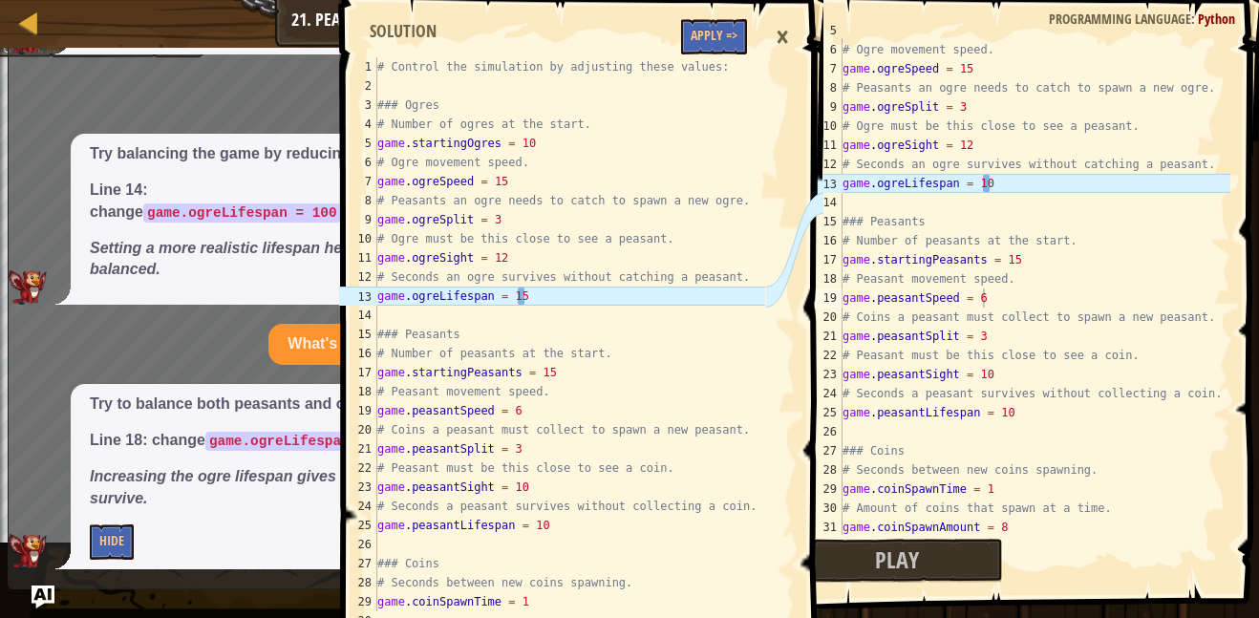
click at [1119, 192] on div "game . startingOgres = 10 # Ogre movement speed. game . ogreSpeed = 15 # Peasan…" at bounding box center [1035, 288] width 392 height 535
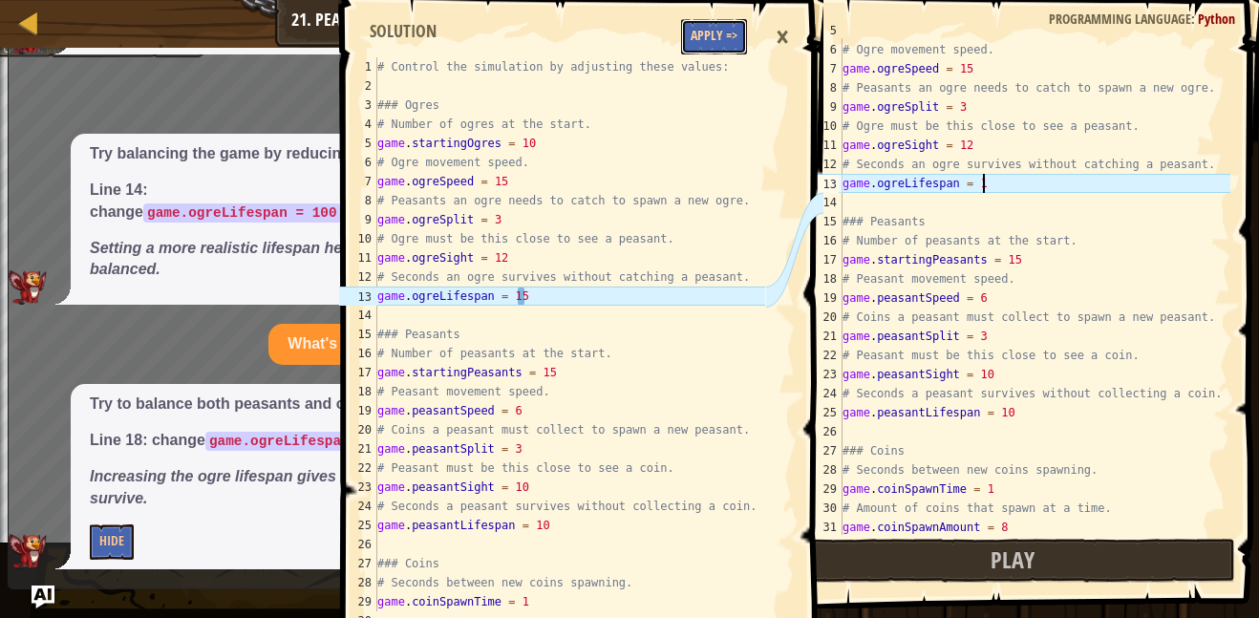
click at [709, 34] on button "Apply =>" at bounding box center [714, 36] width 66 height 35
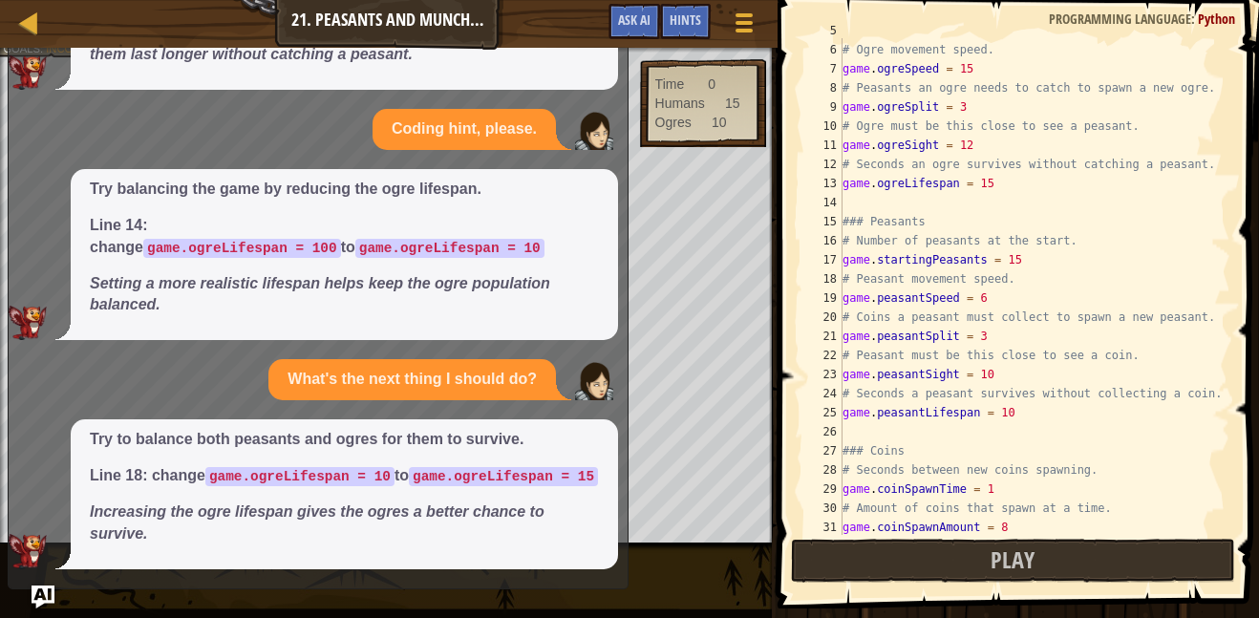
scroll to position [60, 0]
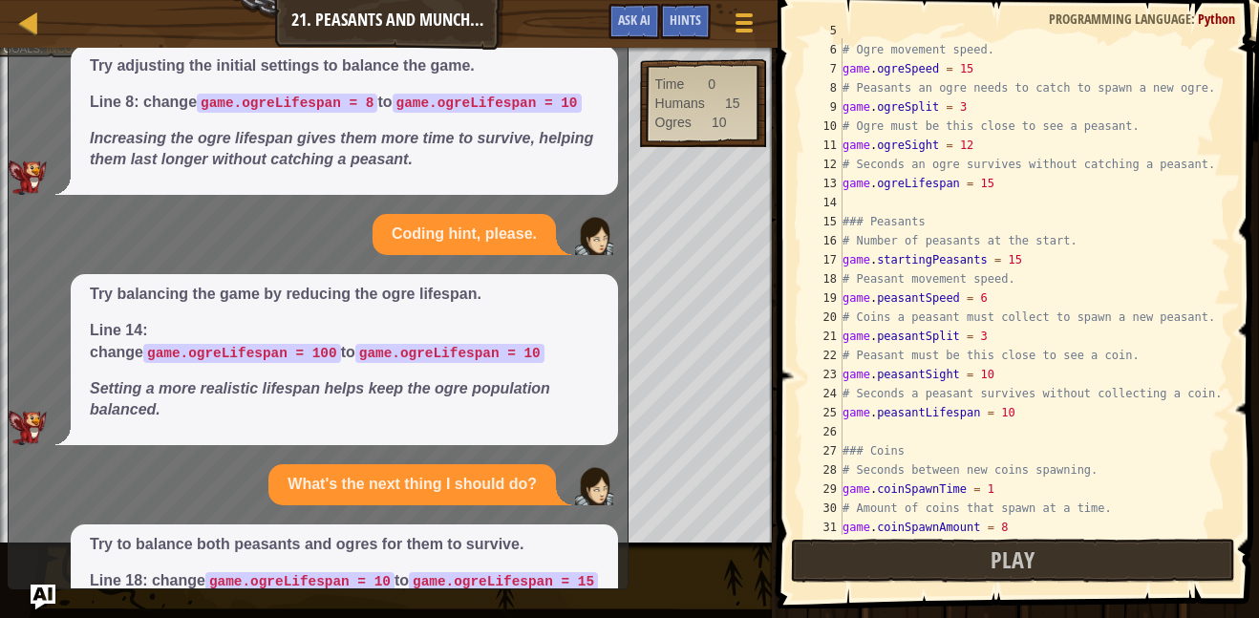
click at [35, 606] on img "Ask AI" at bounding box center [43, 597] width 25 height 25
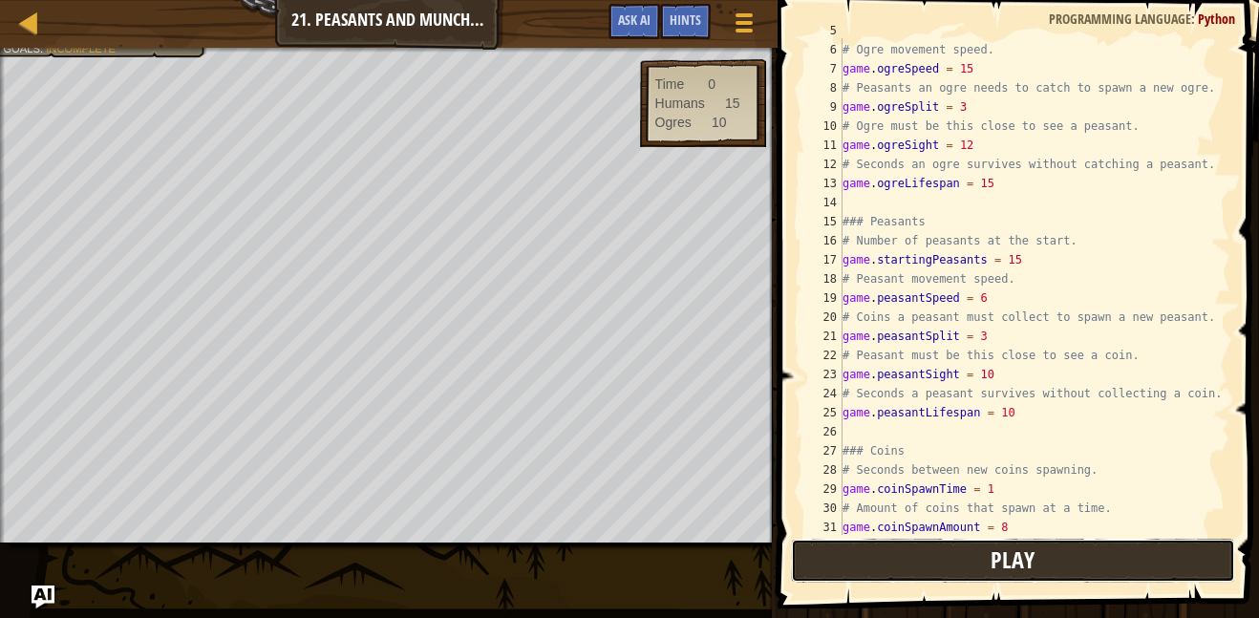
click at [949, 556] on button "Play" at bounding box center [1013, 561] width 445 height 44
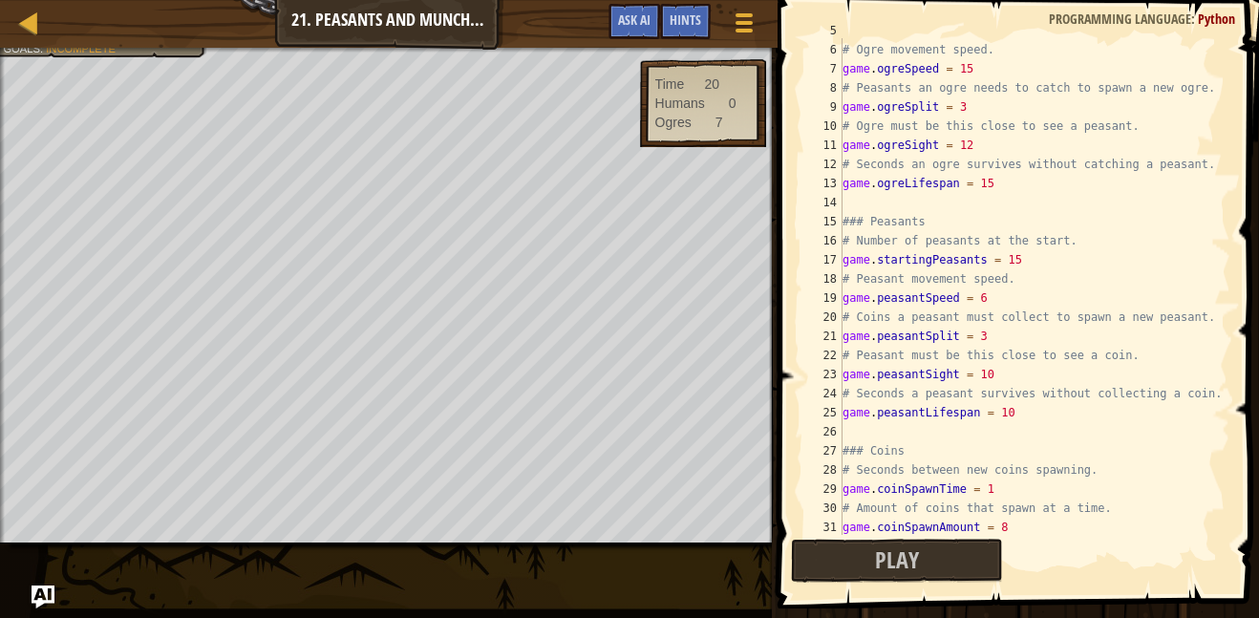
click at [1098, 297] on div "game . startingOgres = 10 # Ogre movement speed. game . ogreSpeed = 15 # Peasan…" at bounding box center [1035, 288] width 392 height 535
type textarea "### Peasants"
type textarea "### Ogres"
type textarea "# Control the simulation by adjusting these values:"
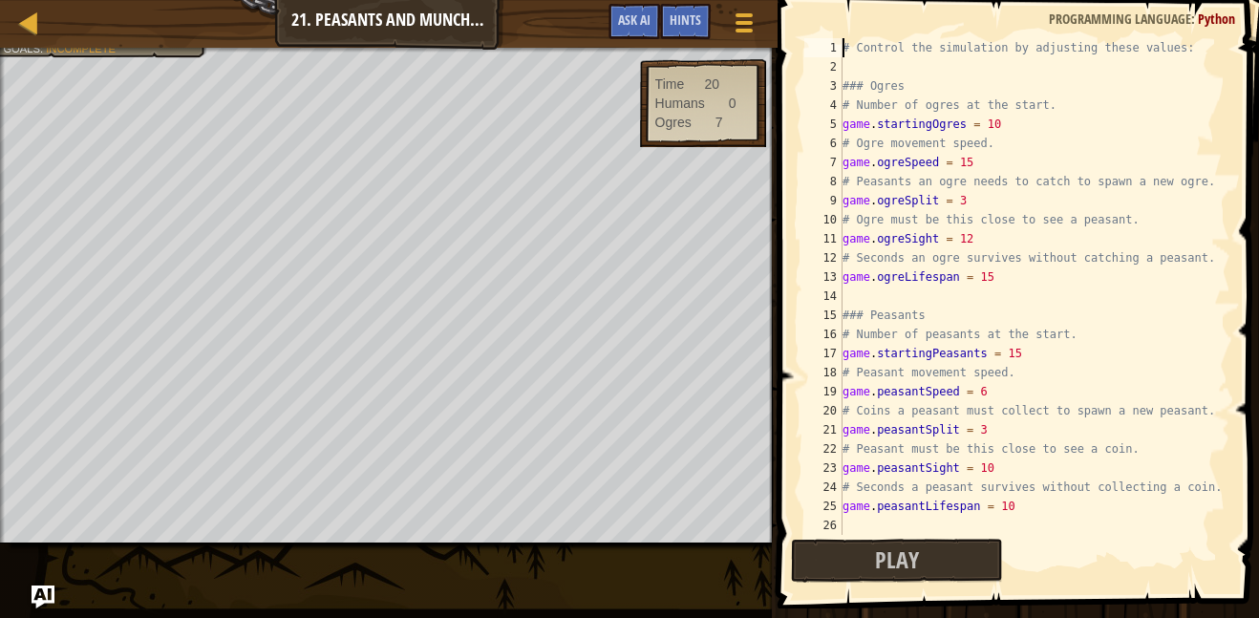
scroll to position [0, 0]
type textarea "game.ogreLifespan = 15"
type textarea "game.peasantLifespan = 10"
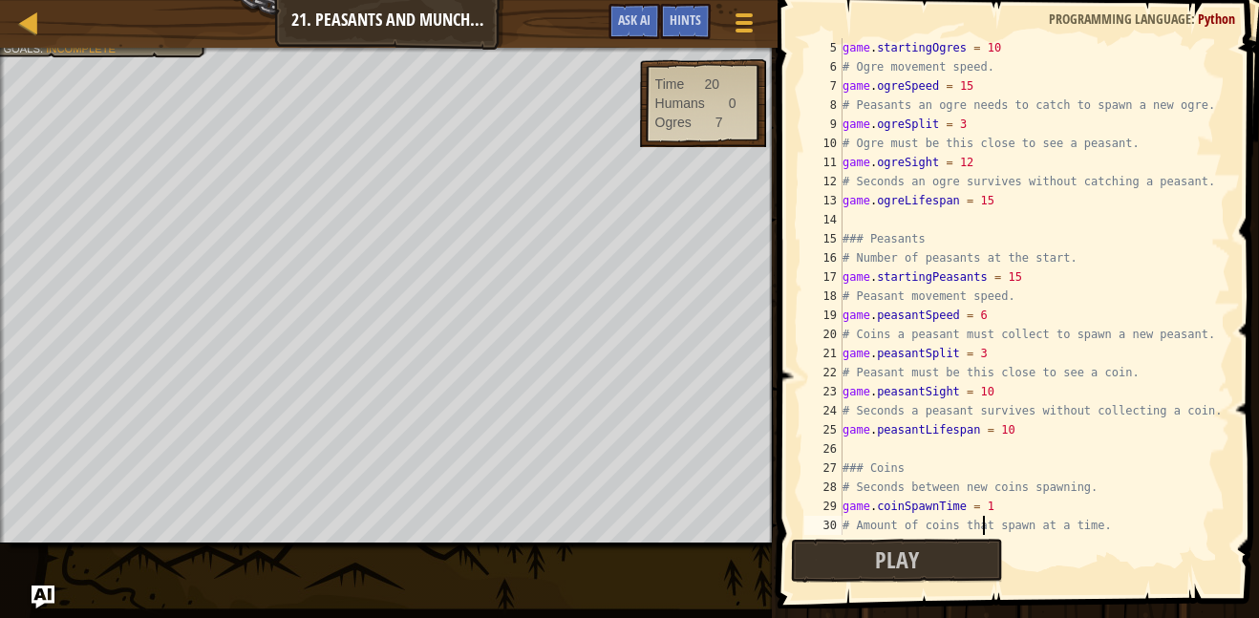
type textarea "game.coinSpawnAmount = 8"
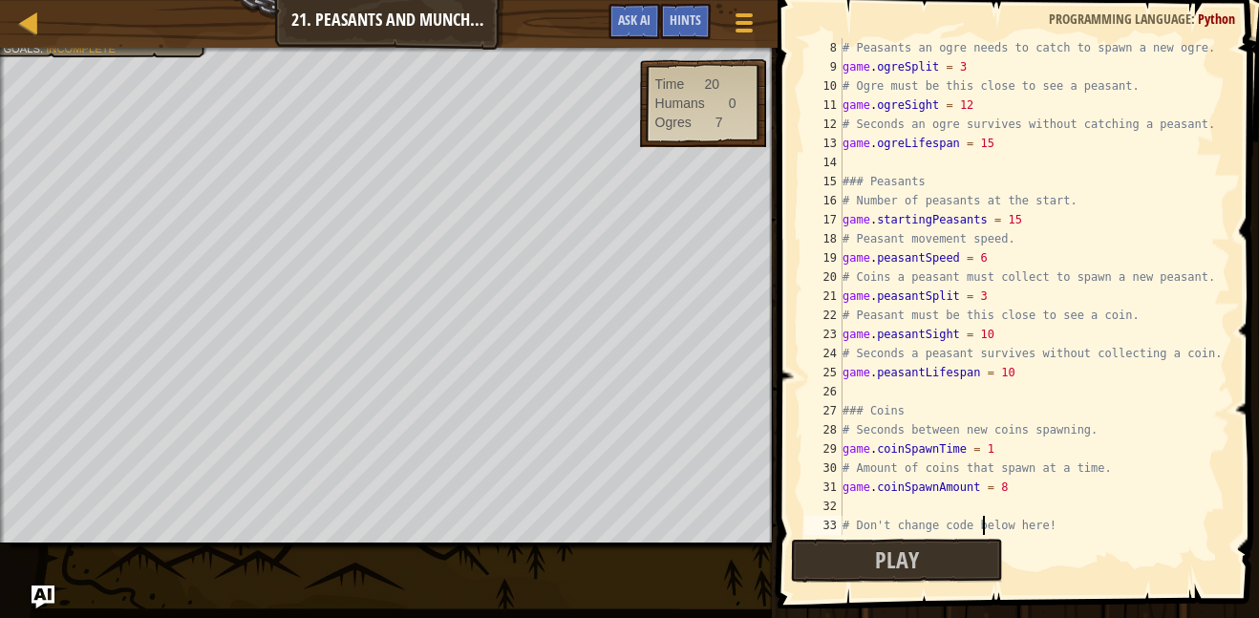
scroll to position [134, 0]
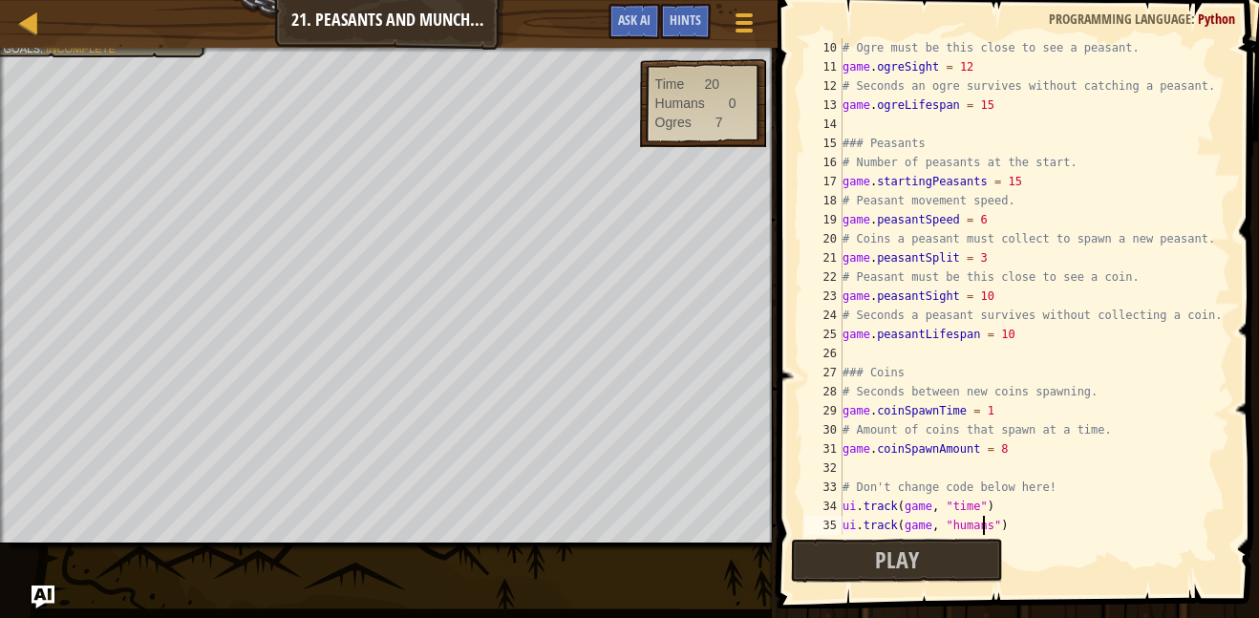
type textarea "ui.track(game, "ogres")"
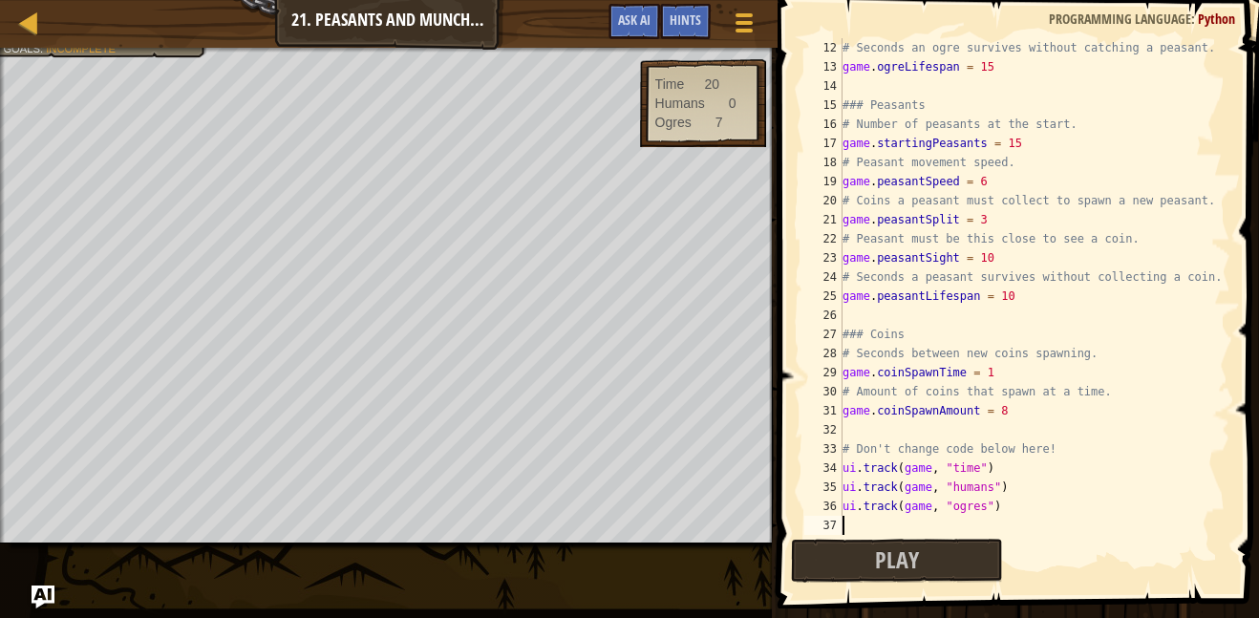
scroll to position [210, 0]
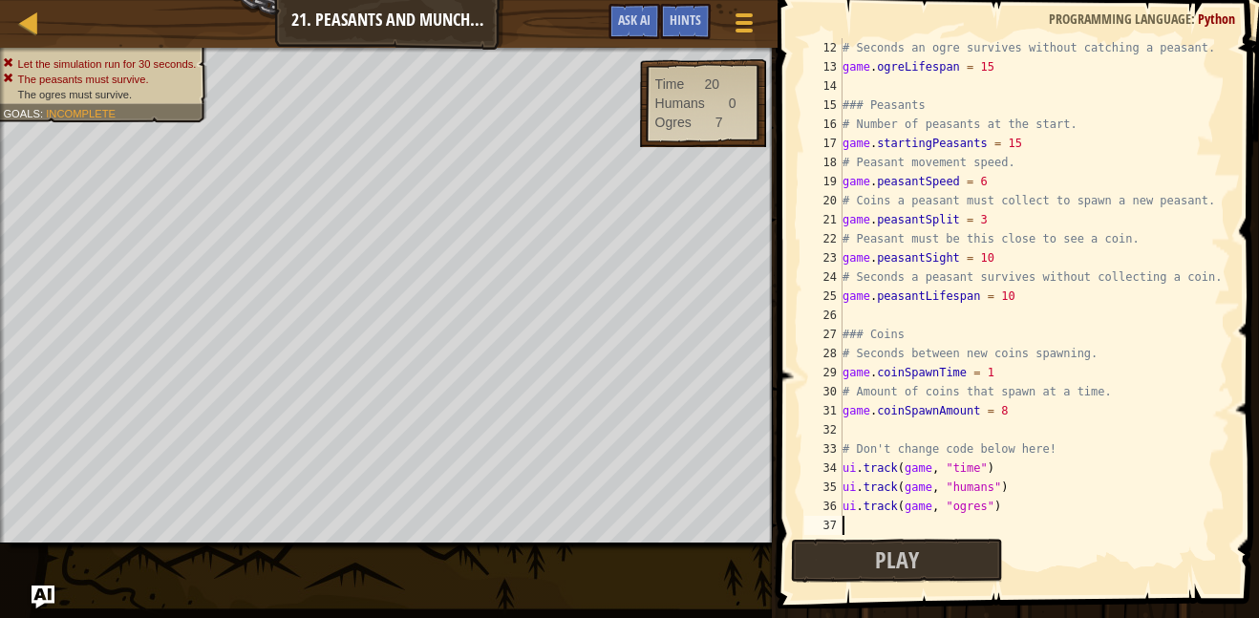
click at [105, 73] on span "The peasants must survive." at bounding box center [83, 79] width 131 height 12
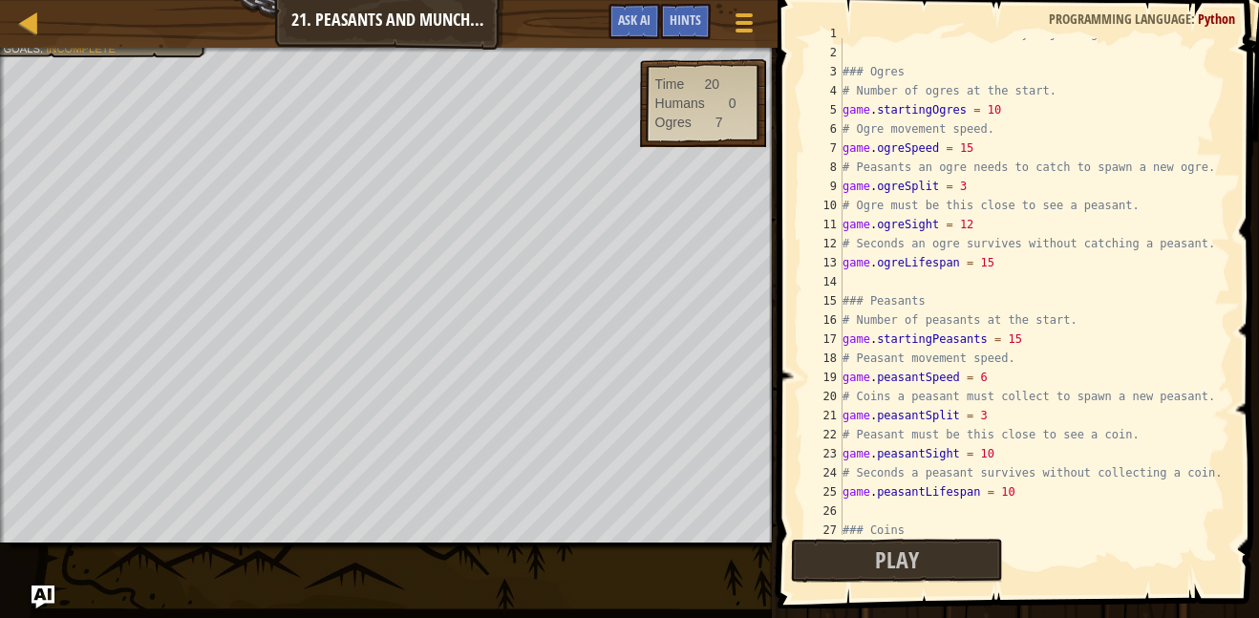
scroll to position [17, 0]
click at [974, 146] on div "# Control the simulation by adjusting these values: ### Ogres # Number of ogres…" at bounding box center [1035, 289] width 392 height 535
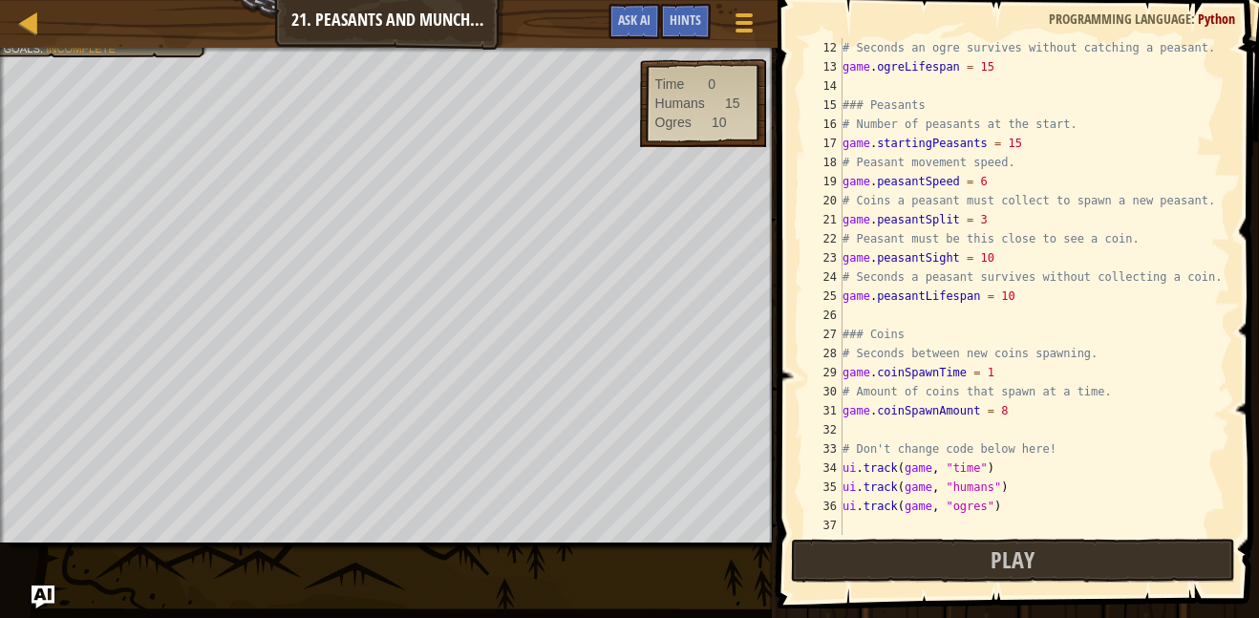
scroll to position [210, 0]
click at [922, 567] on button "Play" at bounding box center [1013, 561] width 445 height 44
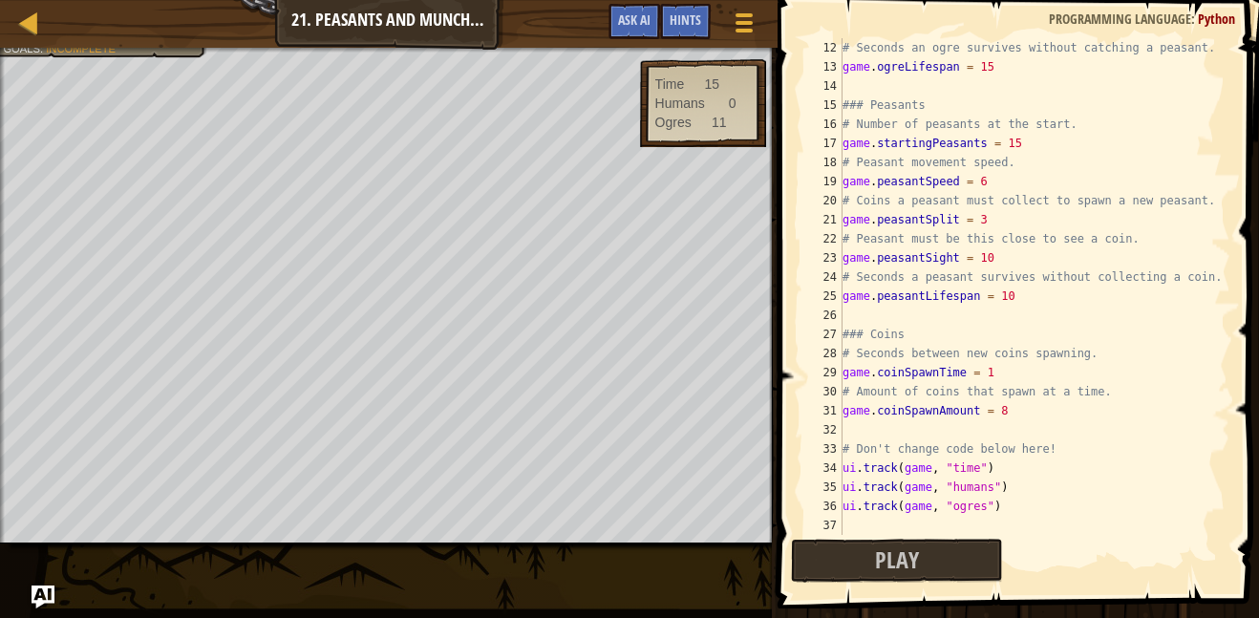
click at [990, 176] on div "# Seconds an ogre survives without catching a peasant. game . ogreLifespan = 15…" at bounding box center [1035, 305] width 392 height 535
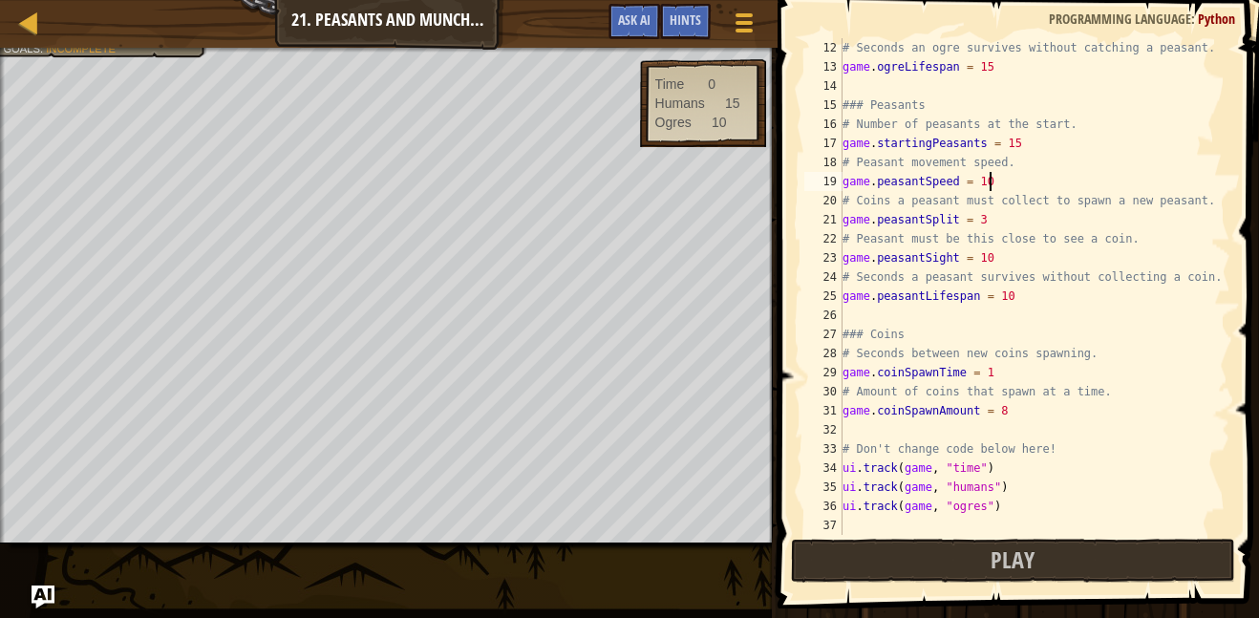
scroll to position [9, 20]
click at [835, 556] on button "Play" at bounding box center [1013, 561] width 445 height 44
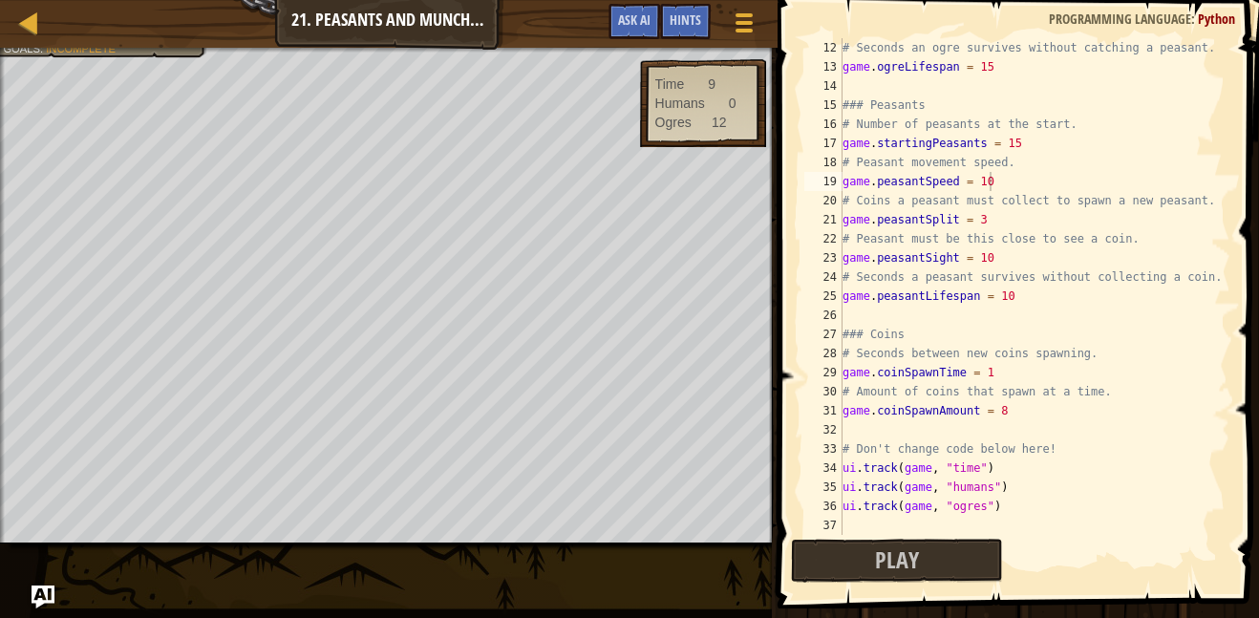
click at [985, 215] on div "# Seconds an ogre survives without catching a peasant. game . ogreLifespan = 15…" at bounding box center [1035, 305] width 392 height 535
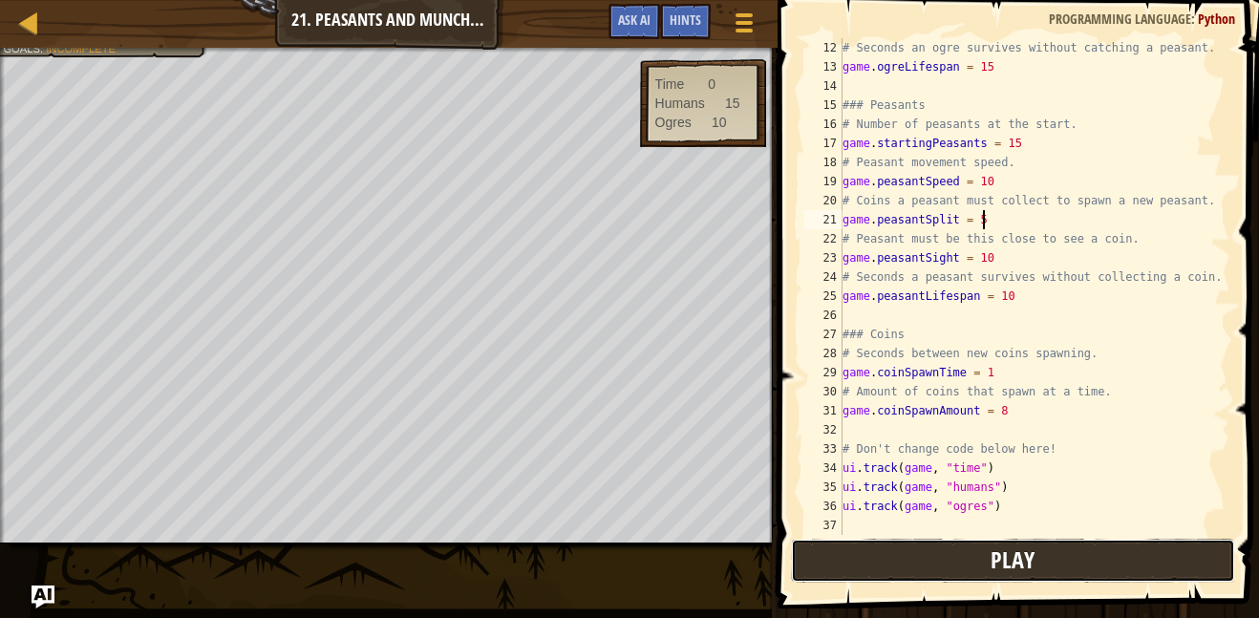
click at [973, 553] on button "Play" at bounding box center [1013, 561] width 445 height 44
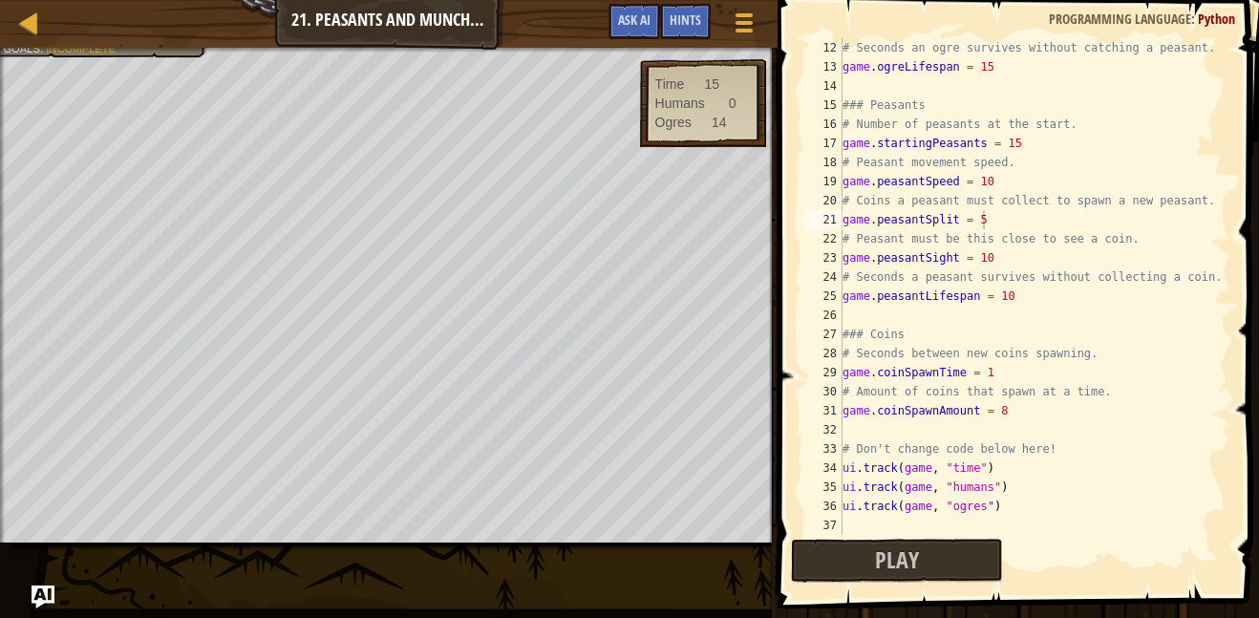
click at [1000, 214] on div "# Seconds an ogre survives without catching a peasant. game . ogreLifespan = 15…" at bounding box center [1035, 305] width 392 height 535
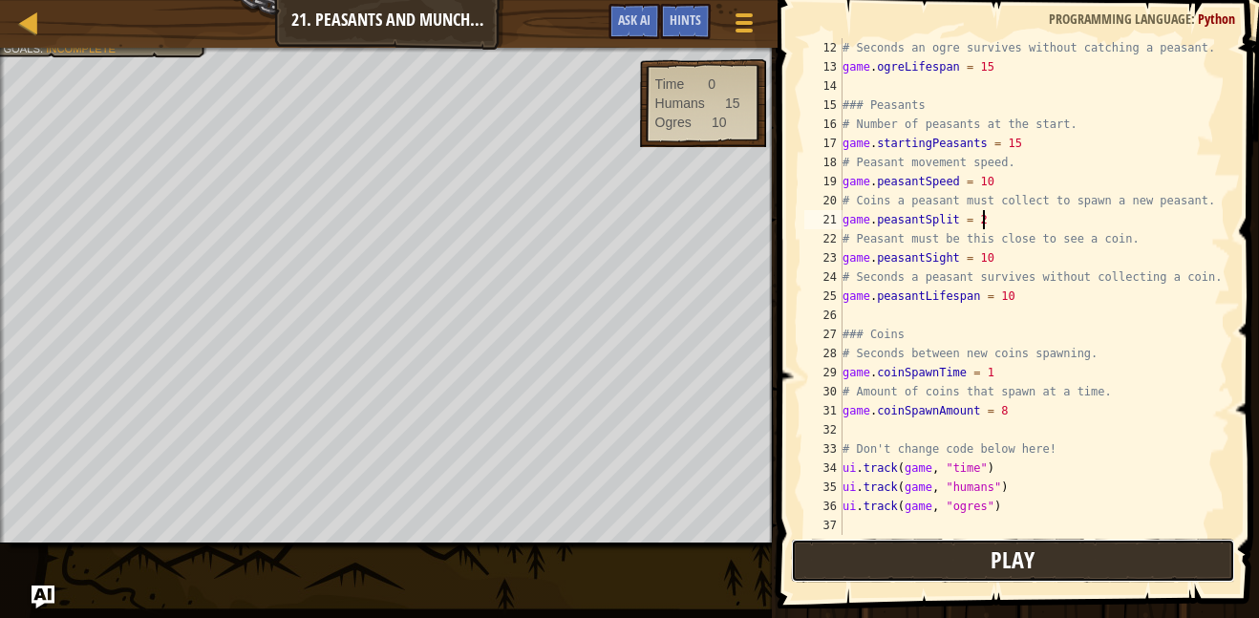
click at [840, 560] on button "Play" at bounding box center [1013, 561] width 445 height 44
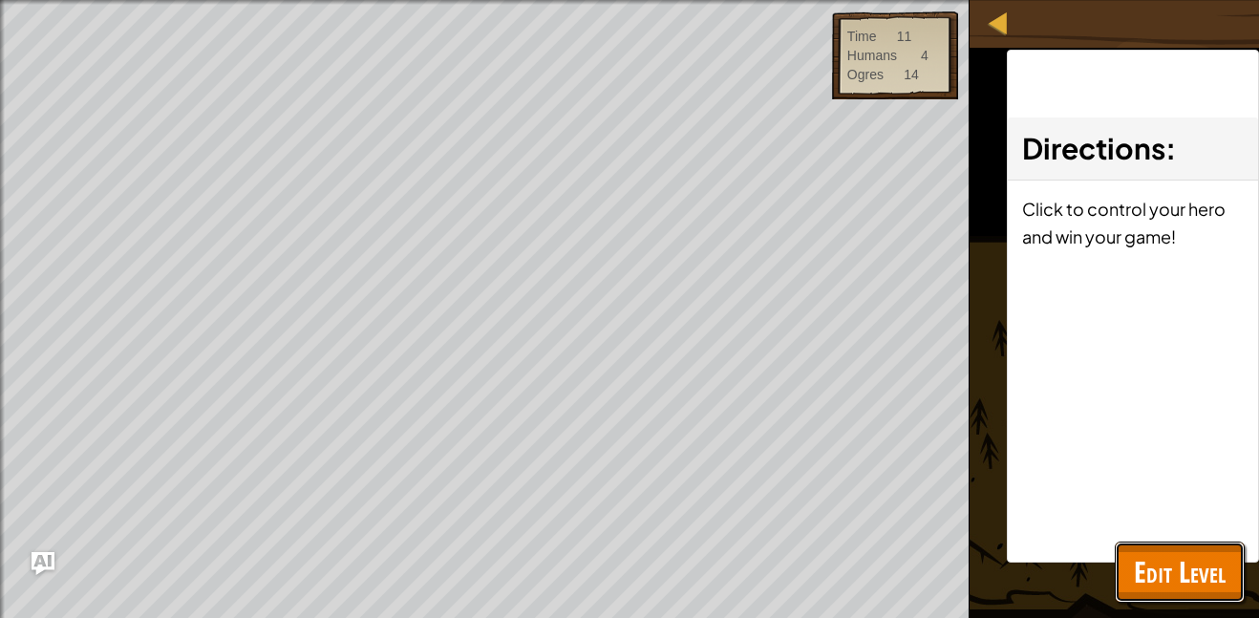
click at [1183, 544] on button "Edit Level" at bounding box center [1180, 572] width 130 height 61
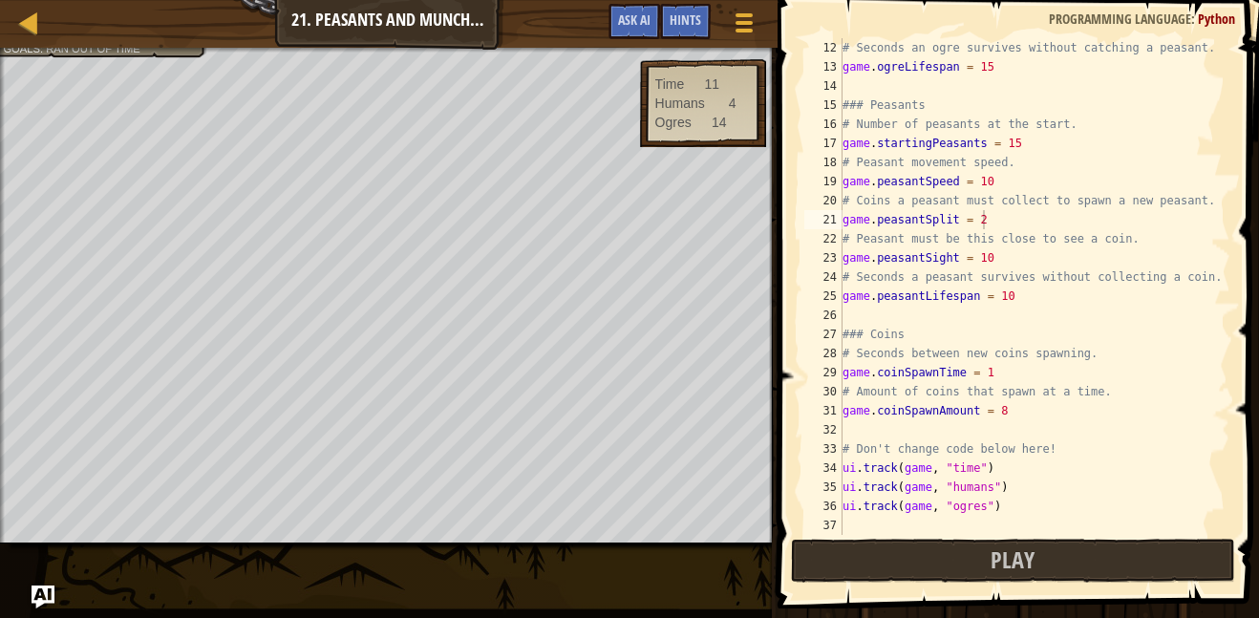
click at [1006, 412] on div "# Seconds an ogre survives without catching a peasant. game . ogreLifespan = 15…" at bounding box center [1035, 305] width 392 height 535
click at [969, 557] on button "Play" at bounding box center [1013, 561] width 445 height 44
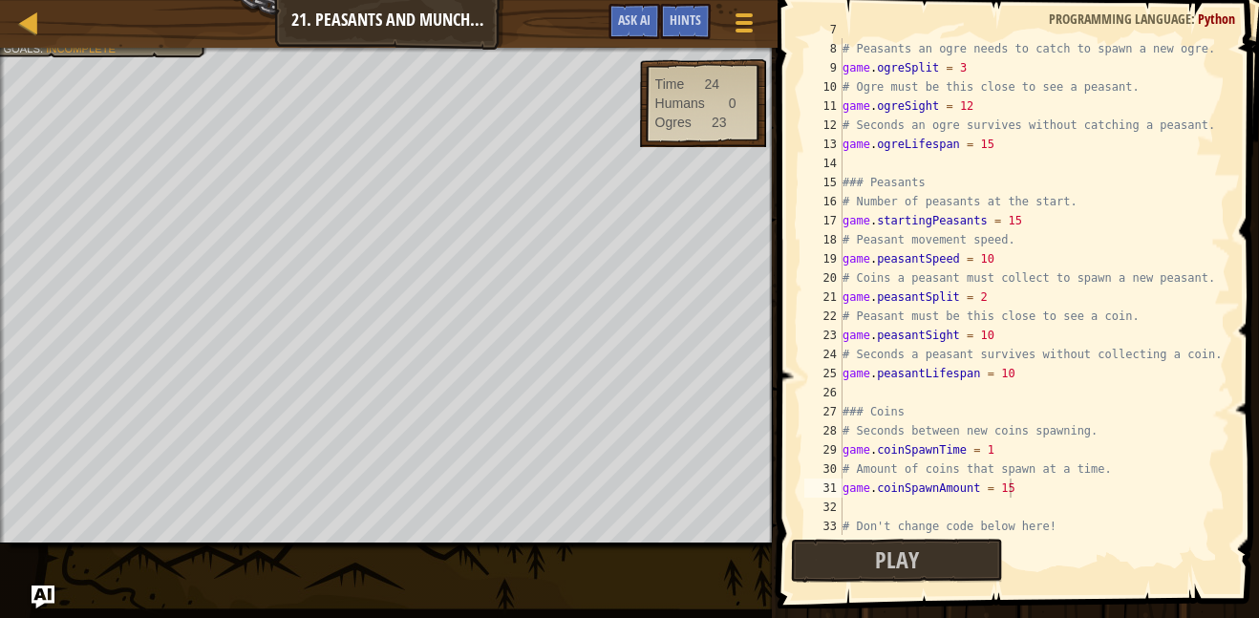
scroll to position [129, 0]
click at [1010, 380] on div "game . ogreSpeed = 5 # Peasants an ogre needs to catch to spawn a new ogre. gam…" at bounding box center [1035, 291] width 392 height 535
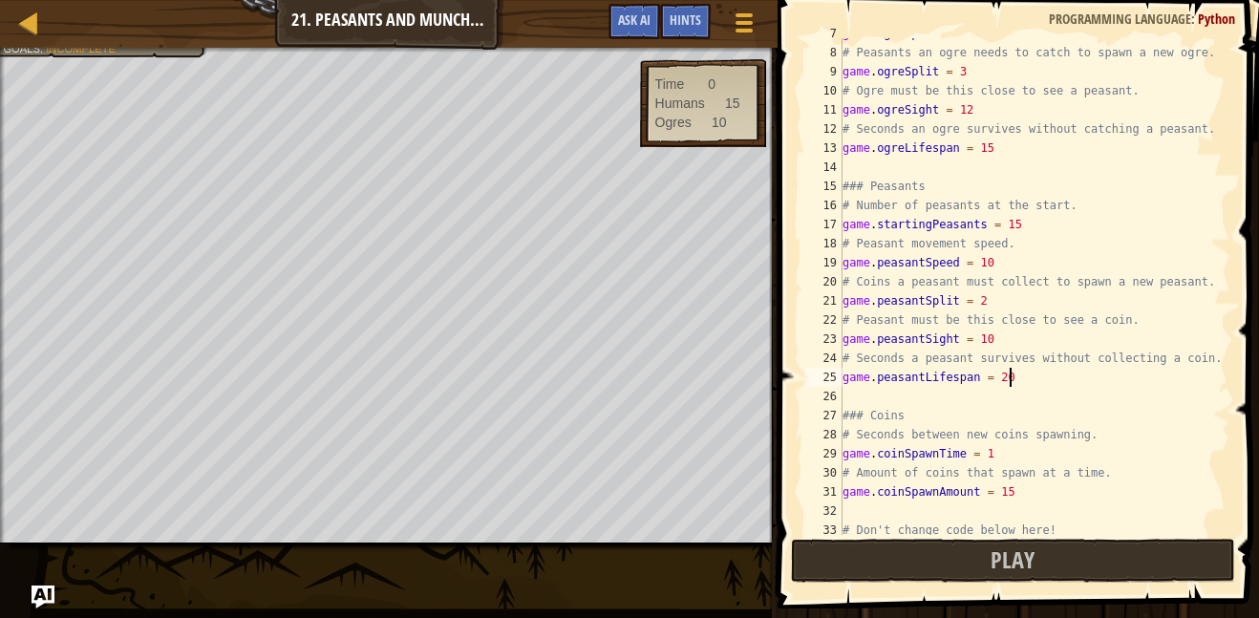
scroll to position [9, 23]
click at [982, 301] on div "game . ogreSpeed = 5 # Peasants an ogre needs to catch to spawn a new ogre. gam…" at bounding box center [1035, 291] width 392 height 535
type textarea "game.peasantSplit = 1"
click at [946, 564] on button "Play" at bounding box center [1013, 561] width 445 height 44
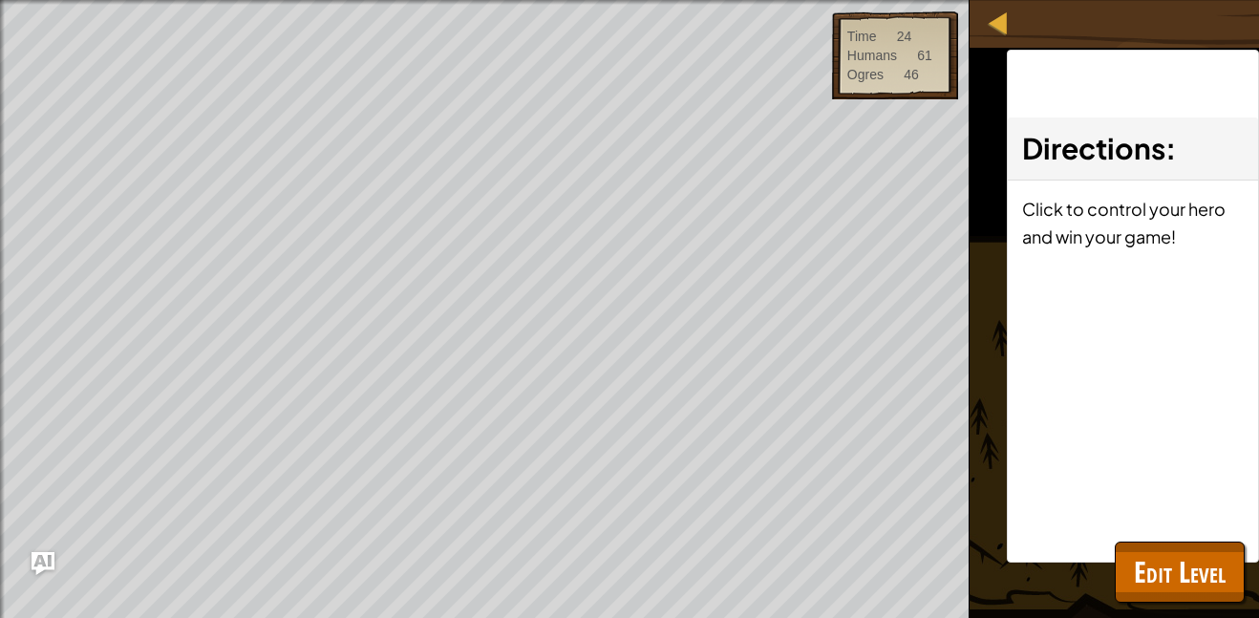
click at [1134, 441] on div "Directions : Click to control your hero and win your game!" at bounding box center [1133, 306] width 252 height 513
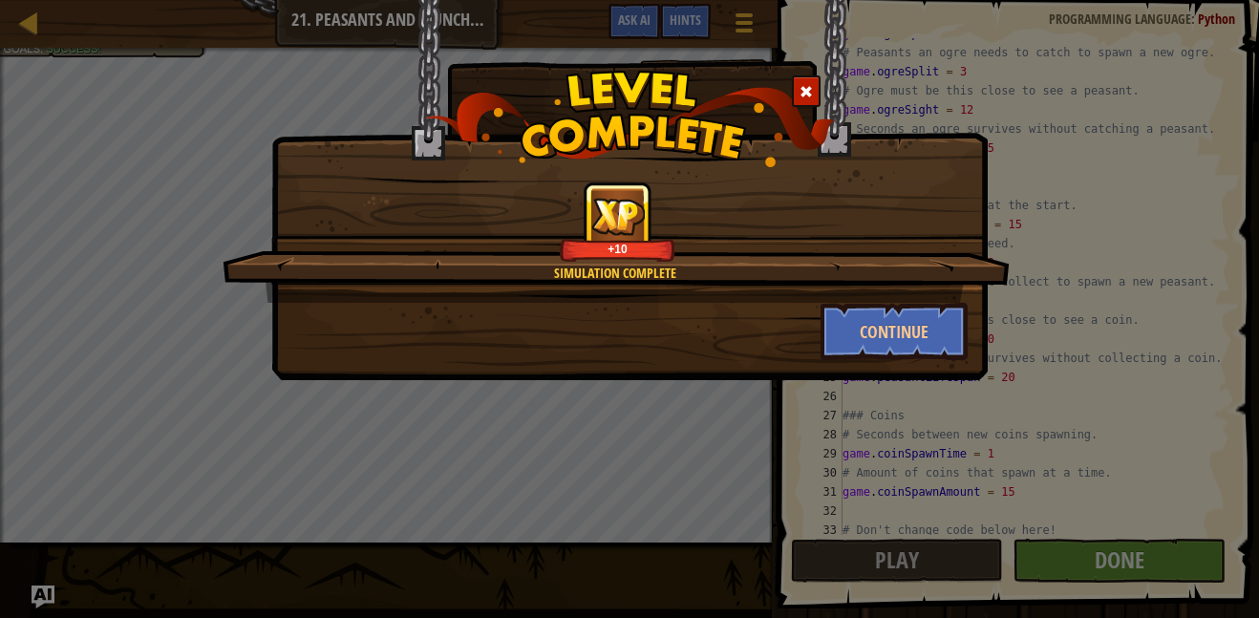
click at [878, 287] on div "Simulation Complete +10" at bounding box center [616, 242] width 787 height 121
click at [916, 318] on button "Continue" at bounding box center [895, 331] width 148 height 57
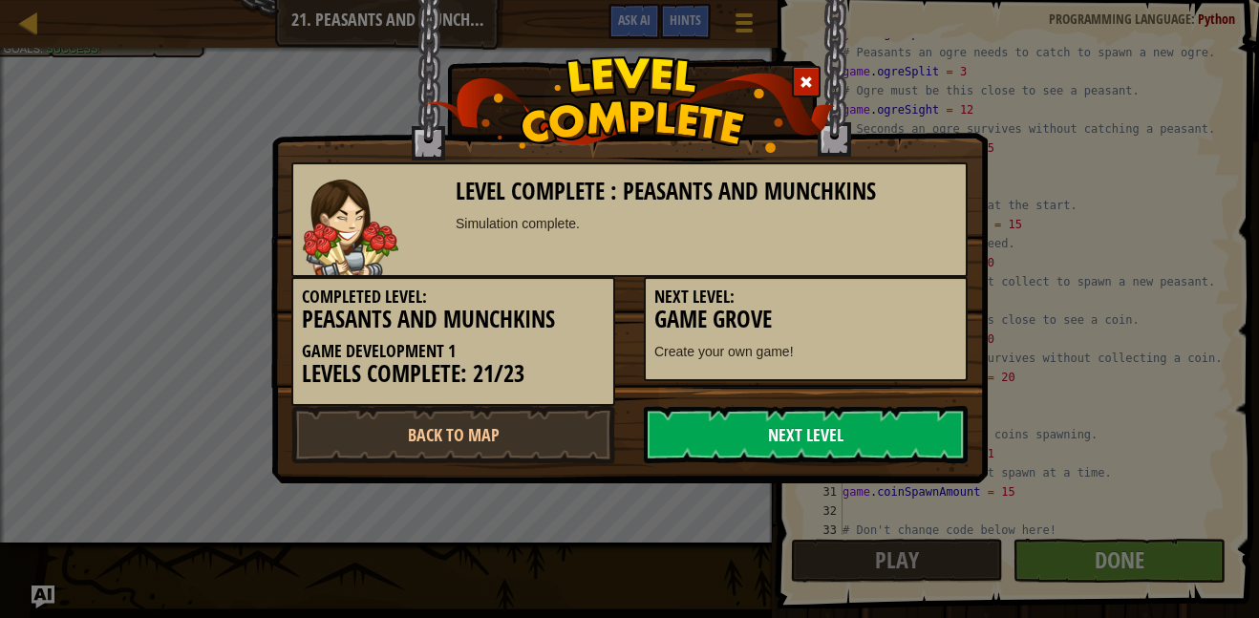
click at [916, 448] on link "Next Level" at bounding box center [806, 434] width 324 height 57
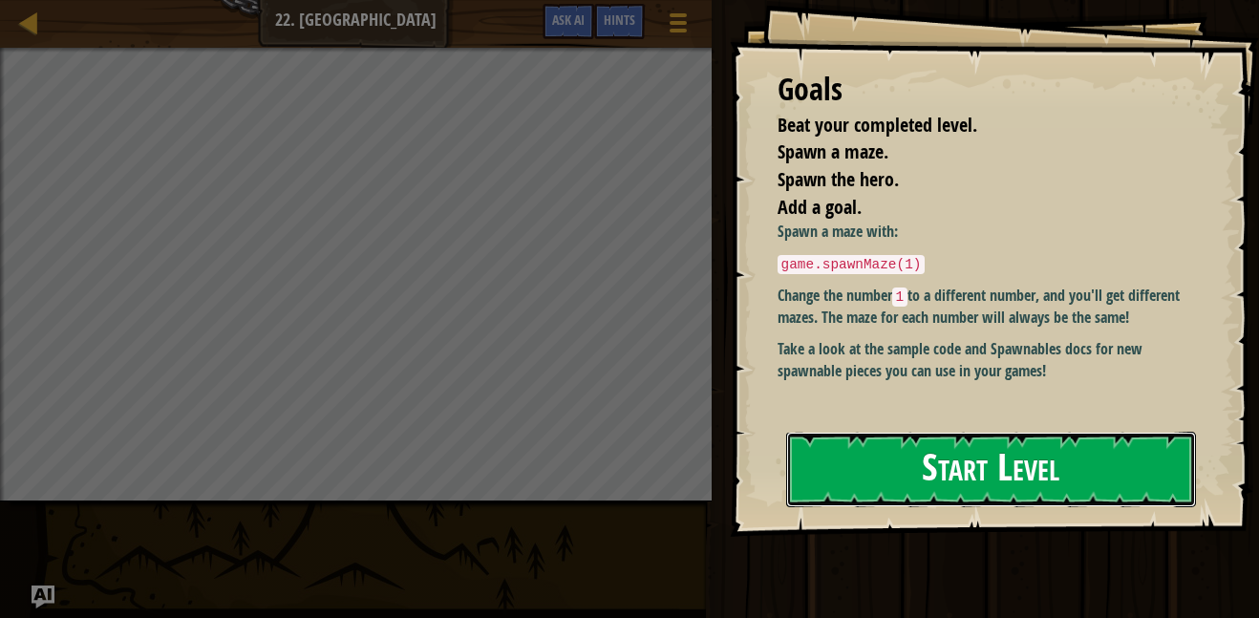
click at [1107, 474] on button "Start Level" at bounding box center [991, 469] width 410 height 75
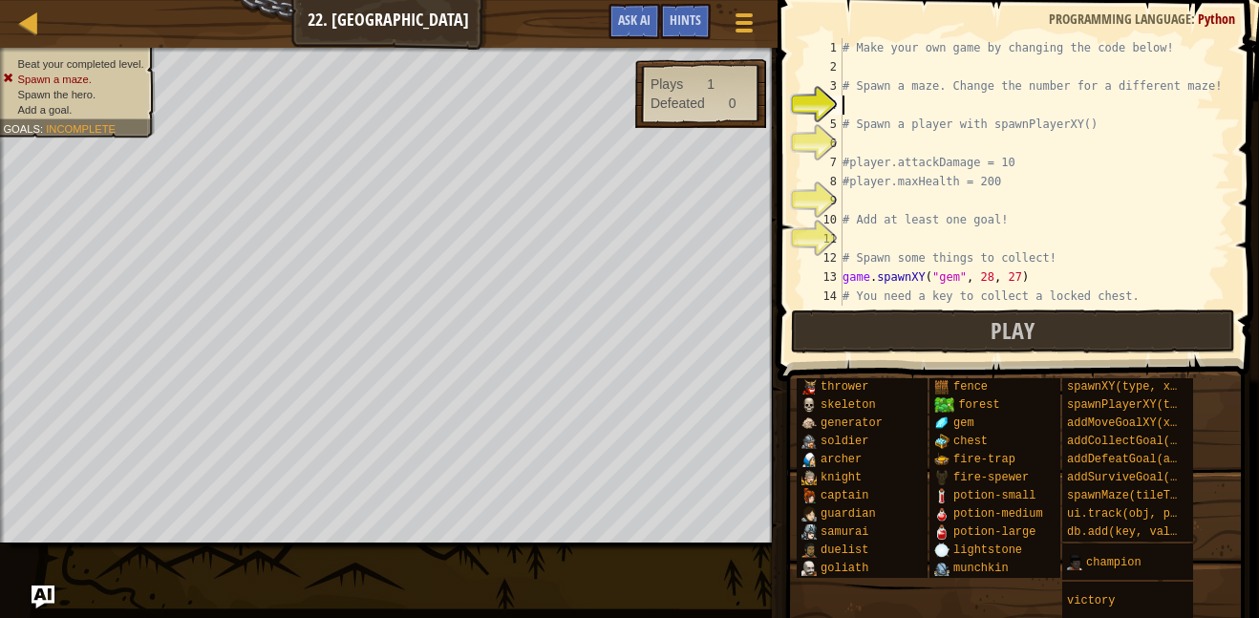
scroll to position [9, 0]
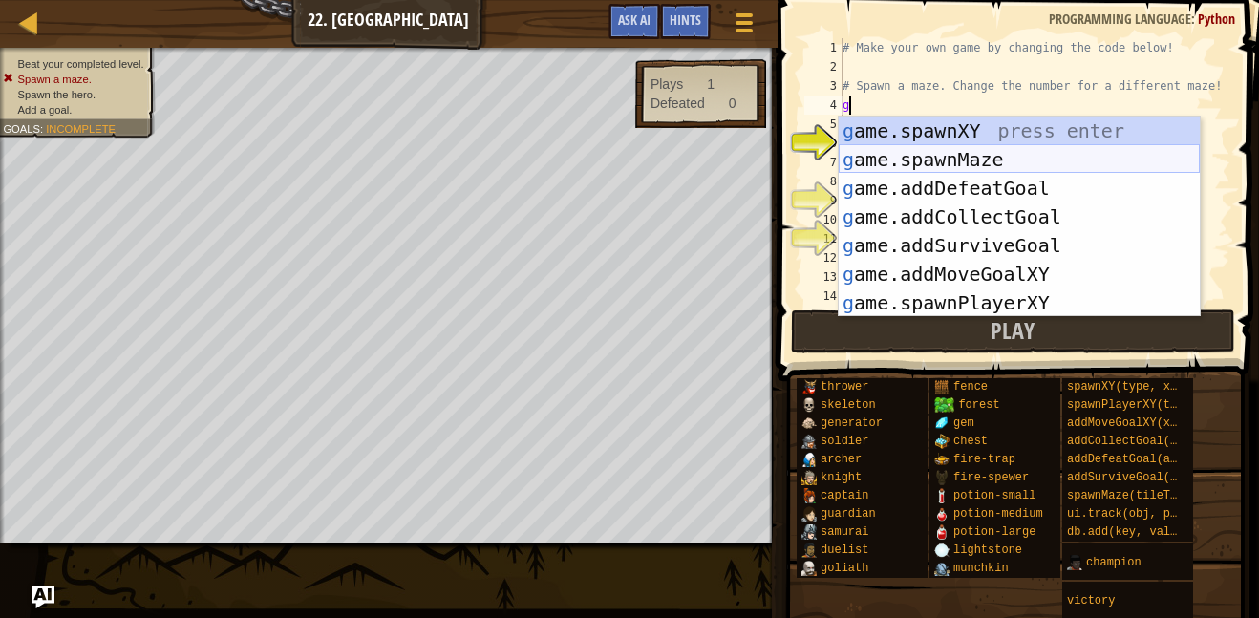
click at [1029, 160] on div "g ame.spawnXY press enter g ame.spawnMaze press enter g ame.addDefeatGoal press…" at bounding box center [1019, 246] width 361 height 258
type textarea "game.spawnMaze("forest", 1)"
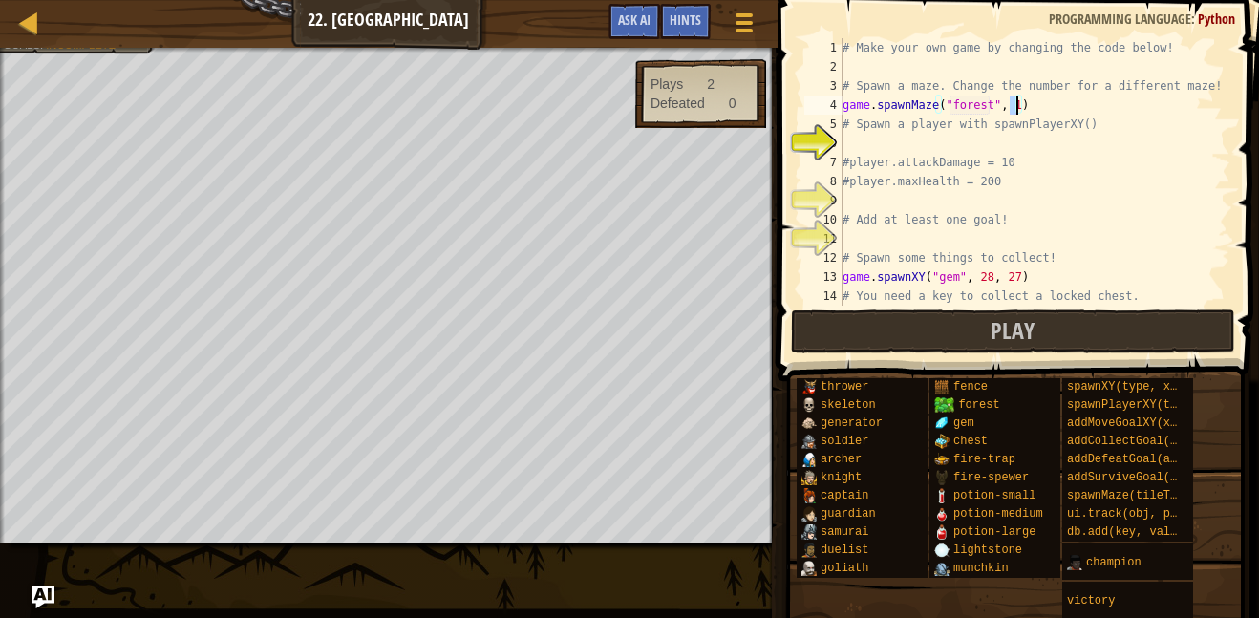
click at [973, 141] on div "# Make your own game by changing the code below! # Spawn a maze. Change the num…" at bounding box center [1035, 191] width 392 height 306
click at [1020, 108] on div "# Make your own game by changing the code below! # Spawn a maze. Change the num…" at bounding box center [1035, 191] width 392 height 306
click at [964, 158] on div "# Make your own game by changing the code below! # Spawn a maze. Change the num…" at bounding box center [1035, 191] width 392 height 306
type textarea "#player.attackDamage = 10"
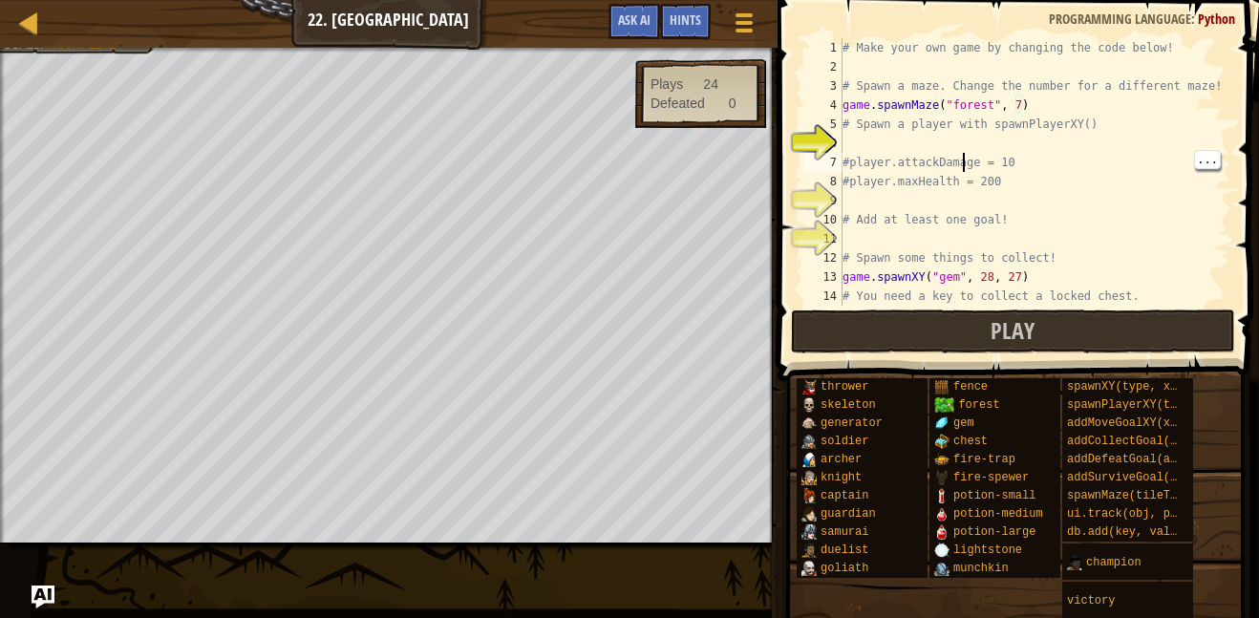
scroll to position [9, 23]
click at [981, 136] on div "# Make your own game by changing the code below! # Spawn a maze. Change the num…" at bounding box center [1035, 191] width 392 height 306
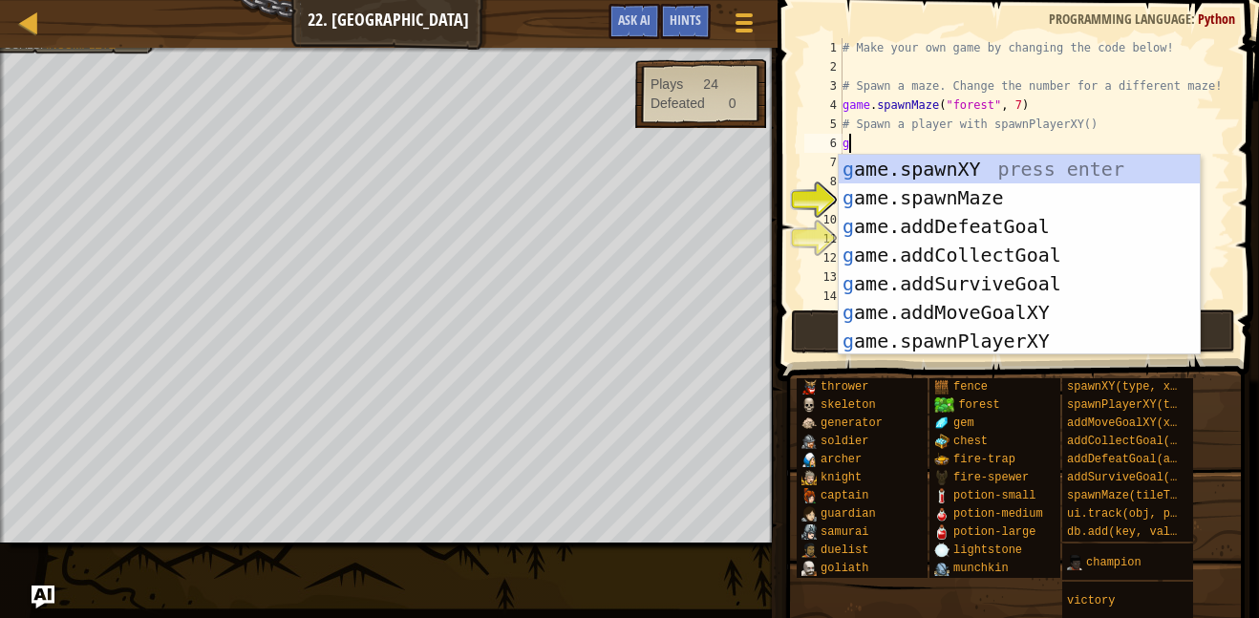
click at [1049, 353] on div "g ame.spawnXY press enter g ame.spawnMaze press enter g ame.addDefeatGoal press…" at bounding box center [1019, 284] width 361 height 258
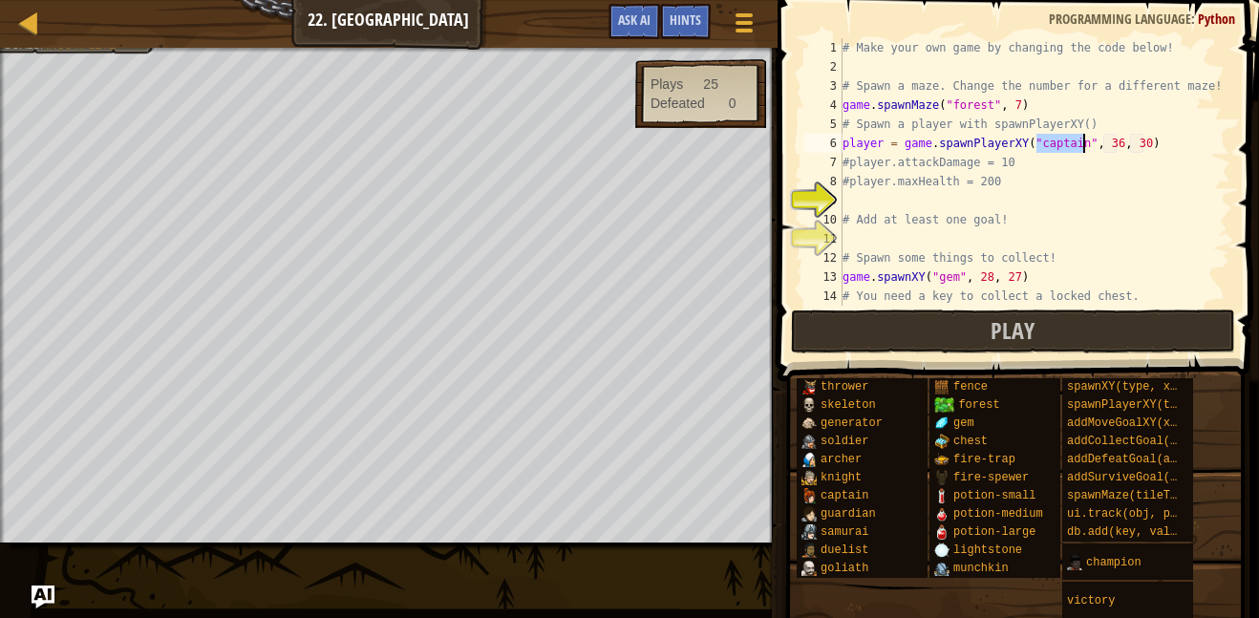
click at [1122, 136] on div "# Make your own game by changing the code below! # Spawn a maze. Change the num…" at bounding box center [1035, 191] width 392 height 306
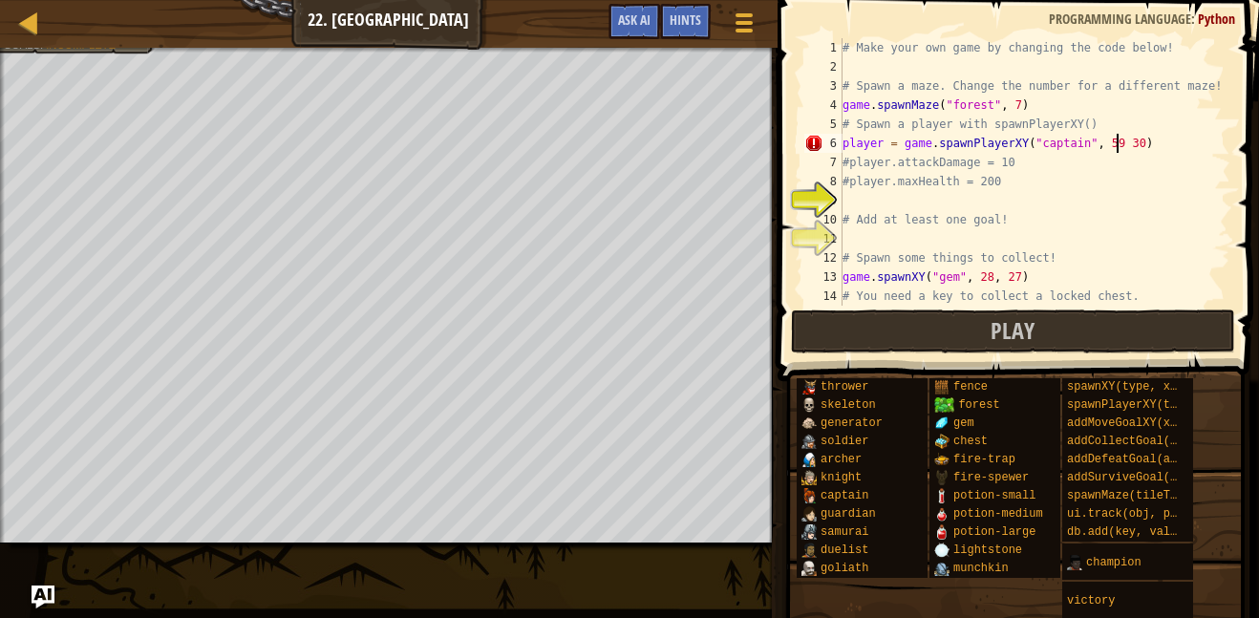
scroll to position [9, 40]
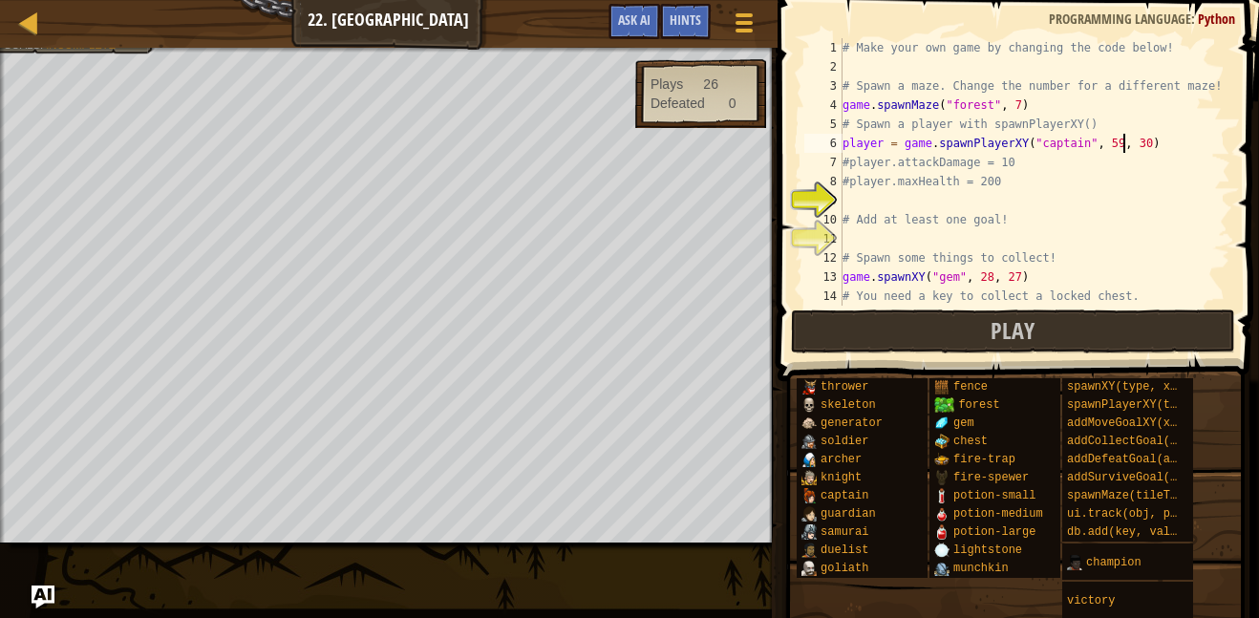
click at [1153, 141] on div "# Make your own game by changing the code below! # Spawn a maze. Change the num…" at bounding box center [1035, 191] width 392 height 306
click at [1140, 149] on div "# Make your own game by changing the code below! # Spawn a maze. Change the num…" at bounding box center [1035, 191] width 392 height 306
click at [1155, 138] on div "# Make your own game by changing the code below! # Spawn a maze. Change the num…" at bounding box center [1035, 191] width 392 height 306
type textarea "player = game.spawnPlayerXY("captain", 59, 61)"
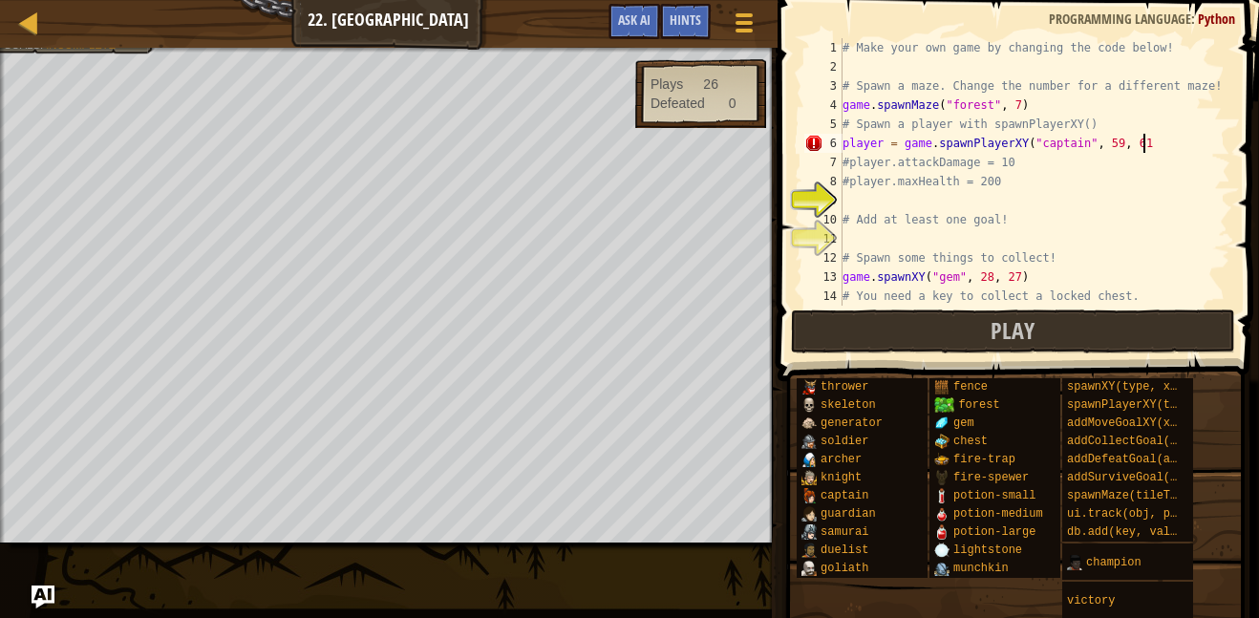
scroll to position [9, 43]
click at [1166, 333] on button "Play" at bounding box center [1013, 332] width 445 height 44
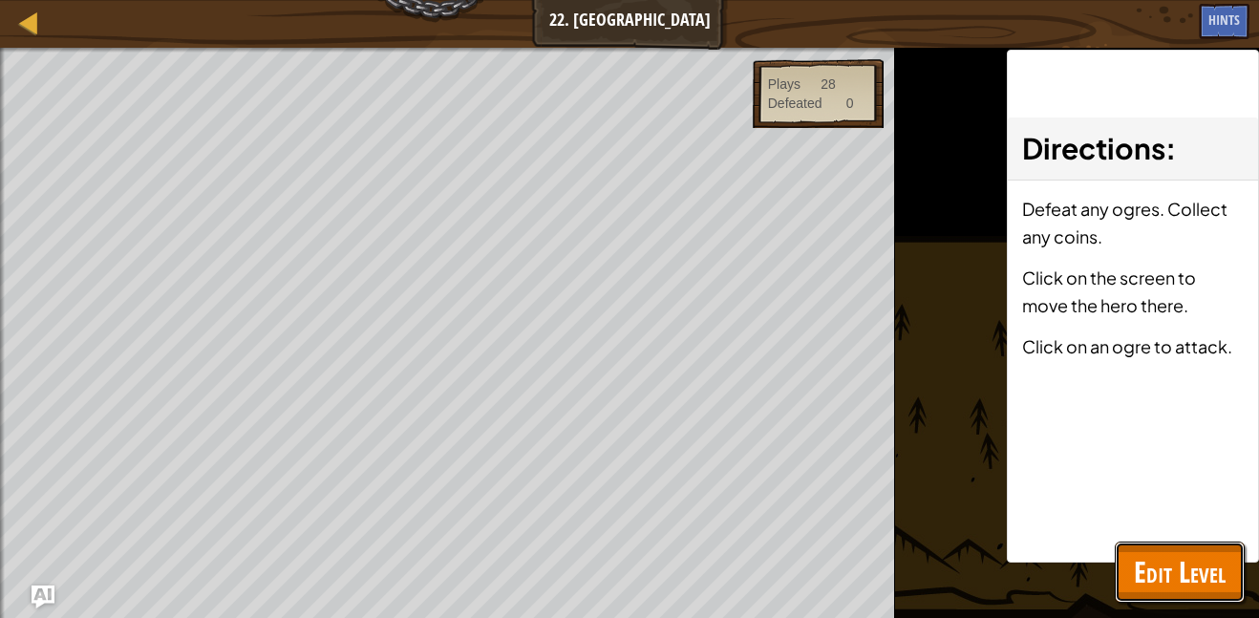
click at [1168, 563] on span "Edit Level" at bounding box center [1180, 571] width 92 height 39
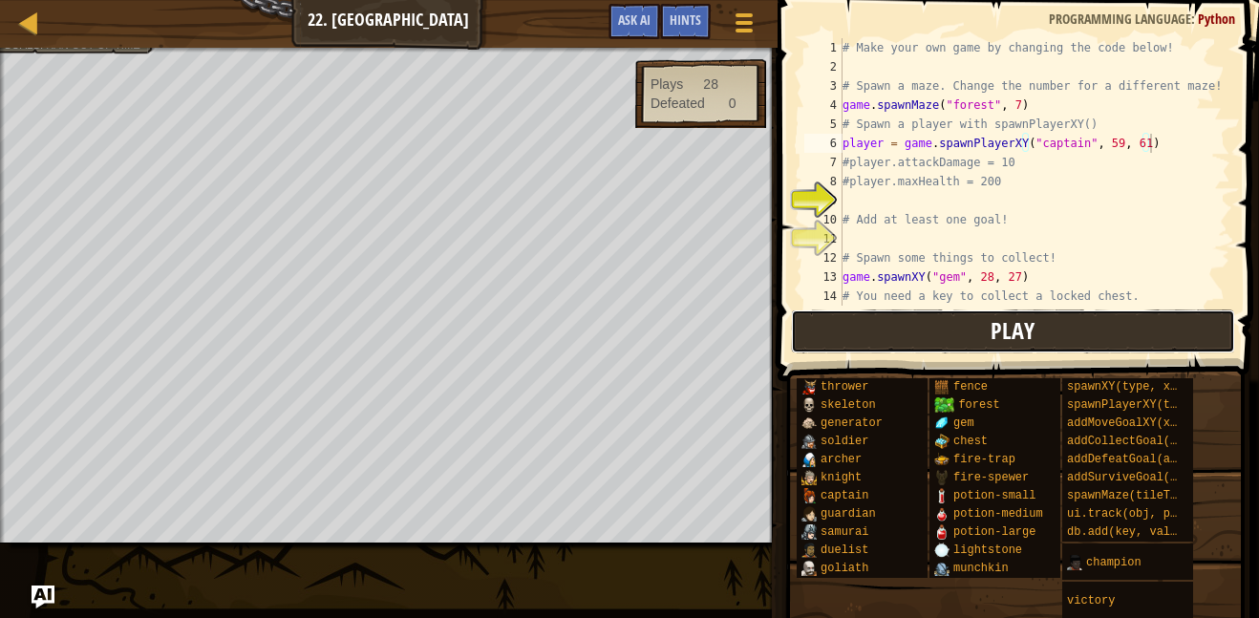
click at [1151, 343] on button "Play" at bounding box center [1013, 332] width 445 height 44
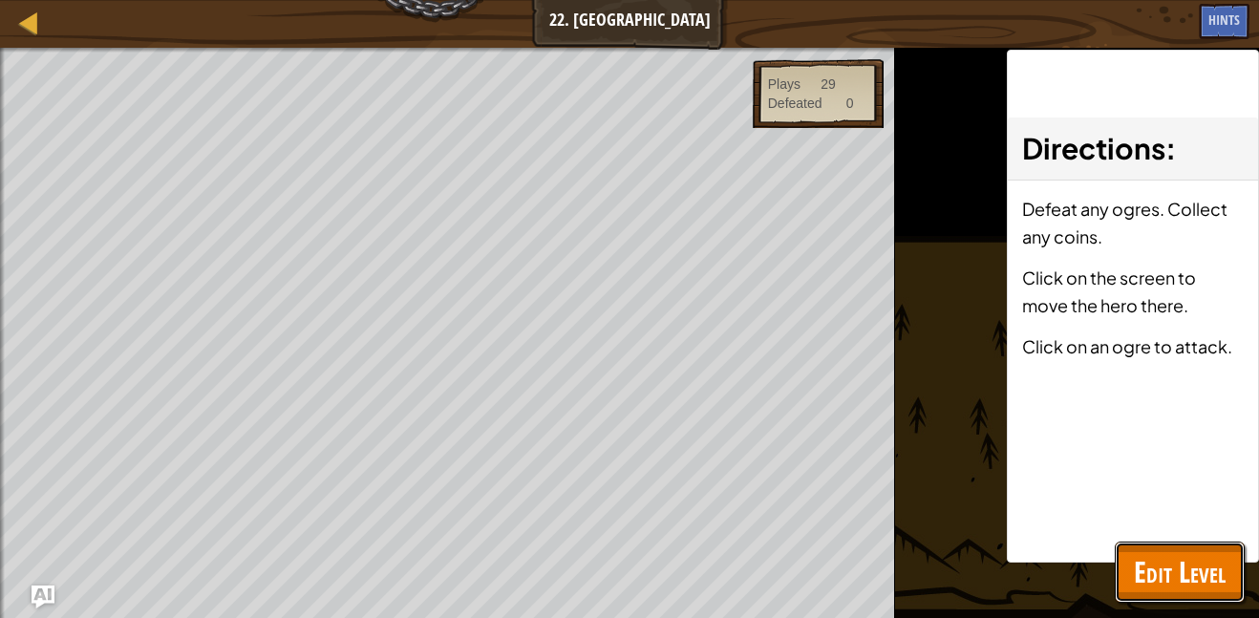
click at [1171, 578] on span "Edit Level" at bounding box center [1180, 571] width 92 height 39
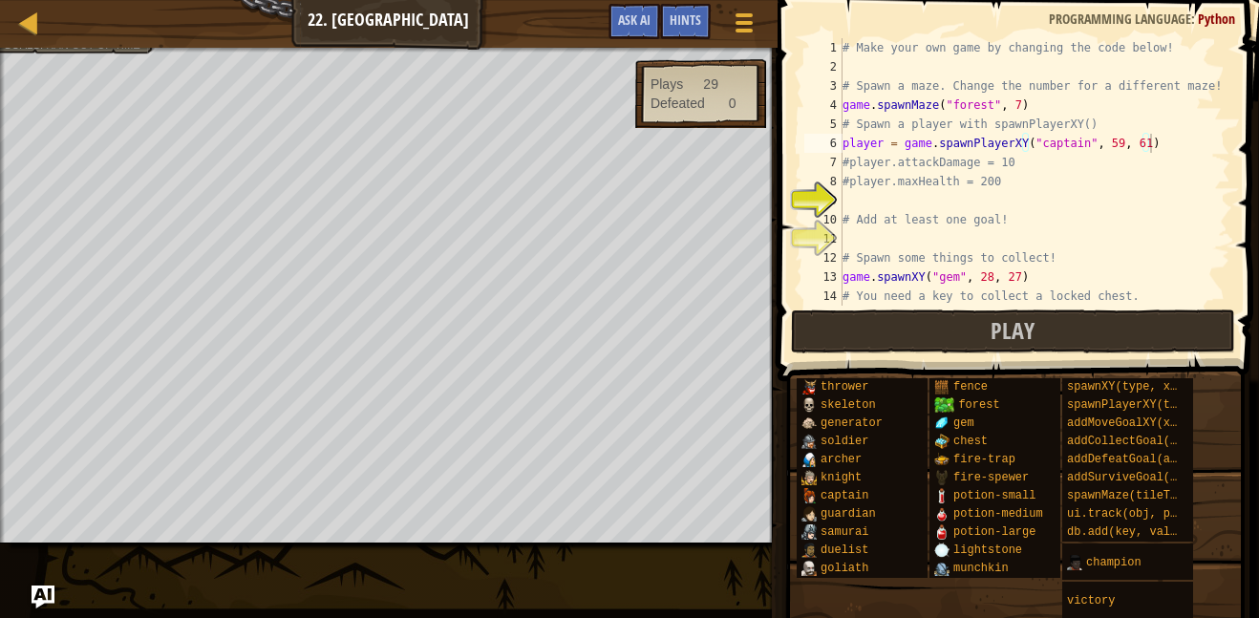
click at [959, 206] on div "# Make your own game by changing the code below! # Spawn a maze. Change the num…" at bounding box center [1035, 191] width 392 height 306
type textarea "player.maxHealth = 1000"
click at [1008, 243] on div "# Make your own game by changing the code below! # Spawn a maze. Change the num…" at bounding box center [1035, 191] width 392 height 306
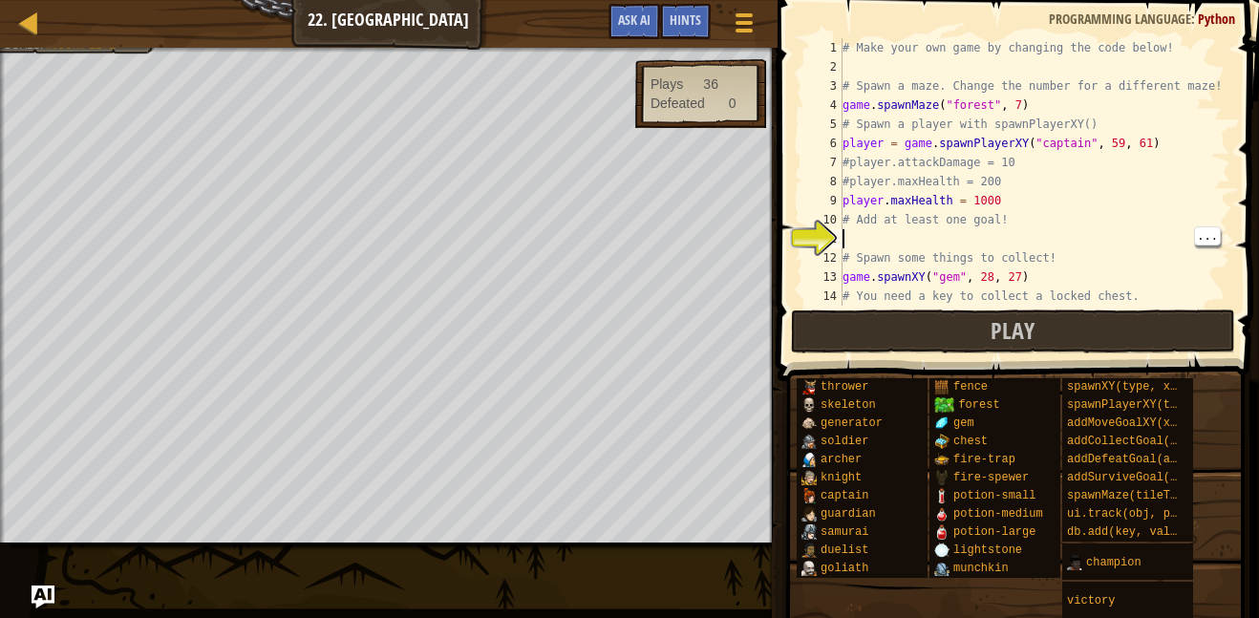
scroll to position [9, 0]
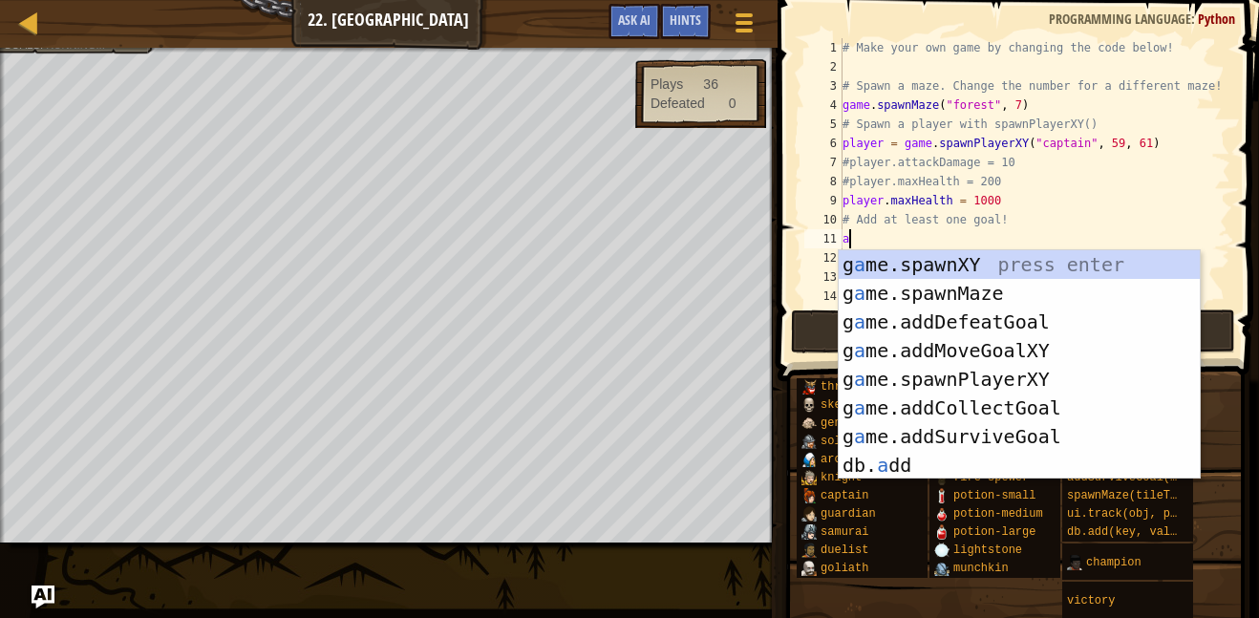
type textarea "af"
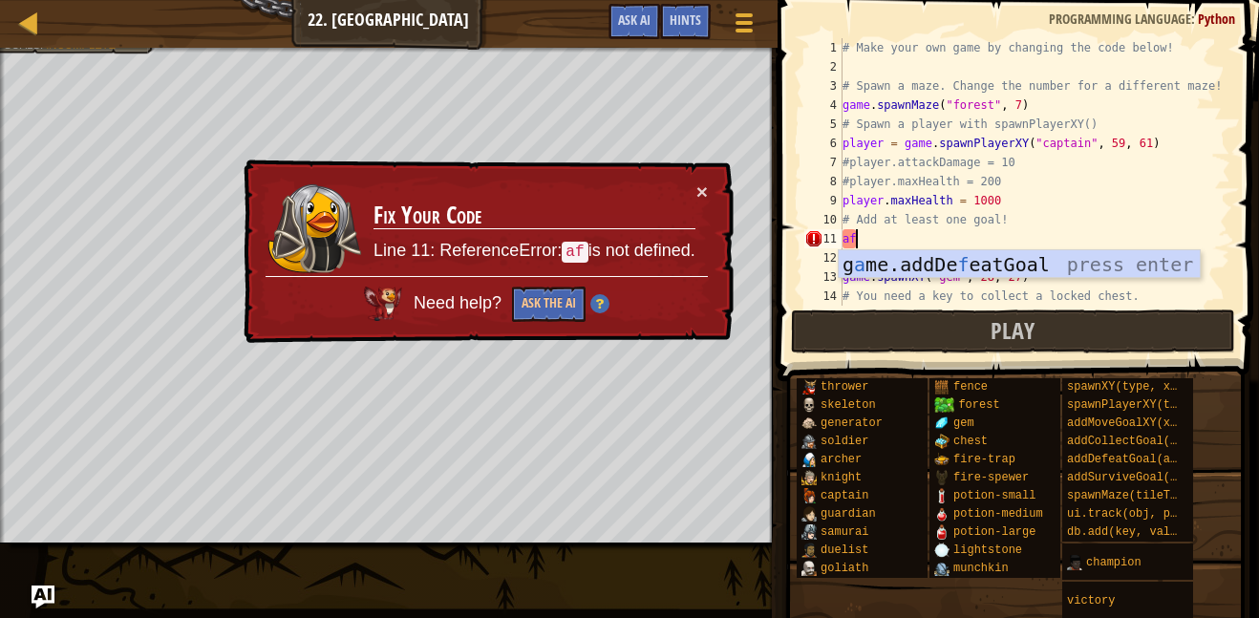
click at [1091, 257] on div "g a me.addDe f eatGoal press enter" at bounding box center [1019, 293] width 361 height 86
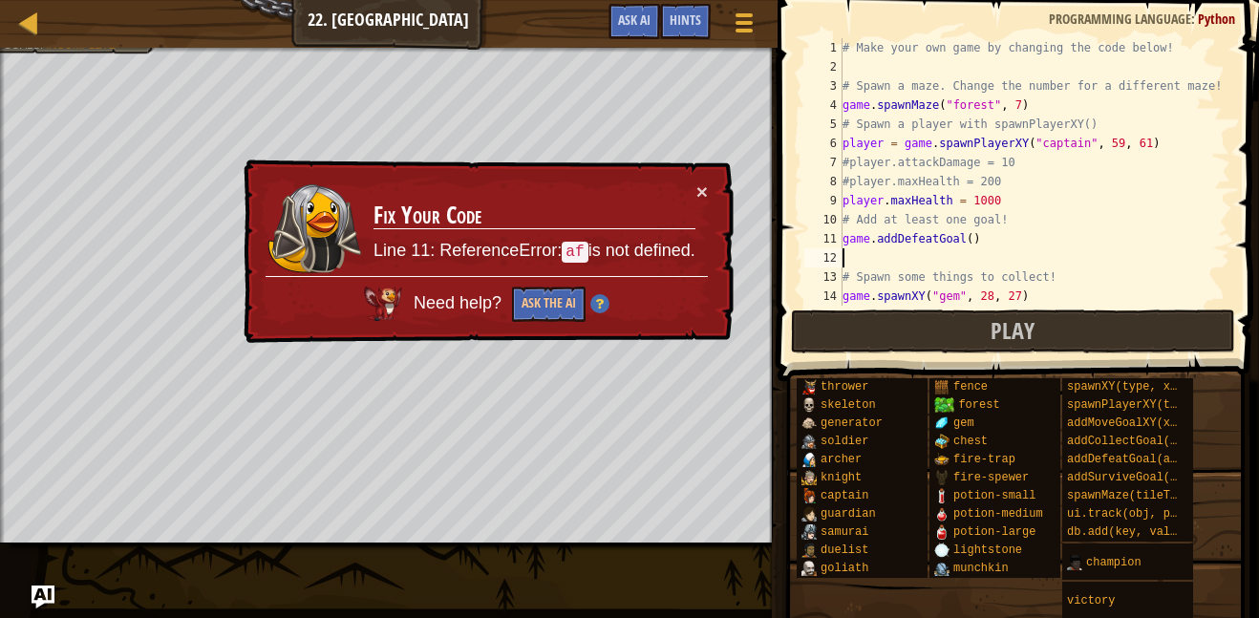
scroll to position [9, 0]
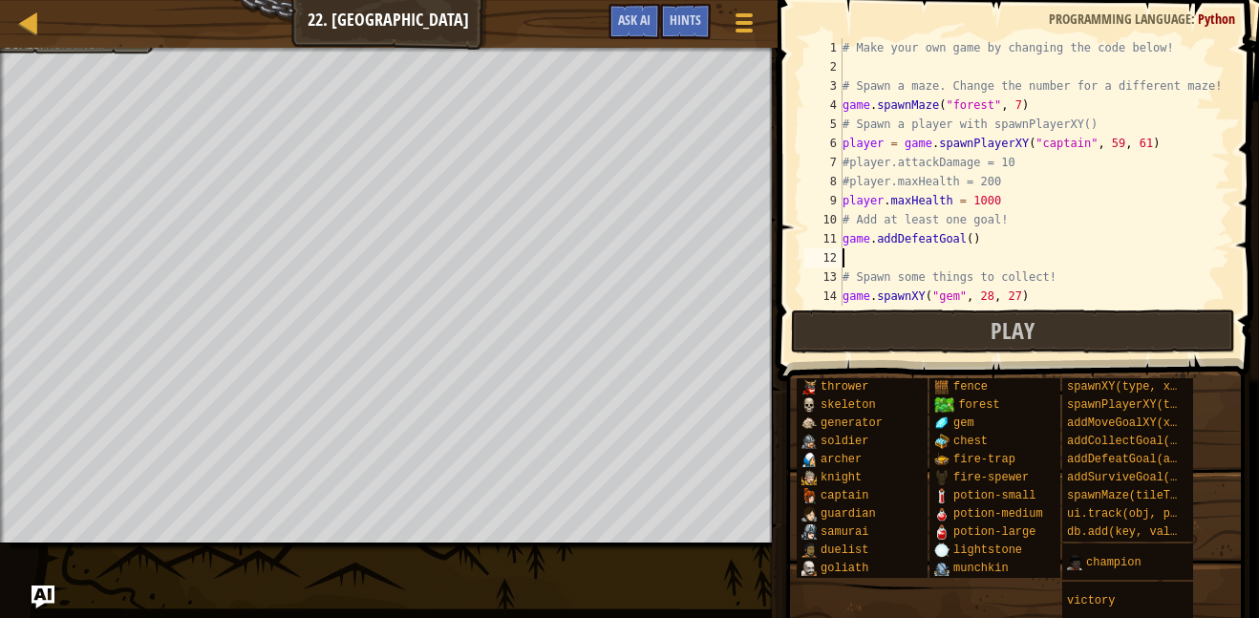
click at [970, 245] on div "# Make your own game by changing the code below! # Spawn a maze. Change the num…" at bounding box center [1035, 191] width 392 height 306
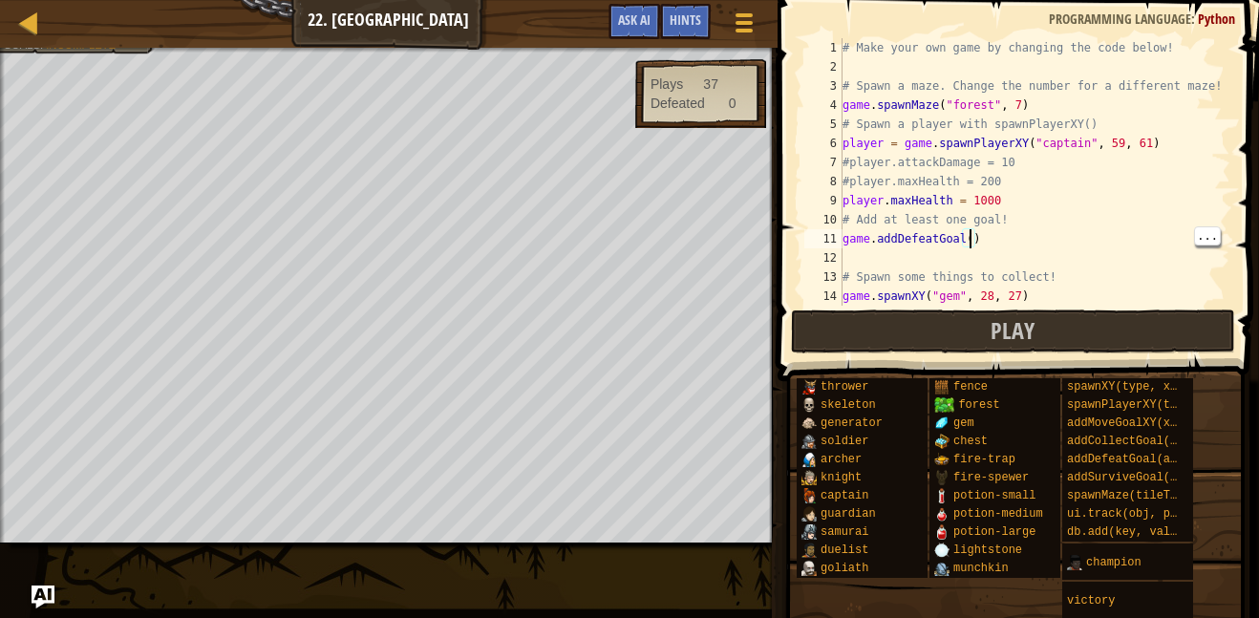
type textarea "game.addDefeatGoal(2)"
click at [1043, 330] on button "Play" at bounding box center [1013, 332] width 445 height 44
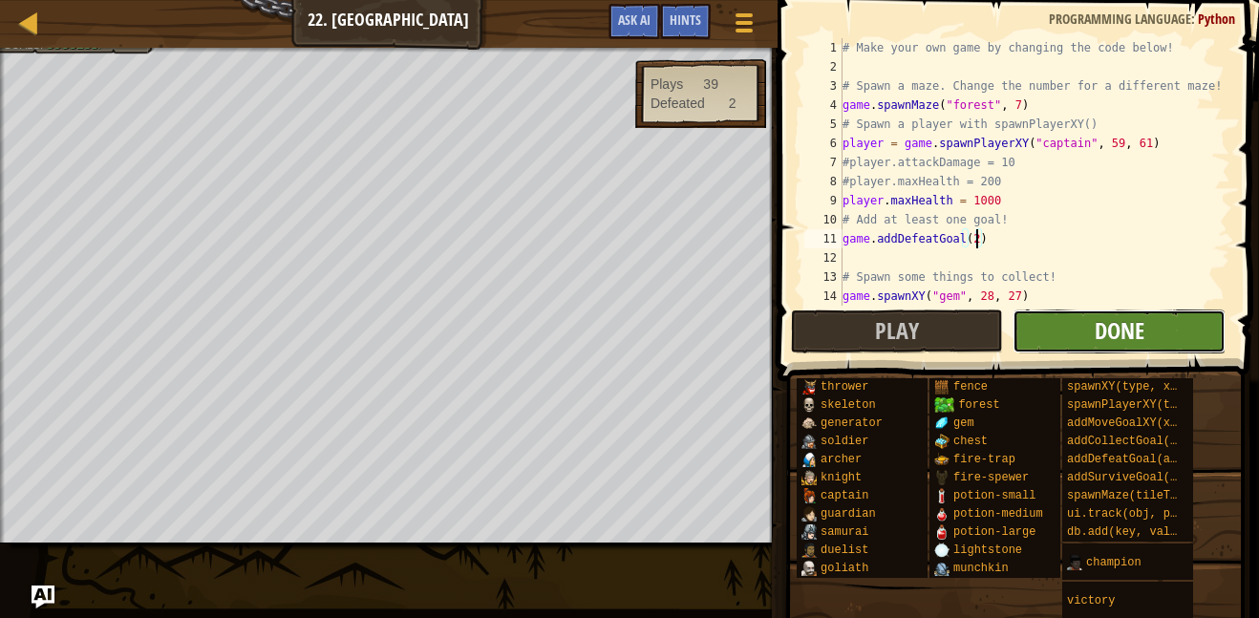
click at [1121, 317] on span "Done" at bounding box center [1120, 330] width 50 height 31
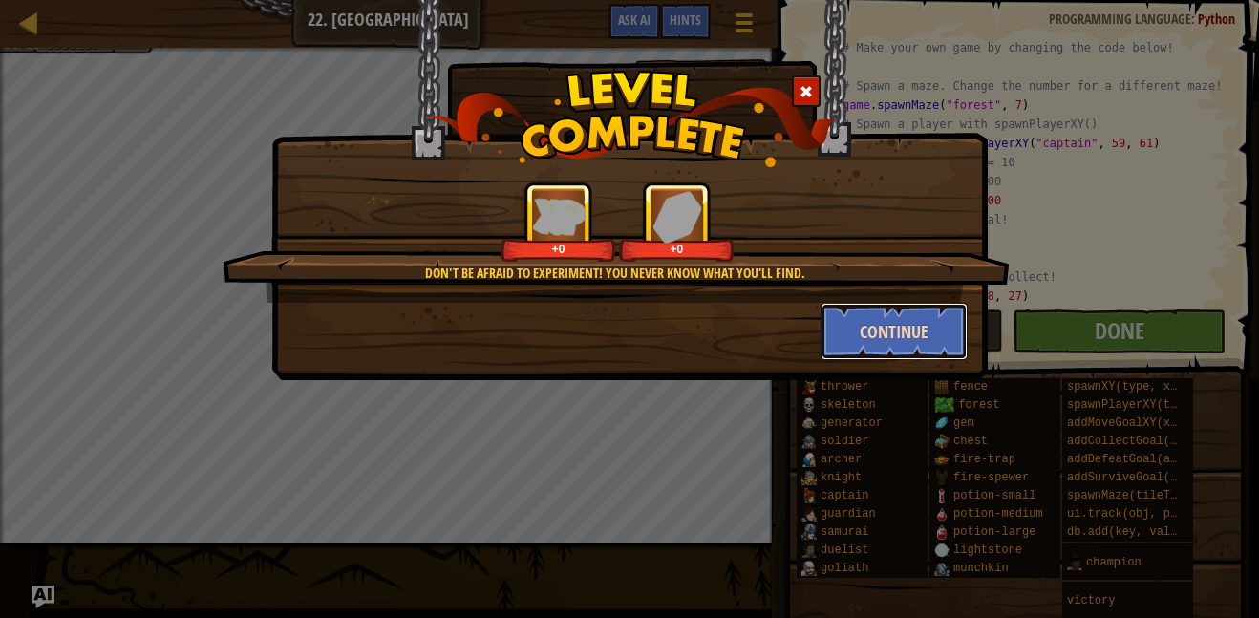
click at [887, 338] on button "Continue" at bounding box center [895, 331] width 148 height 57
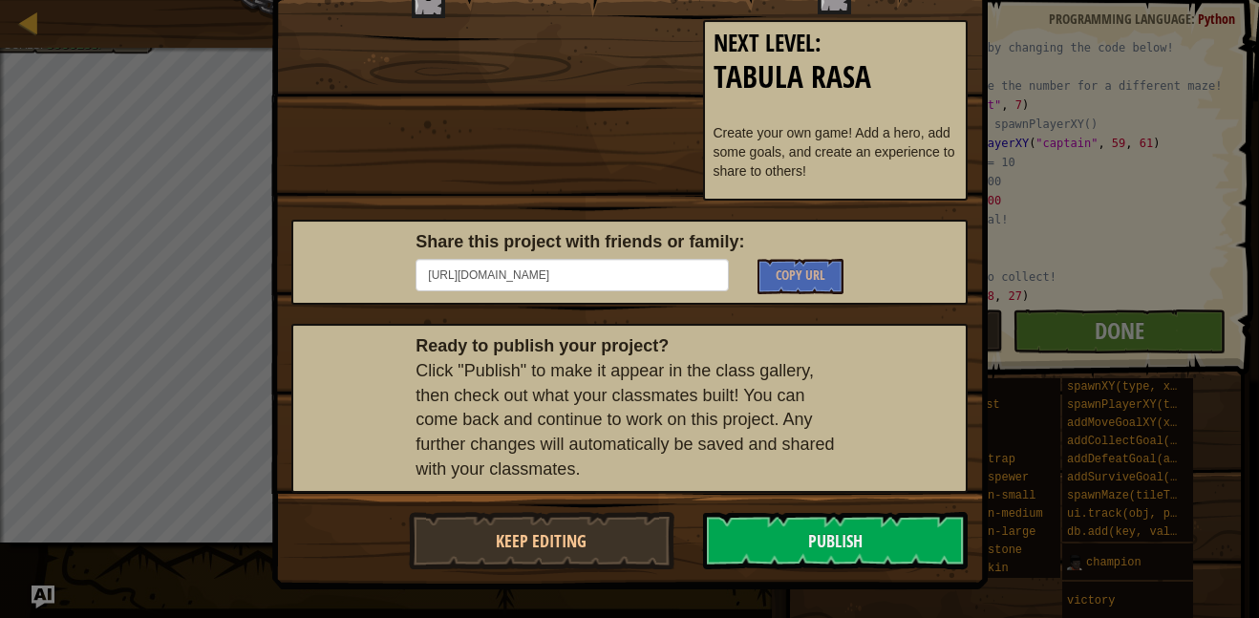
scroll to position [128, 0]
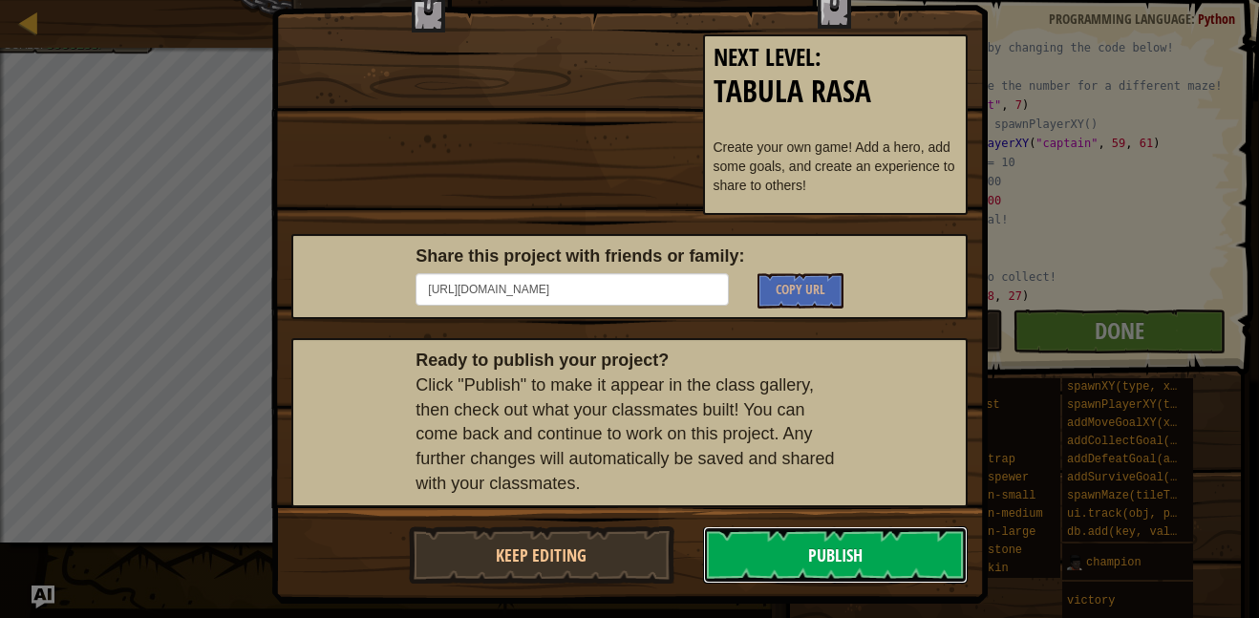
click at [776, 557] on button "Publish" at bounding box center [836, 555] width 266 height 57
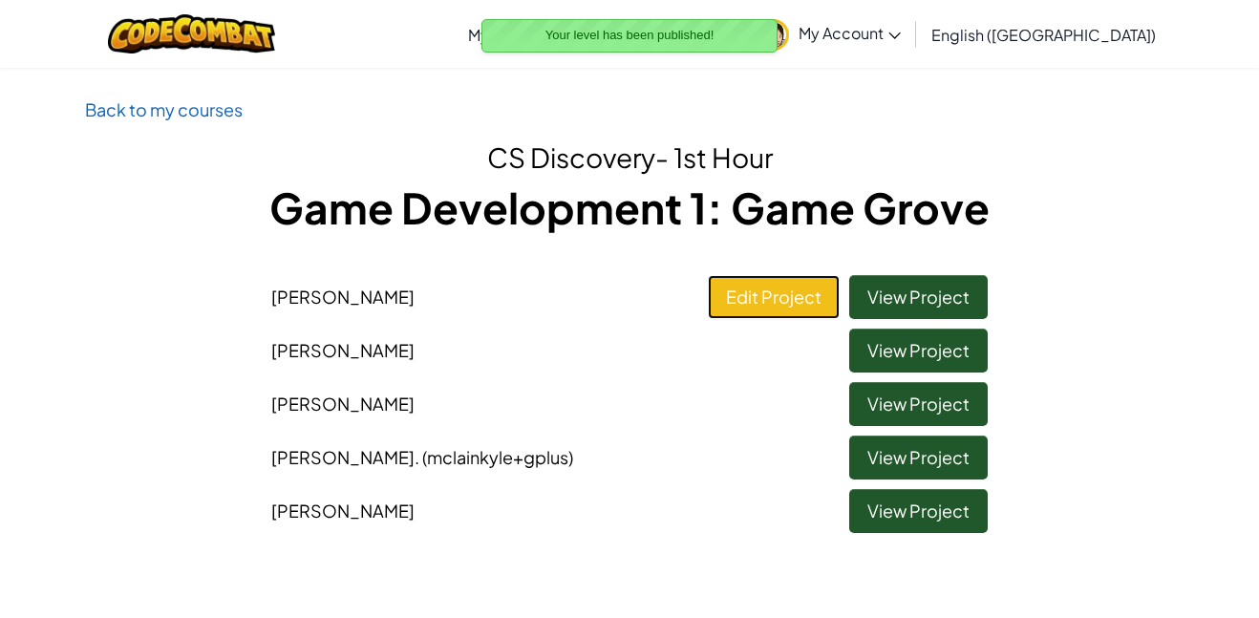
click at [812, 303] on link "Edit Project" at bounding box center [774, 297] width 132 height 44
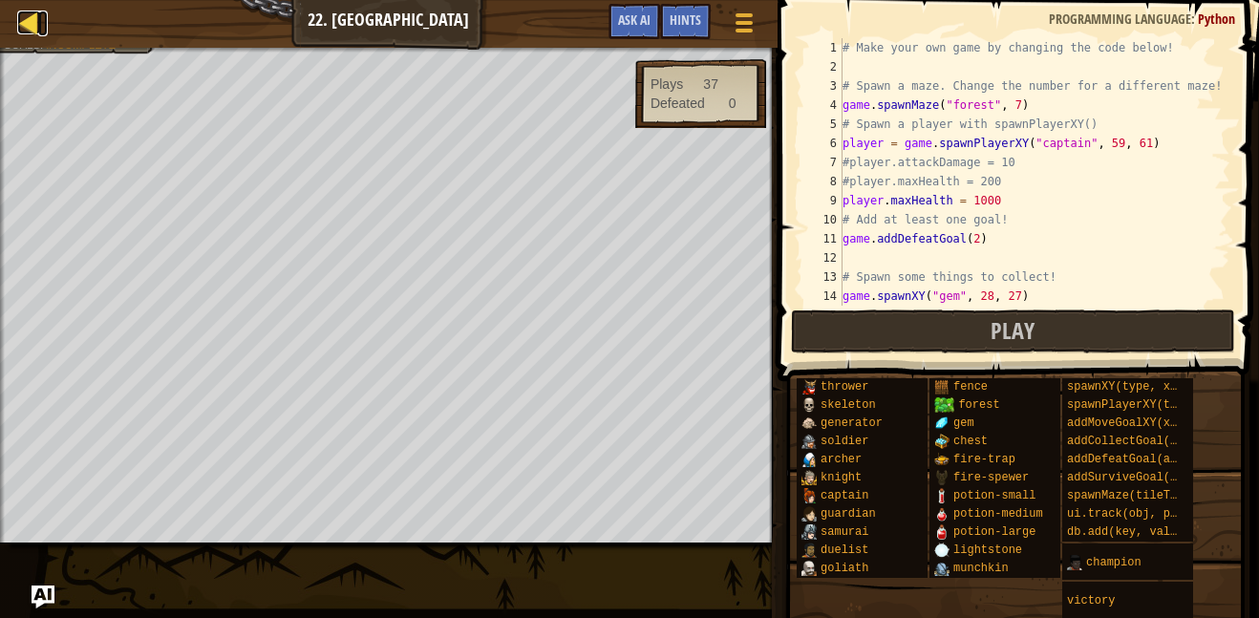
click at [33, 20] on div at bounding box center [29, 23] width 24 height 24
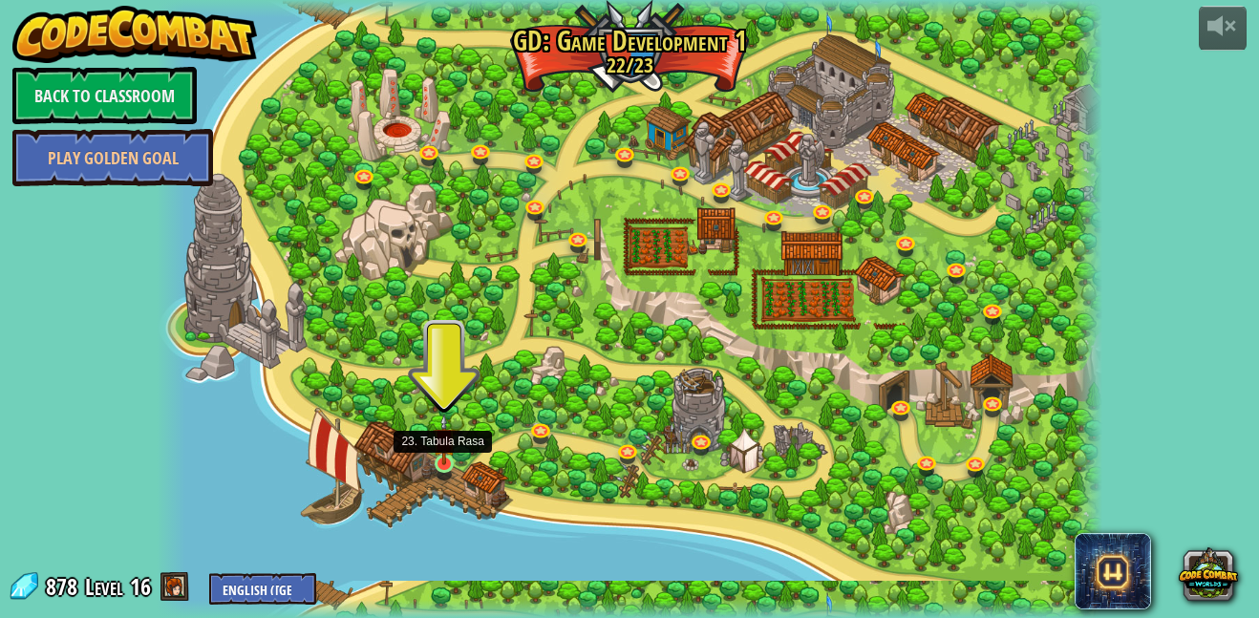
click at [434, 462] on img at bounding box center [444, 440] width 22 height 52
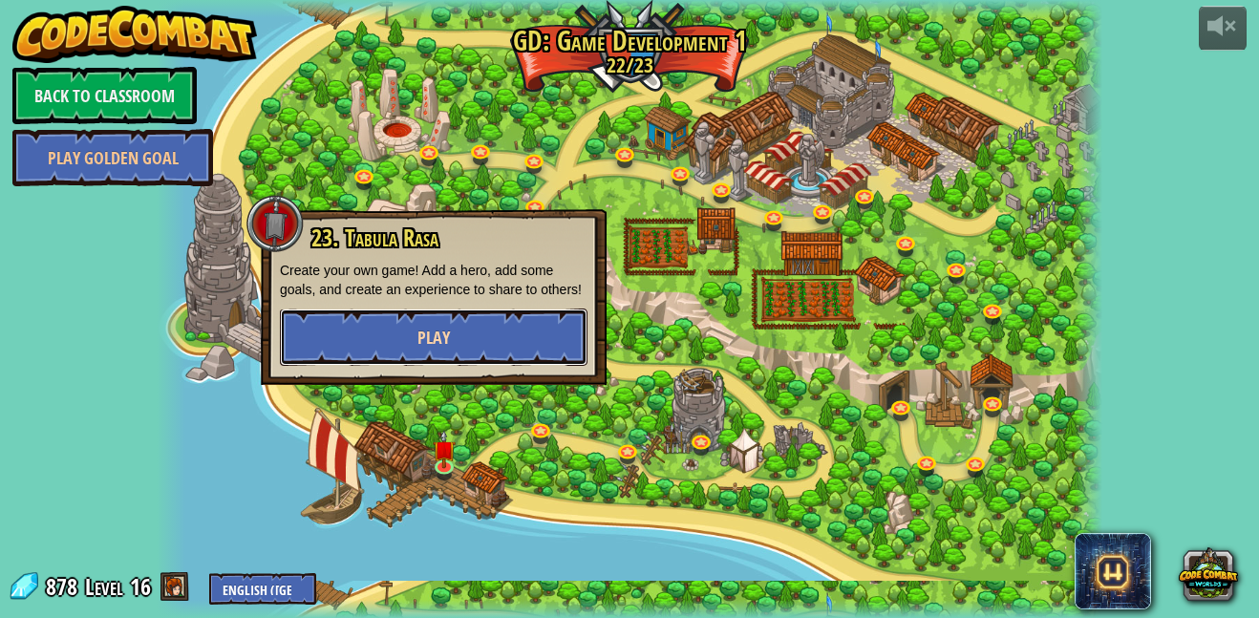
click at [437, 350] on span "Play" at bounding box center [434, 338] width 32 height 24
